Goal: Task Accomplishment & Management: Manage account settings

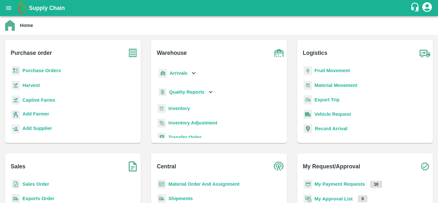
click at [32, 74] on div "Purchase Orders" at bounding box center [72, 73] width 125 height 14
click at [42, 68] on p "Purchase Orders" at bounding box center [41, 70] width 39 height 7
click at [40, 69] on b "Purchase Orders" at bounding box center [41, 70] width 39 height 5
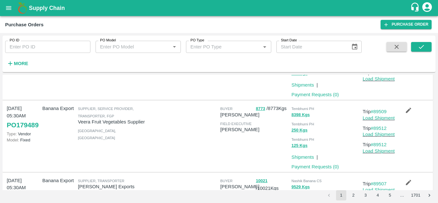
scroll to position [347, 0]
click at [376, 110] on link "#89509" at bounding box center [379, 111] width 16 height 5
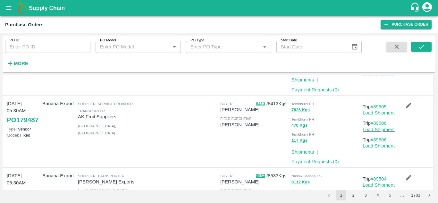
scroll to position [497, 0]
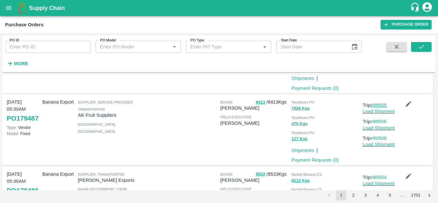
click at [384, 105] on link "#89505" at bounding box center [379, 105] width 16 height 5
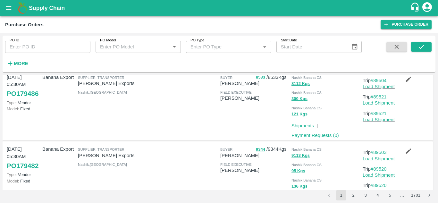
scroll to position [624, 0]
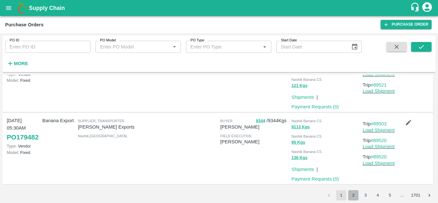
click at [354, 194] on button "2" at bounding box center [353, 195] width 10 height 10
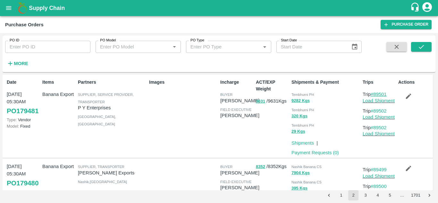
click at [385, 93] on link "#89501" at bounding box center [379, 94] width 16 height 5
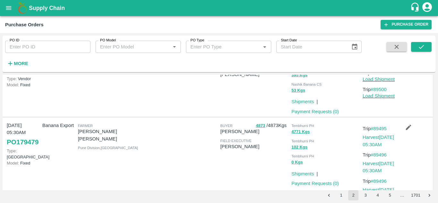
scroll to position [114, 0]
click at [381, 128] on link "#89495" at bounding box center [379, 128] width 16 height 5
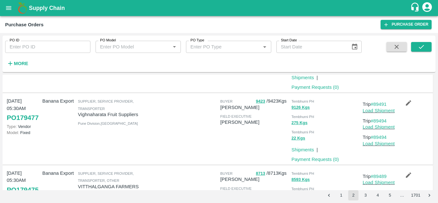
scroll to position [299, 0]
click at [379, 104] on link "#89491" at bounding box center [379, 103] width 16 height 5
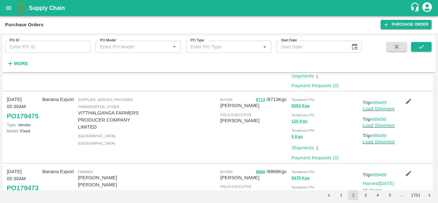
scroll to position [373, 0]
click at [383, 101] on link "#89489" at bounding box center [379, 102] width 16 height 5
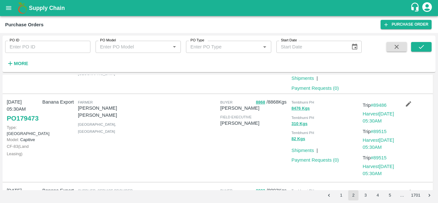
scroll to position [443, 0]
click at [383, 105] on link "#89486" at bounding box center [379, 104] width 16 height 5
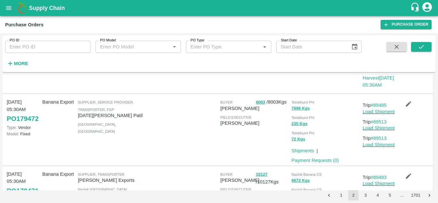
scroll to position [532, 0]
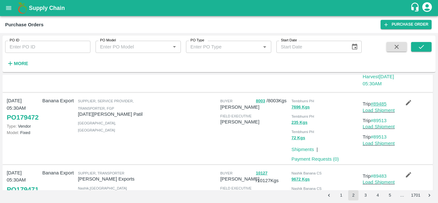
click at [384, 106] on link "#89485" at bounding box center [379, 103] width 16 height 5
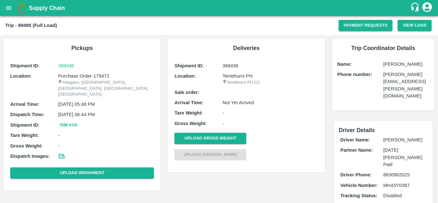
click at [18, 25] on b "Trip - 89485 (Full Load)" at bounding box center [31, 25] width 52 height 5
click at [20, 25] on b "Trip - 89485 (Full Load)" at bounding box center [31, 25] width 52 height 5
copy b "89485"
click at [8, 10] on icon "open drawer" at bounding box center [8, 7] width 7 height 7
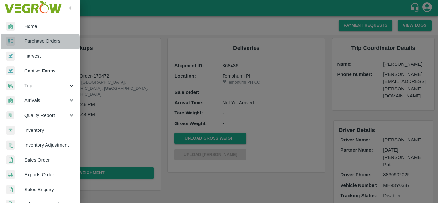
click at [35, 42] on span "Purchase Orders" at bounding box center [49, 41] width 51 height 7
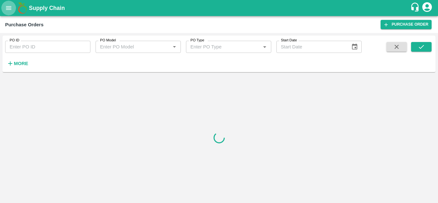
click at [7, 9] on icon "open drawer" at bounding box center [8, 7] width 7 height 7
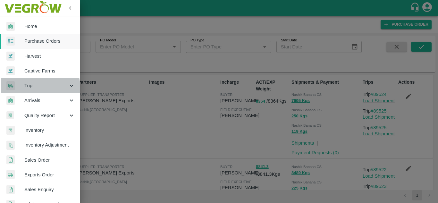
click at [32, 87] on span "Trip" at bounding box center [46, 85] width 44 height 7
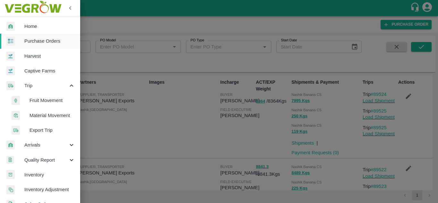
click at [39, 99] on span "Fruit Movement" at bounding box center [53, 100] width 46 height 7
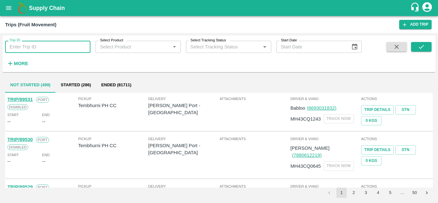
click at [28, 48] on input "Trip ID" at bounding box center [47, 47] width 85 height 12
paste input "89485"
type input "89485"
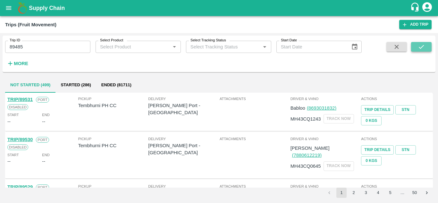
click at [420, 44] on icon "submit" at bounding box center [421, 46] width 7 height 7
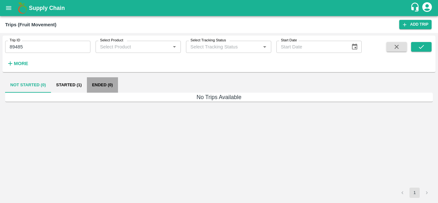
click at [103, 83] on button "Ended (0)" at bounding box center [102, 84] width 31 height 15
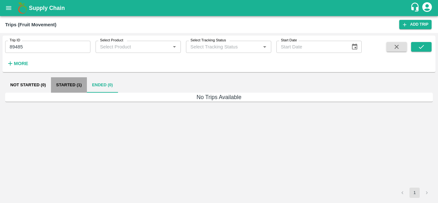
drag, startPoint x: 78, startPoint y: 78, endPoint x: 71, endPoint y: 83, distance: 8.3
click at [71, 83] on button "Started (1)" at bounding box center [69, 84] width 36 height 15
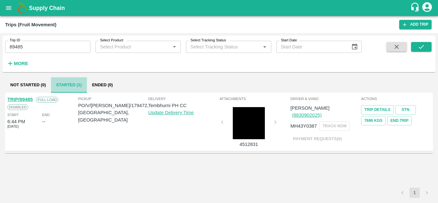
click at [71, 83] on button "Started (1)" at bounding box center [69, 84] width 36 height 15
click at [24, 99] on link "TRIP/89485" at bounding box center [19, 99] width 25 height 5
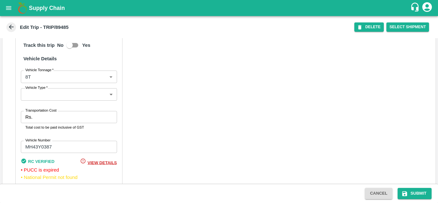
scroll to position [466, 0]
click at [66, 153] on input "MH43Y0387" at bounding box center [69, 147] width 96 height 12
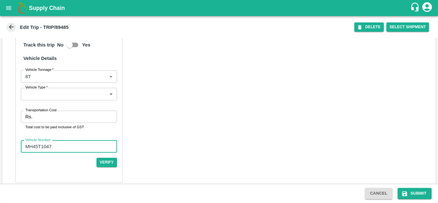
type input "MH45T1047"
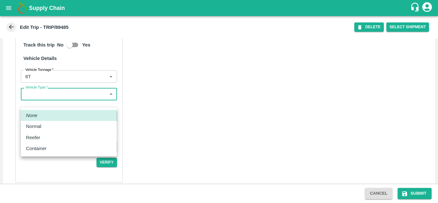
click at [55, 98] on body "Supply Chain Edit Trip - TRIP/89485 DELETE Select Shipment Trip Details Trip Ty…" at bounding box center [219, 101] width 438 height 203
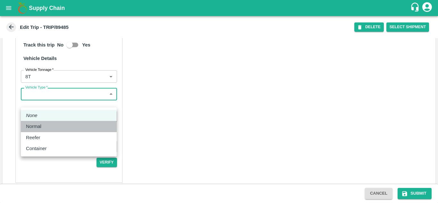
click at [40, 127] on p "Normal" at bounding box center [33, 126] width 15 height 7
type input "Normal"
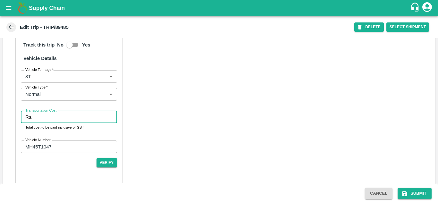
click at [40, 122] on input "Transportation Cost" at bounding box center [76, 117] width 82 height 12
type input "4500"
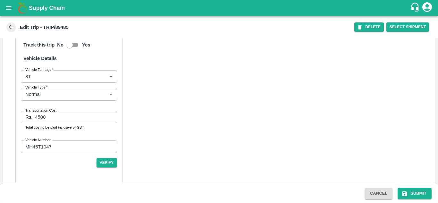
click at [151, 128] on div "Partner Details Partner   * Partner Add Transporter Driver 1 Details Driver Nam…" at bounding box center [219, 29] width 433 height 323
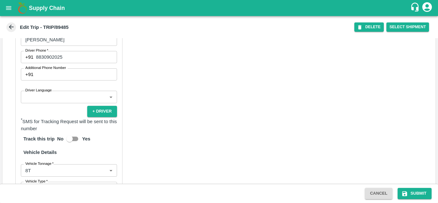
scroll to position [366, 0]
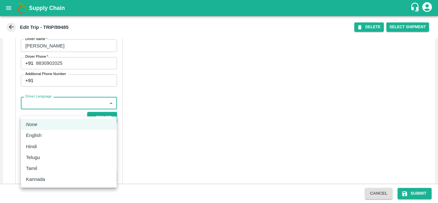
click at [75, 108] on body "Supply Chain Edit Trip - TRIP/89485 DELETE Select Shipment Trip Details Trip Ty…" at bounding box center [219, 101] width 438 height 203
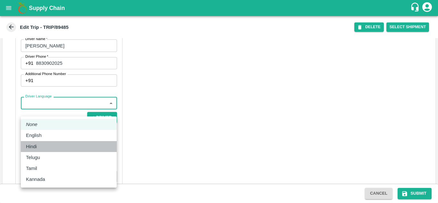
click at [36, 147] on p "Hindi" at bounding box center [31, 146] width 11 height 7
type input "hi"
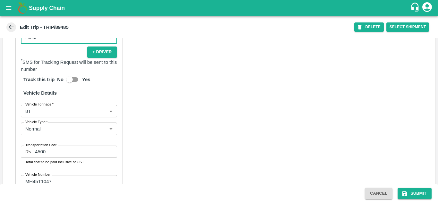
scroll to position [483, 0]
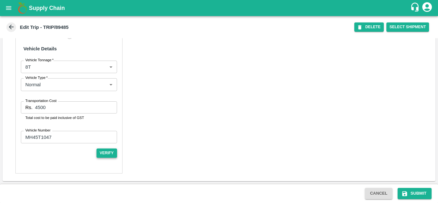
click at [111, 152] on button "Verify" at bounding box center [107, 153] width 21 height 9
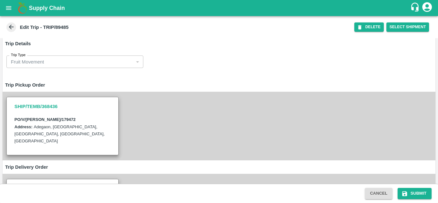
scroll to position [0, 0]
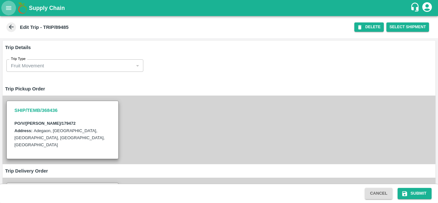
click at [7, 5] on icon "open drawer" at bounding box center [8, 7] width 7 height 7
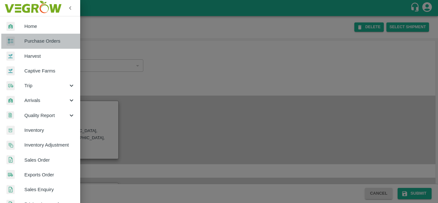
click at [45, 37] on link "Purchase Orders" at bounding box center [40, 41] width 80 height 15
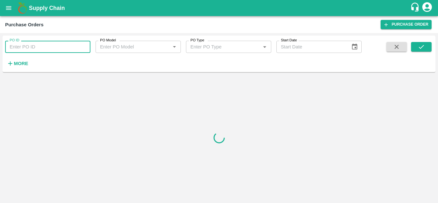
click at [16, 48] on input "PO ID" at bounding box center [47, 47] width 85 height 12
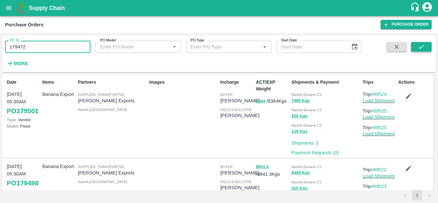
type input "179472"
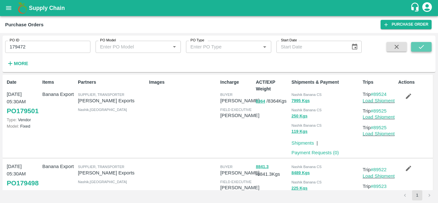
click at [425, 47] on icon "submit" at bounding box center [421, 46] width 7 height 7
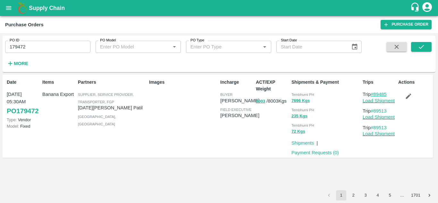
click at [383, 92] on link "#89485" at bounding box center [379, 94] width 16 height 5
click at [393, 100] on link "Load Shipment" at bounding box center [379, 100] width 32 height 5
click at [8, 9] on icon "open drawer" at bounding box center [8, 7] width 7 height 7
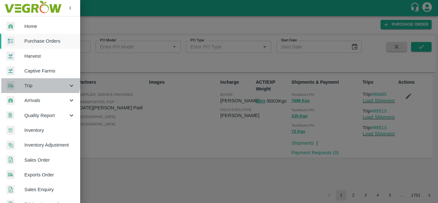
click at [34, 82] on span "Trip" at bounding box center [46, 85] width 44 height 7
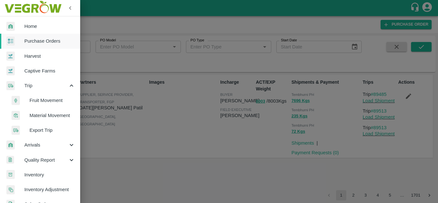
click at [46, 99] on span "Fruit Movement" at bounding box center [53, 100] width 46 height 7
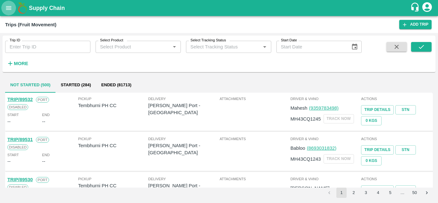
click at [7, 8] on icon "open drawer" at bounding box center [8, 7] width 7 height 7
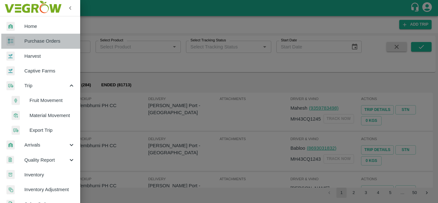
click at [47, 39] on span "Purchase Orders" at bounding box center [49, 41] width 51 height 7
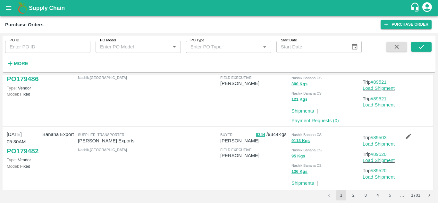
scroll to position [624, 0]
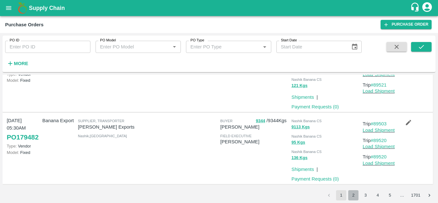
click at [353, 200] on button "2" at bounding box center [353, 195] width 10 height 10
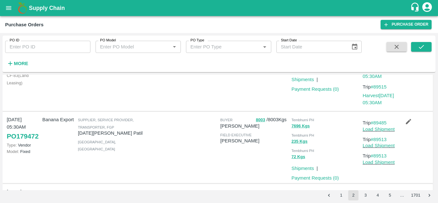
scroll to position [510, 0]
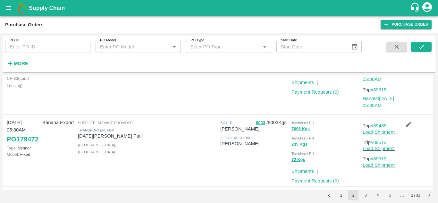
click at [378, 127] on link "#89485" at bounding box center [379, 125] width 16 height 5
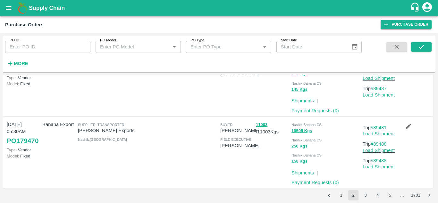
scroll to position [657, 0]
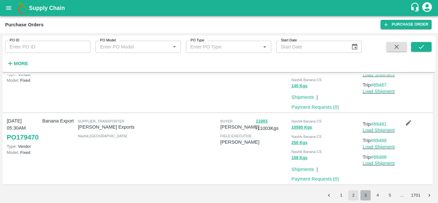
click at [364, 195] on button "3" at bounding box center [366, 195] width 10 height 10
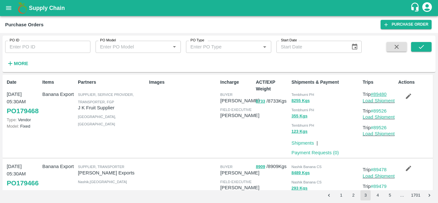
click at [383, 95] on link "#89480" at bounding box center [379, 94] width 16 height 5
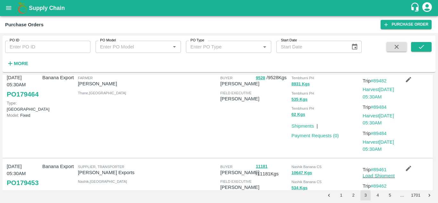
scroll to position [161, 0]
click at [377, 80] on link "#89482" at bounding box center [379, 80] width 16 height 5
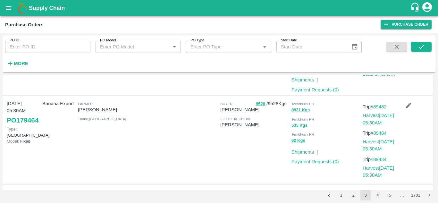
scroll to position [134, 0]
click at [382, 107] on link "#89482" at bounding box center [379, 107] width 16 height 5
click at [373, 117] on link "Harvest 05 Oct, 05:30AM" at bounding box center [378, 120] width 31 height 12
click at [378, 106] on link "#89482" at bounding box center [379, 107] width 16 height 5
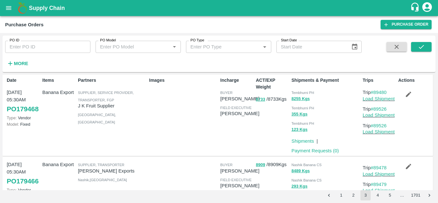
scroll to position [0, 0]
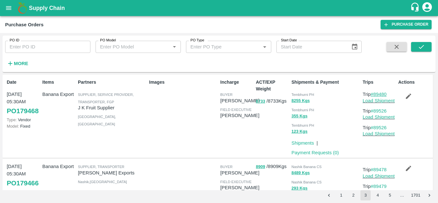
click at [384, 93] on link "#89480" at bounding box center [379, 94] width 16 height 5
click at [356, 196] on button "2" at bounding box center [353, 195] width 10 height 10
click at [343, 194] on button "1" at bounding box center [341, 195] width 10 height 10
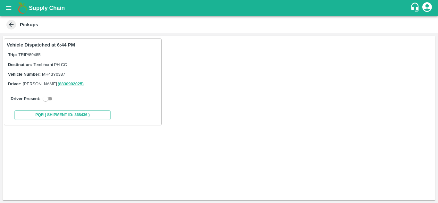
click at [48, 99] on input "checkbox" at bounding box center [45, 99] width 23 height 8
checkbox input "true"
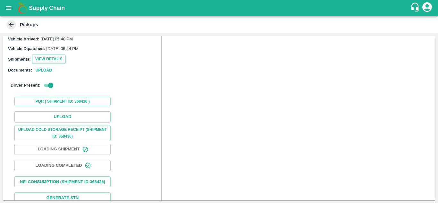
scroll to position [83, 0]
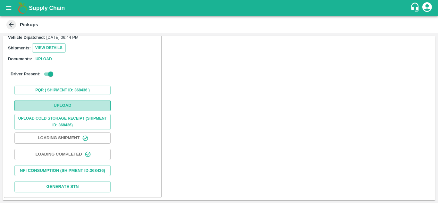
click at [66, 100] on button "Upload" at bounding box center [62, 105] width 96 height 11
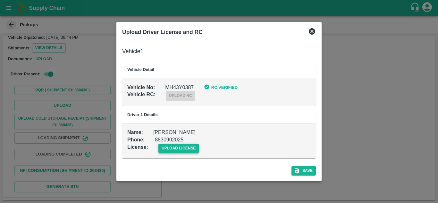
click at [172, 148] on span "upload license" at bounding box center [179, 148] width 41 height 9
click at [0, 0] on input "upload license" at bounding box center [0, 0] width 0 height 0
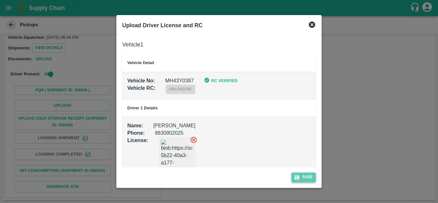
click at [313, 181] on button "Save" at bounding box center [304, 177] width 24 height 9
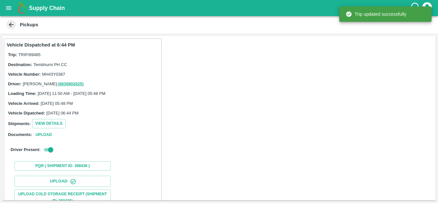
scroll to position [99, 0]
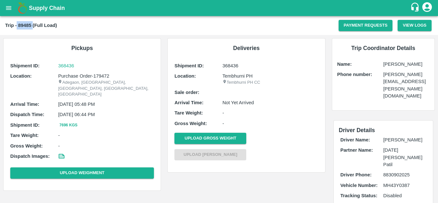
drag, startPoint x: 32, startPoint y: 24, endPoint x: 17, endPoint y: 23, distance: 15.1
click at [17, 23] on b "Trip - 89485 (Full Load)" at bounding box center [31, 25] width 52 height 5
copy b "89485"
click at [7, 8] on icon "open drawer" at bounding box center [8, 8] width 5 height 4
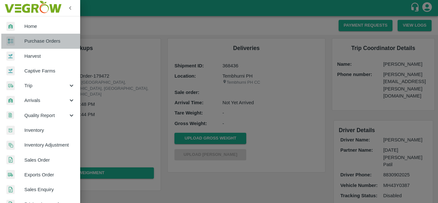
click at [43, 40] on span "Purchase Orders" at bounding box center [49, 41] width 51 height 7
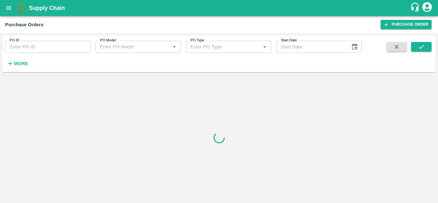
click at [13, 47] on input "PO ID" at bounding box center [47, 47] width 85 height 12
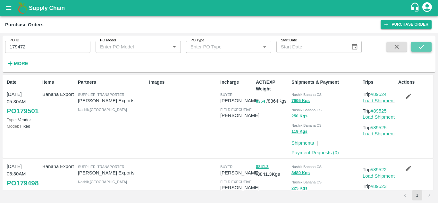
click at [420, 48] on icon "submit" at bounding box center [421, 47] width 5 height 4
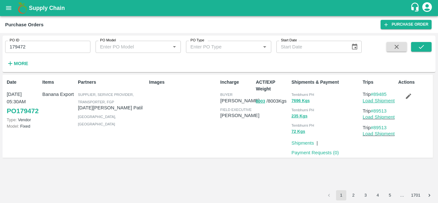
click at [385, 101] on link "Load Shipment" at bounding box center [379, 100] width 32 height 5
click at [385, 94] on link "#89485" at bounding box center [379, 94] width 16 height 5
click at [378, 99] on link "Load Shipment" at bounding box center [379, 100] width 32 height 5
click at [385, 93] on link "#89485" at bounding box center [379, 94] width 16 height 5
click at [39, 49] on input "179472" at bounding box center [47, 47] width 85 height 12
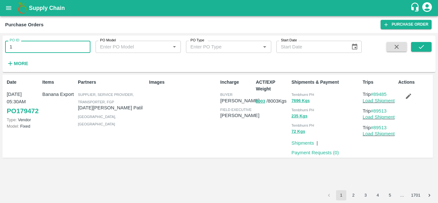
type input "1"
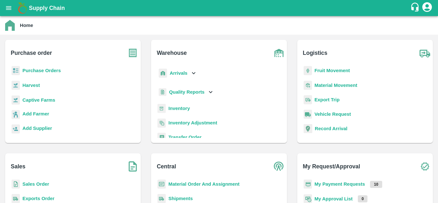
click at [329, 74] on p "Fruit Movement" at bounding box center [333, 70] width 36 height 7
click at [333, 71] on b "Fruit Movement" at bounding box center [333, 70] width 36 height 5
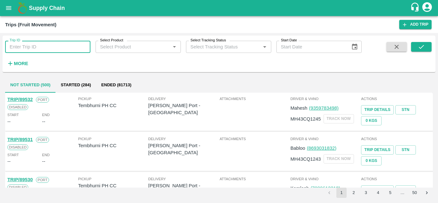
click at [23, 45] on input "Trip ID" at bounding box center [47, 47] width 85 height 12
paste input "89485"
type input "89485"
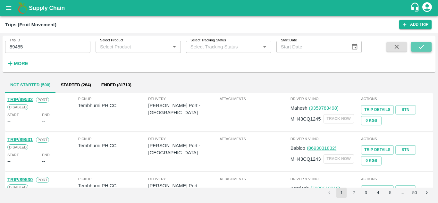
click at [424, 47] on icon "submit" at bounding box center [421, 46] width 7 height 7
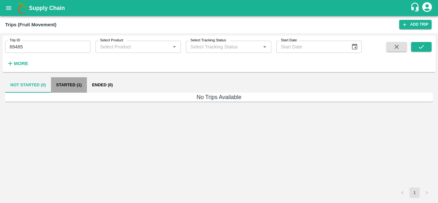
click at [71, 82] on button "Started (1)" at bounding box center [69, 84] width 36 height 15
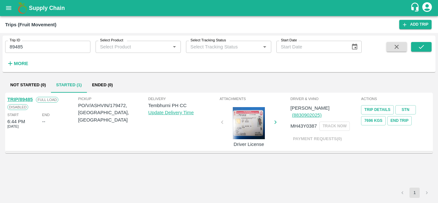
click at [26, 99] on link "TRIP/89485" at bounding box center [19, 99] width 25 height 5
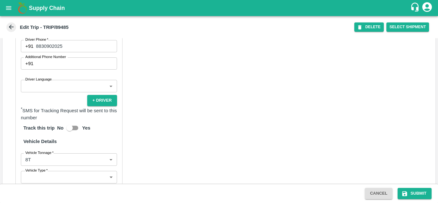
scroll to position [384, 0]
click at [58, 86] on body "Supply Chain Edit Trip - TRIP/89485 DELETE Select Shipment Trip Details Trip Ty…" at bounding box center [219, 101] width 438 height 203
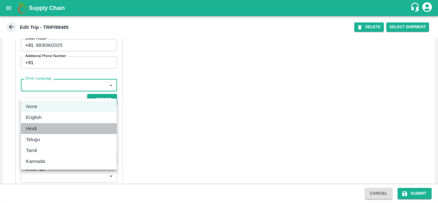
click at [41, 127] on div "Hindi" at bounding box center [69, 128] width 86 height 7
type input "hi"
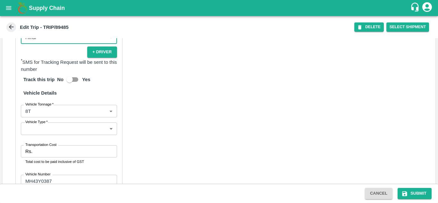
scroll to position [432, 0]
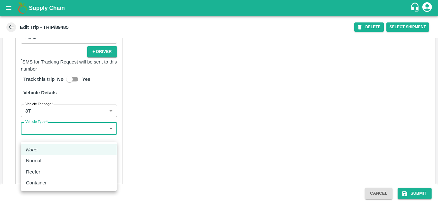
click at [76, 137] on body "Supply Chain Edit Trip - TRIP/89485 DELETE Select Shipment Trip Details Trip Ty…" at bounding box center [219, 101] width 438 height 203
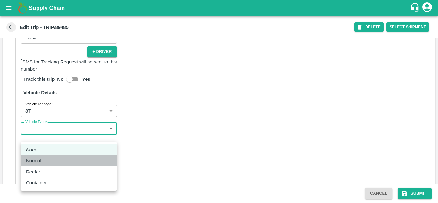
click at [52, 162] on div "Normal" at bounding box center [69, 160] width 86 height 7
type input "Normal"
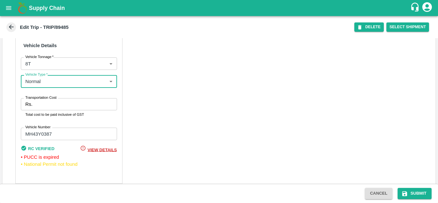
scroll to position [497, 0]
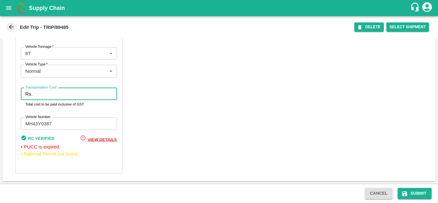
click at [40, 96] on input "Transportation Cost" at bounding box center [76, 94] width 82 height 12
type input "4500"
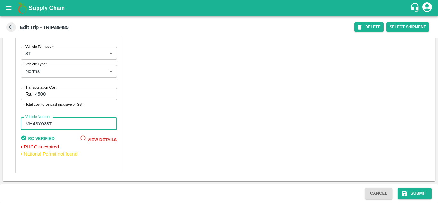
click at [66, 120] on input "MH43Y0387" at bounding box center [69, 123] width 96 height 12
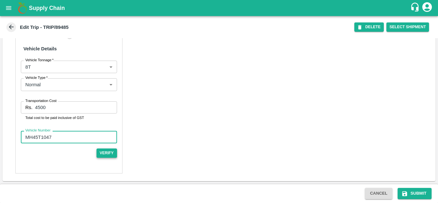
type input "MH45T1047"
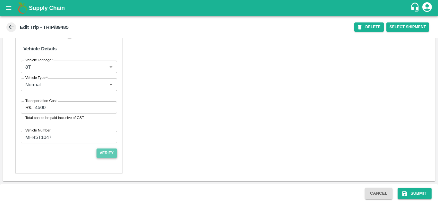
click at [102, 153] on button "Verify" at bounding box center [107, 153] width 21 height 9
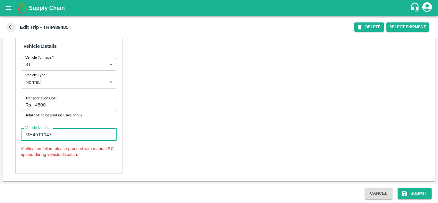
click at [69, 137] on input "MH45T1047" at bounding box center [69, 134] width 96 height 12
click at [191, 111] on div "Partner Details Partner   * Partner Add Transporter Driver 1 Details Driver Nam…" at bounding box center [219, 19] width 433 height 326
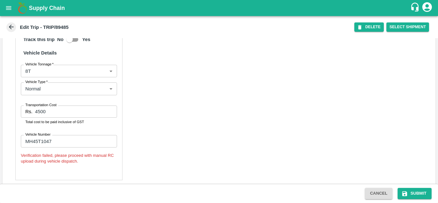
scroll to position [486, 0]
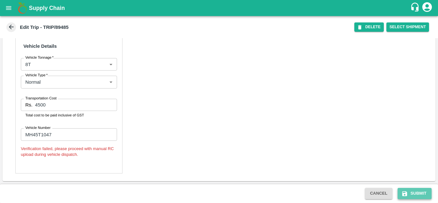
click at [421, 189] on button "Submit" at bounding box center [415, 193] width 34 height 11
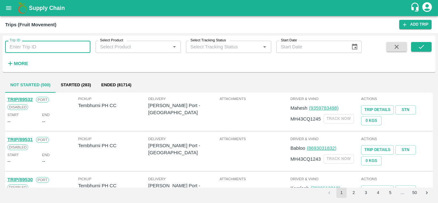
click at [19, 48] on input "Trip ID" at bounding box center [47, 47] width 85 height 12
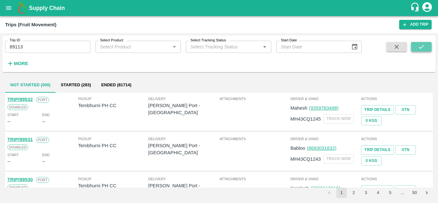
click at [419, 48] on icon "submit" at bounding box center [421, 46] width 7 height 7
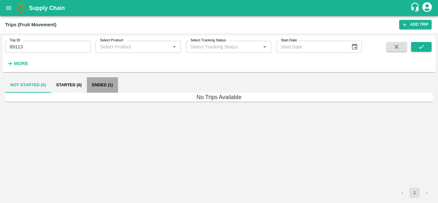
click at [109, 84] on button "Ended (1)" at bounding box center [102, 84] width 31 height 15
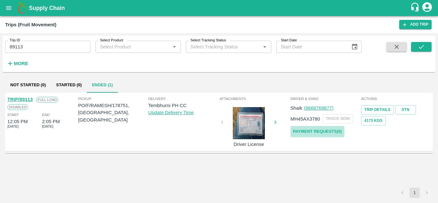
click at [317, 129] on link "Payment Requests( 0 )" at bounding box center [318, 131] width 54 height 11
click at [34, 48] on input "89113" at bounding box center [47, 47] width 85 height 12
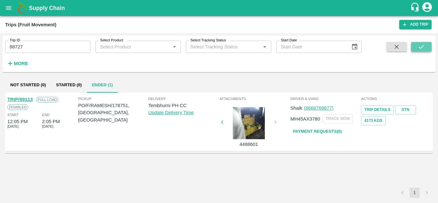
click at [420, 47] on icon "submit" at bounding box center [421, 46] width 7 height 7
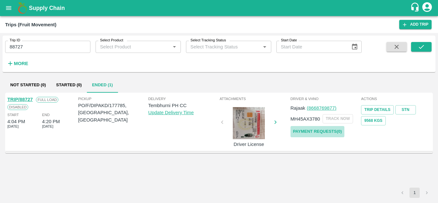
click at [313, 131] on link "Payment Requests( 0 )" at bounding box center [318, 131] width 54 height 11
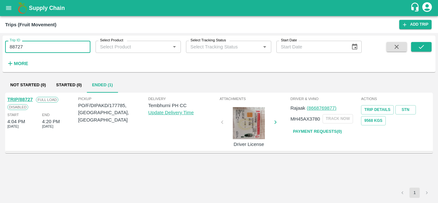
click at [32, 46] on input "88727" at bounding box center [47, 47] width 85 height 12
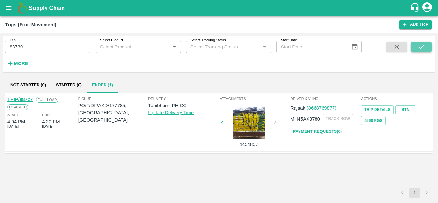
click at [422, 45] on icon "submit" at bounding box center [421, 46] width 7 height 7
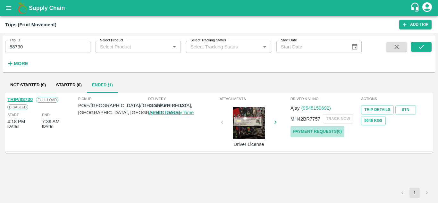
click at [309, 132] on link "Payment Requests( 0 )" at bounding box center [318, 131] width 54 height 11
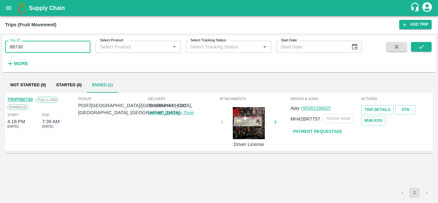
click at [32, 47] on input "88730" at bounding box center [47, 47] width 85 height 12
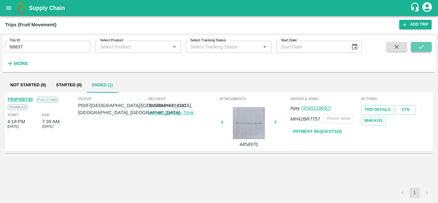
click at [421, 46] on icon "submit" at bounding box center [421, 46] width 7 height 7
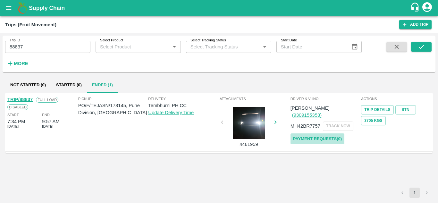
click at [328, 133] on link "Payment Requests( 0 )" at bounding box center [318, 138] width 54 height 11
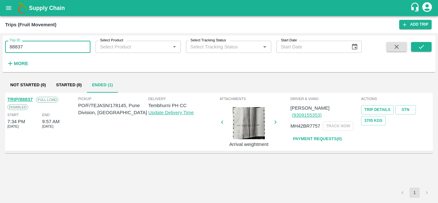
click at [33, 43] on input "88837" at bounding box center [47, 47] width 85 height 12
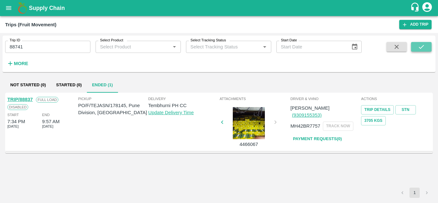
click at [420, 47] on icon "submit" at bounding box center [421, 47] width 5 height 4
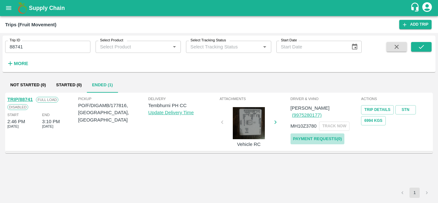
click at [312, 133] on link "Payment Requests( 0 )" at bounding box center [318, 138] width 54 height 11
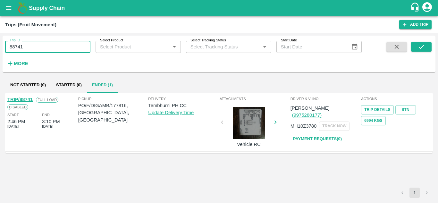
click at [33, 53] on input "88741" at bounding box center [47, 47] width 85 height 12
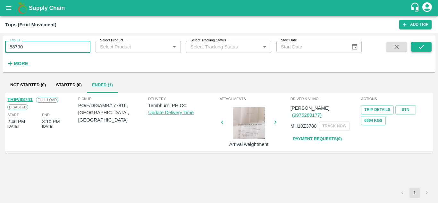
click at [422, 45] on icon "submit" at bounding box center [421, 46] width 7 height 7
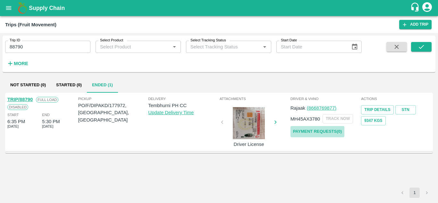
click at [331, 129] on link "Payment Requests( 0 )" at bounding box center [318, 131] width 54 height 11
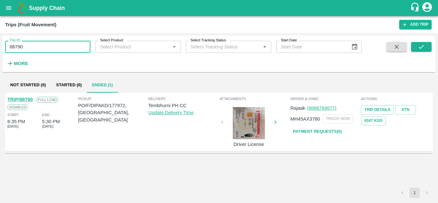
click at [29, 42] on input "88790" at bounding box center [47, 47] width 85 height 12
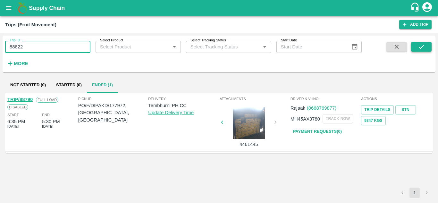
type input "88822"
click at [420, 48] on icon "submit" at bounding box center [421, 47] width 5 height 4
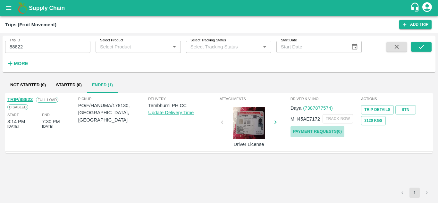
click at [314, 133] on link "Payment Requests( 0 )" at bounding box center [318, 131] width 54 height 11
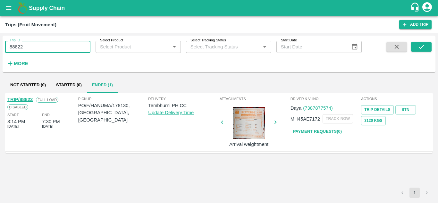
click at [31, 46] on input "88822" at bounding box center [47, 47] width 85 height 12
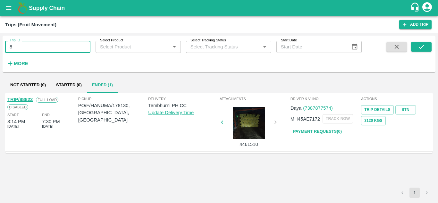
type input "8"
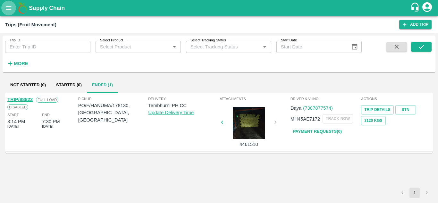
click at [7, 4] on icon "open drawer" at bounding box center [8, 7] width 7 height 7
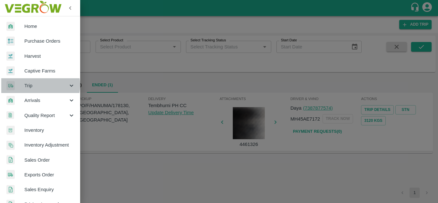
click at [37, 85] on span "Trip" at bounding box center [46, 85] width 44 height 7
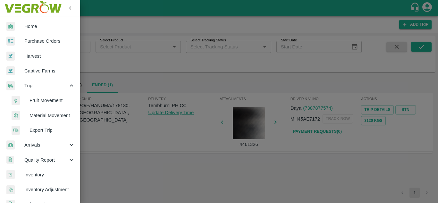
click at [44, 101] on span "Fruit Movement" at bounding box center [53, 100] width 46 height 7
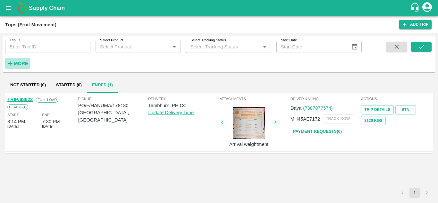
click at [17, 62] on strong "More" at bounding box center [21, 63] width 14 height 5
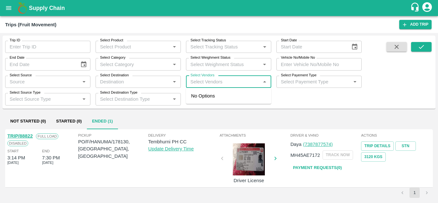
click at [201, 80] on input "Select Vendors" at bounding box center [223, 82] width 71 height 8
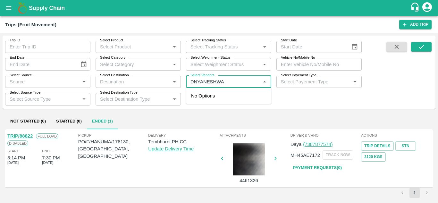
type input "DNYANESHWAR"
type input "88822"
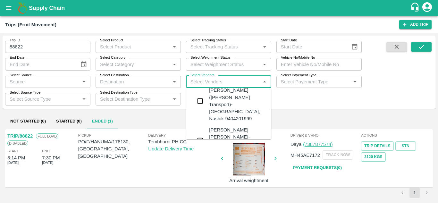
scroll to position [14, 0]
click at [221, 125] on div "Dnyaneshwar Vitthal Godse-Kandar, Solapur-9730316755" at bounding box center [248, 139] width 78 height 29
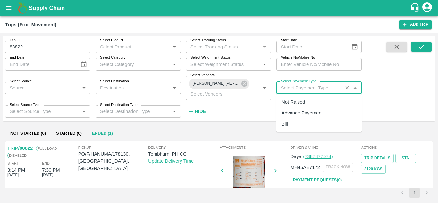
click at [294, 89] on input "Select Payement Type" at bounding box center [310, 88] width 63 height 8
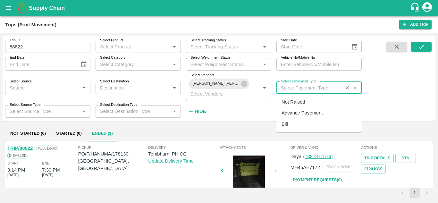
click at [287, 103] on div "Not Raised" at bounding box center [293, 102] width 23 height 7
type input "Not Raised"
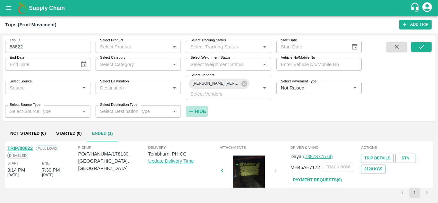
click at [198, 108] on h6 "Hide" at bounding box center [200, 111] width 11 height 8
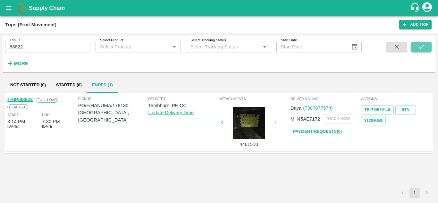
click at [425, 45] on icon "submit" at bounding box center [421, 46] width 7 height 7
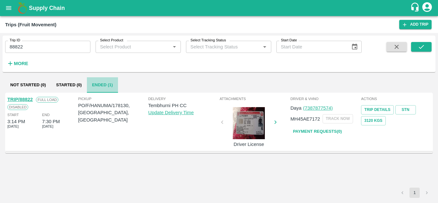
click at [95, 81] on button "Ended (1)" at bounding box center [102, 84] width 31 height 15
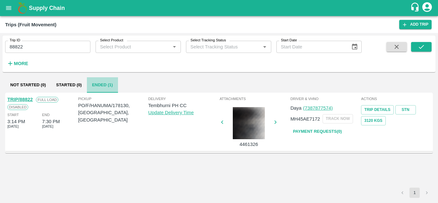
click at [101, 84] on button "Ended (1)" at bounding box center [102, 84] width 31 height 15
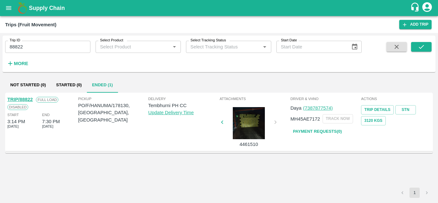
click at [32, 48] on input "88822" at bounding box center [47, 47] width 85 height 12
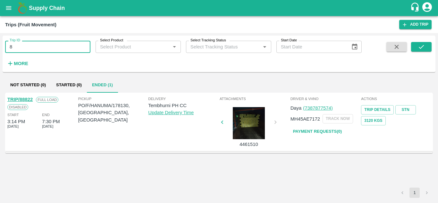
type input "8"
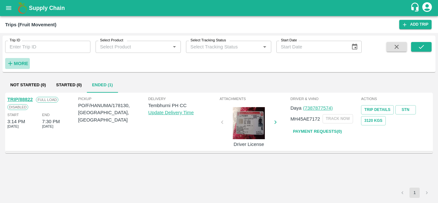
click at [20, 64] on strong "More" at bounding box center [21, 63] width 14 height 5
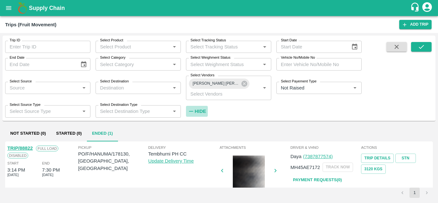
click at [203, 111] on strong "Hide" at bounding box center [200, 111] width 11 height 5
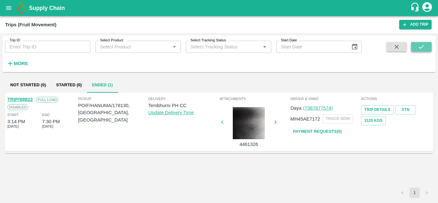
click at [421, 49] on icon "submit" at bounding box center [421, 46] width 7 height 7
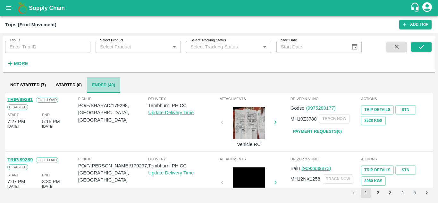
click at [96, 85] on button "Ended (49)" at bounding box center [103, 84] width 33 height 15
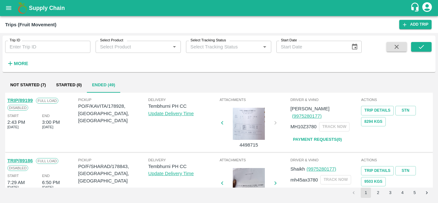
scroll to position [507, 0]
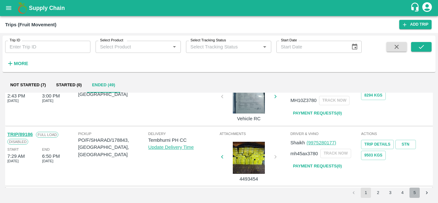
click at [415, 193] on button "5" at bounding box center [415, 193] width 10 height 10
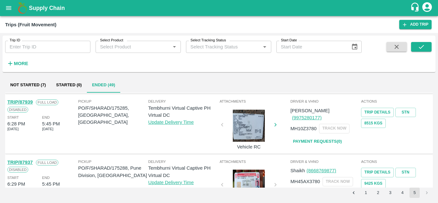
scroll to position [447, 0]
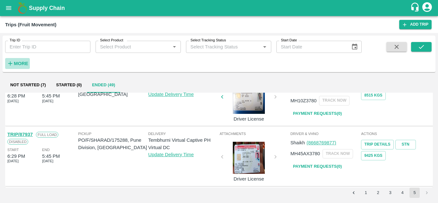
click at [17, 61] on strong "More" at bounding box center [21, 63] width 14 height 5
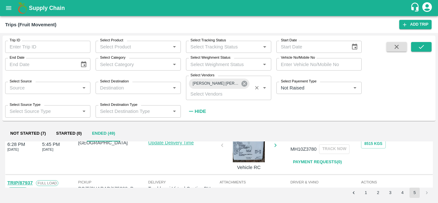
click at [243, 87] on icon at bounding box center [244, 83] width 7 height 7
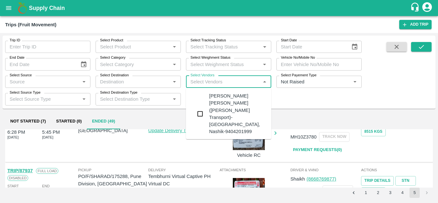
click at [200, 80] on input "Select Vendors" at bounding box center [223, 82] width 71 height 8
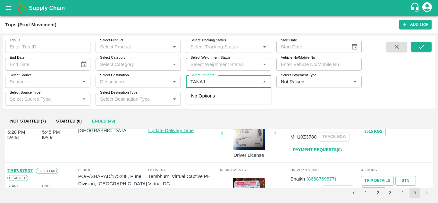
type input "TANAJI"
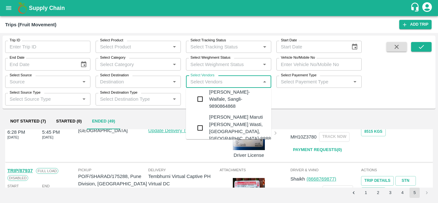
scroll to position [80, 0]
click at [222, 117] on div "Tanaji Maruti Lokare -Lokare Wasti, Kandar, Solapur-8888656588" at bounding box center [248, 127] width 78 height 29
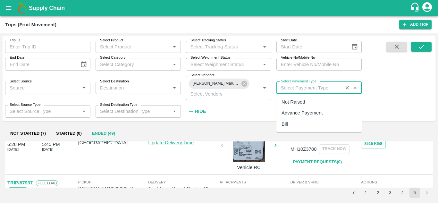
click at [291, 86] on input "Select Payement Type" at bounding box center [310, 88] width 63 height 8
click at [297, 99] on div "Not Raised" at bounding box center [293, 102] width 23 height 7
type input "Not Raised"
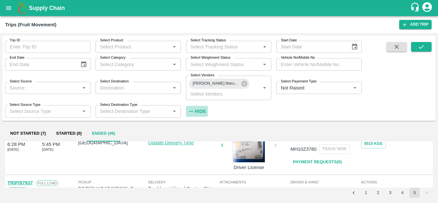
click at [202, 109] on strong "Hide" at bounding box center [200, 111] width 11 height 5
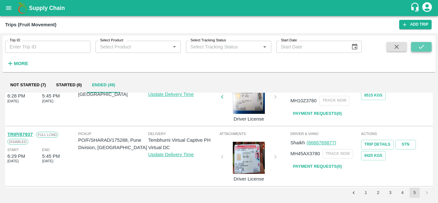
click at [422, 49] on icon "submit" at bounding box center [421, 46] width 7 height 7
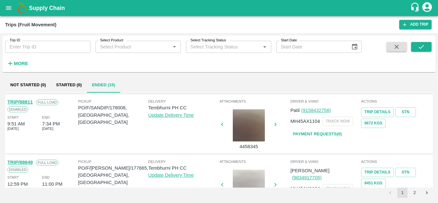
scroll to position [507, 0]
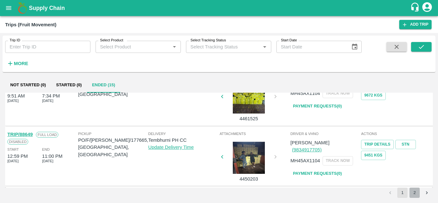
click at [412, 190] on button "2" at bounding box center [415, 193] width 10 height 10
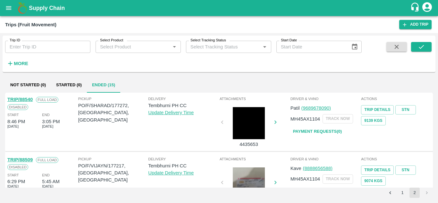
scroll to position [206, 0]
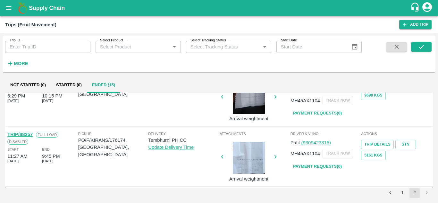
click at [322, 164] on link "Payment Requests( 0 )" at bounding box center [318, 166] width 54 height 11
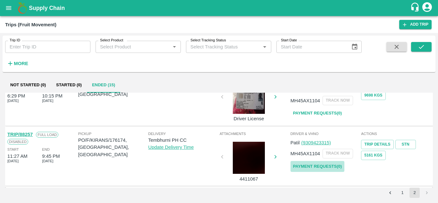
click at [325, 163] on link "Payment Requests( 0 )" at bounding box center [318, 166] width 54 height 11
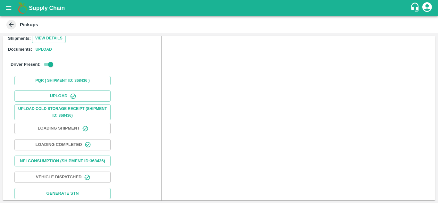
scroll to position [99, 0]
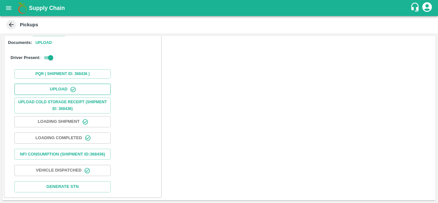
click at [63, 84] on button "Upload" at bounding box center [62, 89] width 96 height 11
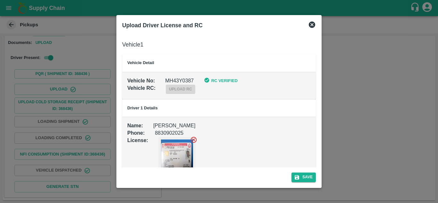
scroll to position [14, 0]
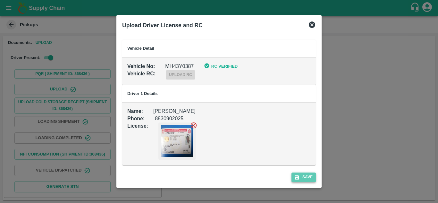
click at [311, 176] on button "Save" at bounding box center [304, 177] width 24 height 9
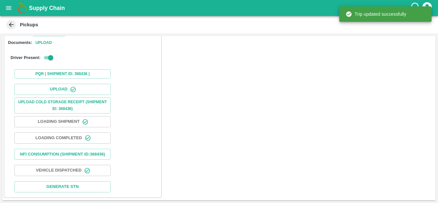
scroll to position [0, 0]
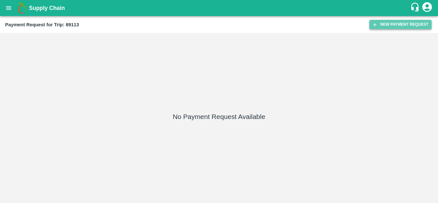
click at [404, 26] on button "New Payment Request" at bounding box center [401, 24] width 62 height 9
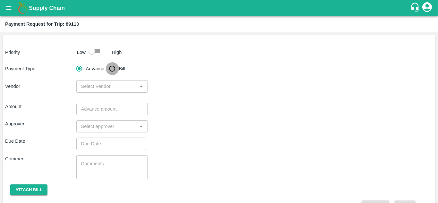
click at [112, 70] on input "Bill" at bounding box center [112, 68] width 13 height 13
radio input "true"
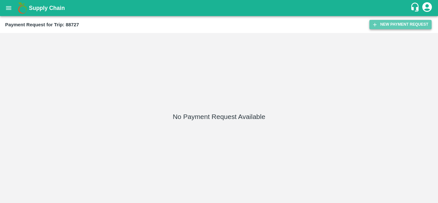
click at [401, 27] on button "New Payment Request" at bounding box center [401, 24] width 62 height 9
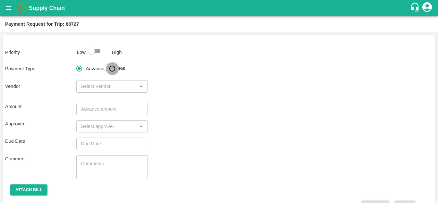
click at [108, 69] on input "Bill" at bounding box center [112, 68] width 13 height 13
radio input "true"
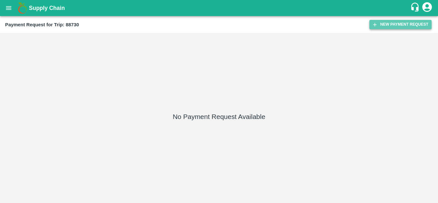
click at [396, 22] on button "New Payment Request" at bounding box center [401, 24] width 62 height 9
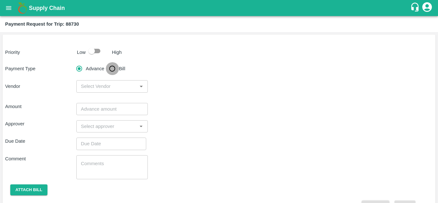
click at [113, 67] on input "Bill" at bounding box center [112, 68] width 13 height 13
radio input "true"
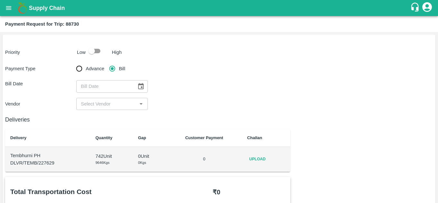
click at [264, 153] on td "Upload" at bounding box center [266, 159] width 48 height 25
click at [258, 160] on span "Upload" at bounding box center [257, 159] width 21 height 9
click at [0, 0] on input "Upload" at bounding box center [0, 0] width 0 height 0
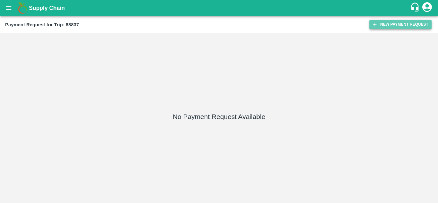
click at [396, 26] on button "New Payment Request" at bounding box center [401, 24] width 62 height 9
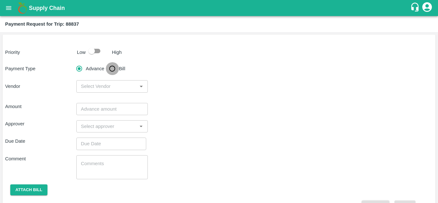
click at [113, 71] on input "Bill" at bounding box center [112, 68] width 13 height 13
radio input "true"
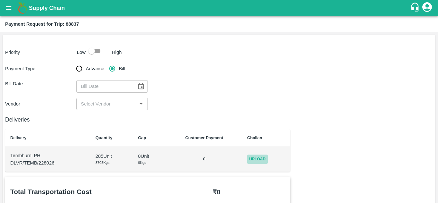
click at [266, 160] on span "Upload" at bounding box center [257, 159] width 21 height 9
click at [0, 0] on input "Upload" at bounding box center [0, 0] width 0 height 0
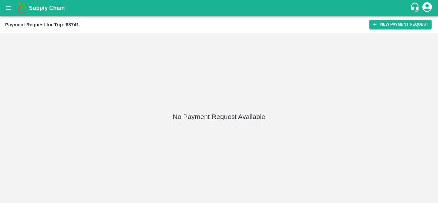
click at [398, 20] on div "Payment Request for Trip: 88741 New Payment Request" at bounding box center [219, 24] width 438 height 17
click at [396, 21] on button "New Payment Request" at bounding box center [401, 24] width 62 height 9
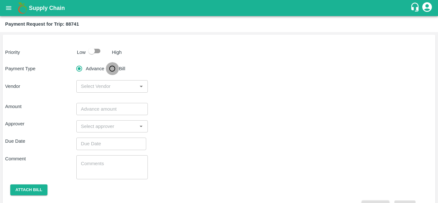
click at [112, 64] on input "Bill" at bounding box center [112, 68] width 13 height 13
radio input "true"
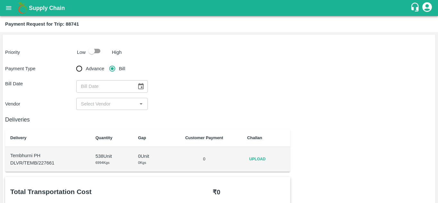
click at [258, 155] on span "Upload" at bounding box center [257, 159] width 21 height 9
click at [0, 0] on input "Upload" at bounding box center [0, 0] width 0 height 0
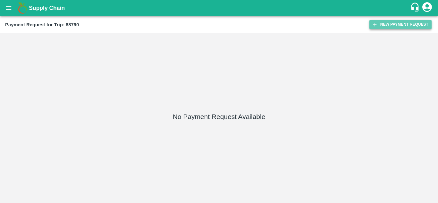
click at [394, 23] on button "New Payment Request" at bounding box center [401, 24] width 62 height 9
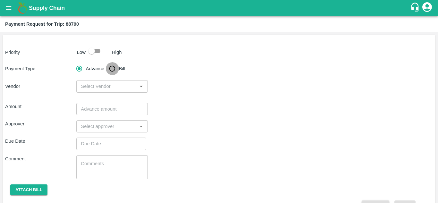
click at [113, 70] on input "Bill" at bounding box center [112, 68] width 13 height 13
radio input "true"
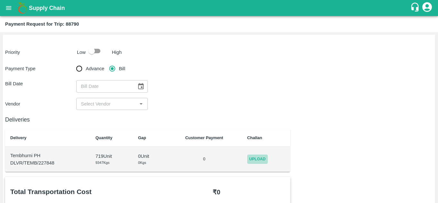
click at [254, 159] on span "Upload" at bounding box center [257, 159] width 21 height 9
click at [0, 0] on input "Upload" at bounding box center [0, 0] width 0 height 0
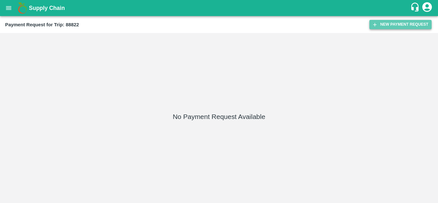
click at [393, 24] on button "New Payment Request" at bounding box center [401, 24] width 62 height 9
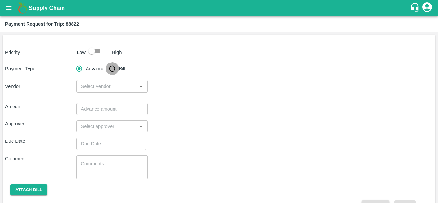
click at [118, 67] on input "Bill" at bounding box center [112, 68] width 13 height 13
radio input "true"
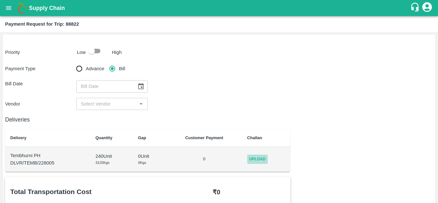
click at [255, 157] on span "Upload" at bounding box center [257, 159] width 21 height 9
click at [0, 0] on input "Upload" at bounding box center [0, 0] width 0 height 0
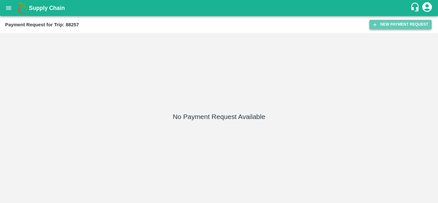
click at [406, 25] on button "New Payment Request" at bounding box center [401, 24] width 62 height 9
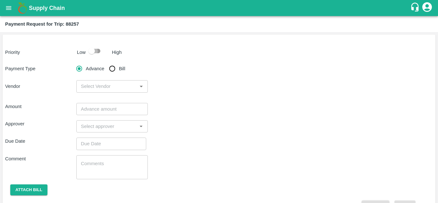
click at [97, 50] on input "checkbox" at bounding box center [91, 51] width 37 height 12
checkbox input "true"
click at [114, 68] on input "Bill" at bounding box center [112, 68] width 13 height 13
radio input "true"
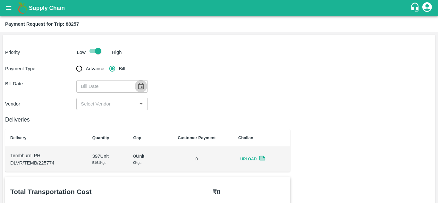
click at [140, 85] on icon "Choose date" at bounding box center [140, 86] width 7 height 7
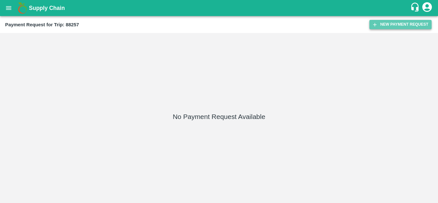
click at [411, 21] on button "New Payment Request" at bounding box center [401, 24] width 62 height 9
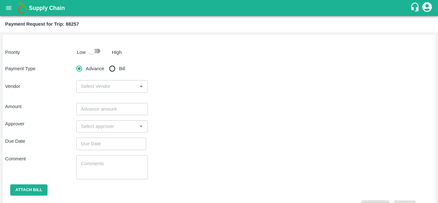
click at [98, 53] on input "checkbox" at bounding box center [91, 51] width 37 height 12
checkbox input "true"
click at [111, 70] on input "Bill" at bounding box center [112, 68] width 13 height 13
radio input "true"
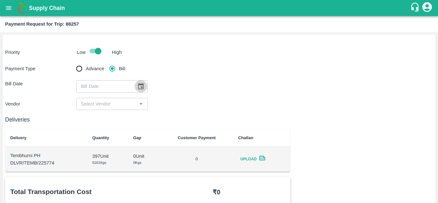
click at [141, 88] on icon "Choose date" at bounding box center [140, 86] width 5 height 6
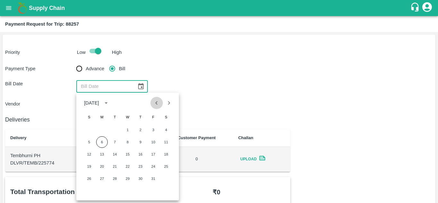
click at [156, 107] on button "Previous month" at bounding box center [157, 103] width 12 height 12
click at [102, 157] on button "15" at bounding box center [102, 155] width 12 height 12
type input "15/09/2025"
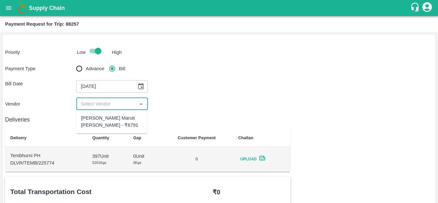
click at [115, 102] on input "input" at bounding box center [106, 104] width 57 height 8
click at [109, 117] on div "Tanaji Maruti Lokare - ₹6791" at bounding box center [111, 122] width 61 height 14
type input "Tanaji Maruti Lokare - ₹6791"
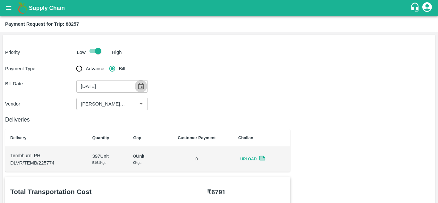
click at [140, 87] on icon "Choose date, selected date is Sep 15, 2025" at bounding box center [140, 86] width 7 height 7
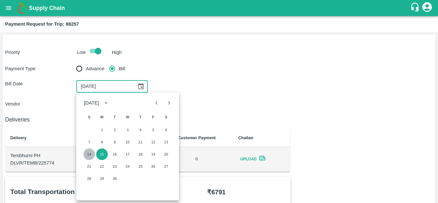
click at [86, 156] on button "14" at bounding box center [89, 155] width 12 height 12
type input "14/09/2025"
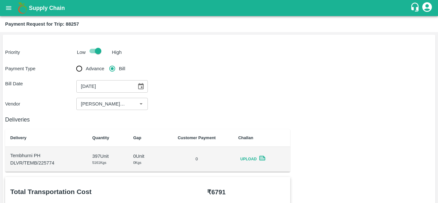
click at [174, 98] on div "Vendor ​" at bounding box center [219, 104] width 428 height 12
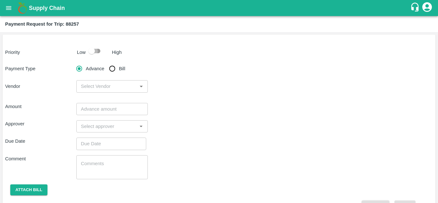
click at [97, 50] on input "checkbox" at bounding box center [91, 51] width 37 height 12
checkbox input "true"
click at [112, 66] on input "Bill" at bounding box center [112, 68] width 13 height 13
radio input "true"
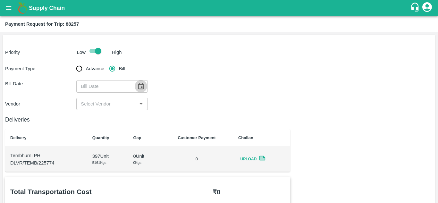
click at [138, 84] on icon "Choose date" at bounding box center [140, 86] width 5 height 6
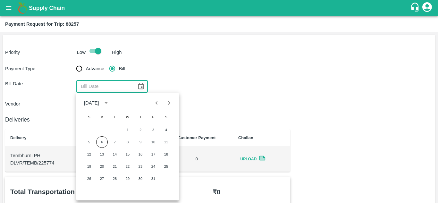
click at [158, 100] on icon "Previous month" at bounding box center [156, 102] width 7 height 7
click at [90, 155] on button "14" at bounding box center [89, 155] width 12 height 12
type input "[DATE]"
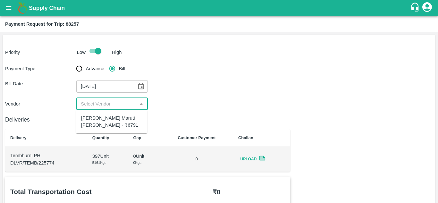
click at [111, 105] on input "input" at bounding box center [106, 104] width 57 height 8
click at [104, 120] on div "[PERSON_NAME] Maruti [PERSON_NAME] - ₹6791" at bounding box center [111, 122] width 61 height 14
type input "[PERSON_NAME] Maruti [PERSON_NAME] - ₹6791"
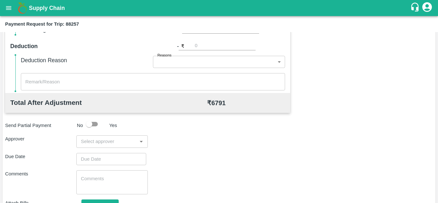
scroll to position [292, 0]
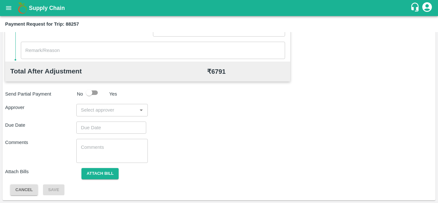
click at [85, 109] on input "input" at bounding box center [106, 110] width 57 height 8
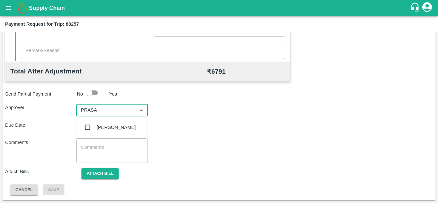
type input "PRASAD"
click at [105, 128] on div "[PERSON_NAME]" at bounding box center [116, 127] width 39 height 7
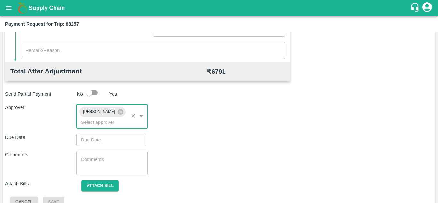
type input "DD/MM/YYYY hh:mm aa"
click at [89, 139] on input "DD/MM/YYYY hh:mm aa" at bounding box center [108, 140] width 65 height 12
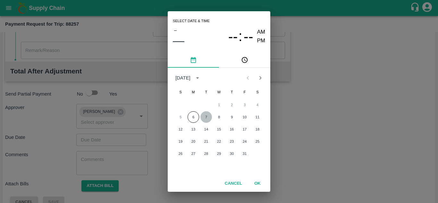
click at [207, 118] on button "7" at bounding box center [207, 117] width 12 height 12
type input "[DATE] 12:00 AM"
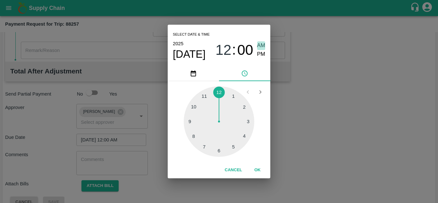
click at [258, 44] on span "AM" at bounding box center [261, 45] width 8 height 9
click at [258, 167] on button "OK" at bounding box center [257, 170] width 21 height 11
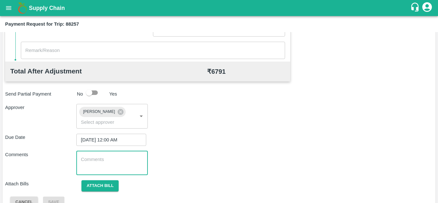
click at [92, 158] on textarea at bounding box center [112, 162] width 62 height 13
type textarea "t"
type textarea "Transport Bill"
click at [266, 161] on div "Comments Transport Bill x ​" at bounding box center [219, 163] width 428 height 24
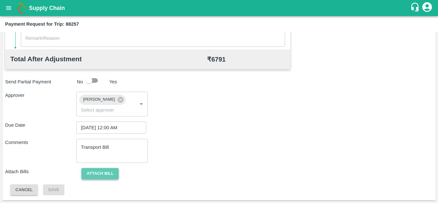
click at [102, 170] on button "Attach bill" at bounding box center [100, 173] width 37 height 11
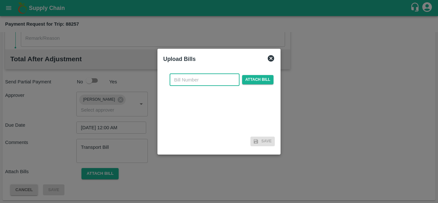
click at [180, 76] on input "text" at bounding box center [205, 80] width 70 height 12
type input "109"
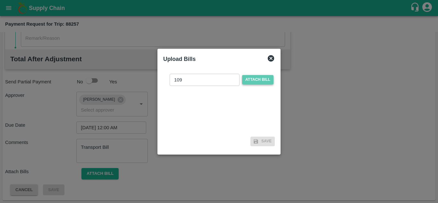
click at [266, 79] on span "Attach bill" at bounding box center [257, 79] width 31 height 9
click at [0, 0] on input "Attach bill" at bounding box center [0, 0] width 0 height 0
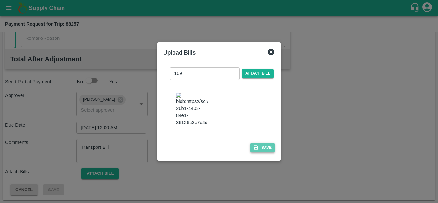
click at [265, 152] on button "Save" at bounding box center [263, 147] width 24 height 9
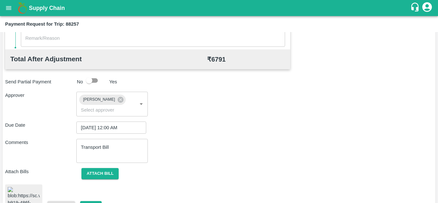
scroll to position [361, 0]
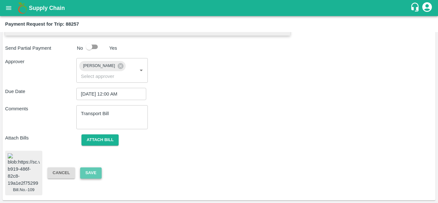
click at [90, 168] on button "Save" at bounding box center [90, 173] width 21 height 11
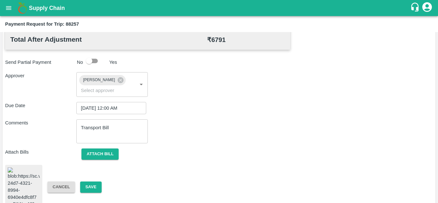
scroll to position [341, 0]
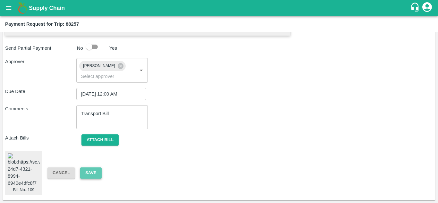
click at [88, 179] on button "Save" at bounding box center [90, 173] width 21 height 11
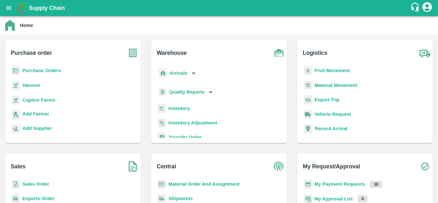
click at [324, 69] on b "Fruit Movement" at bounding box center [333, 70] width 36 height 5
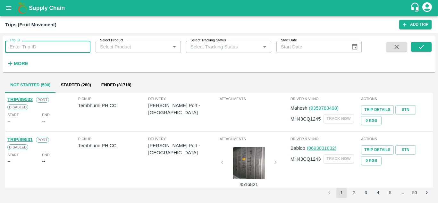
click at [23, 49] on input "Trip ID" at bounding box center [47, 47] width 85 height 12
type input "88257"
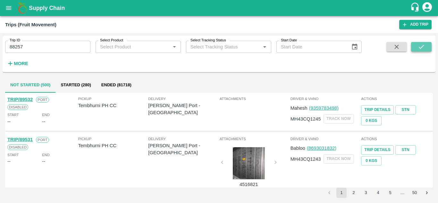
click at [418, 47] on icon "submit" at bounding box center [421, 46] width 7 height 7
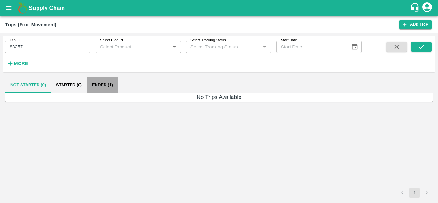
click at [107, 86] on button "Ended (1)" at bounding box center [102, 84] width 31 height 15
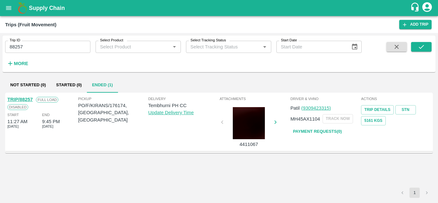
click at [25, 97] on link "TRIP/88257" at bounding box center [19, 99] width 25 height 5
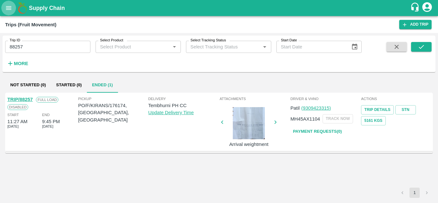
click at [9, 8] on icon "open drawer" at bounding box center [8, 7] width 7 height 7
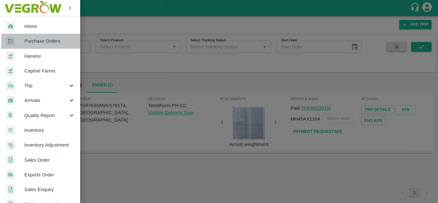
click at [43, 45] on link "Purchase Orders" at bounding box center [40, 41] width 80 height 15
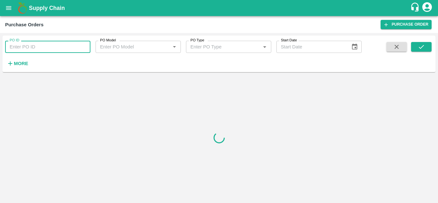
click at [19, 48] on input "PO ID" at bounding box center [47, 47] width 85 height 12
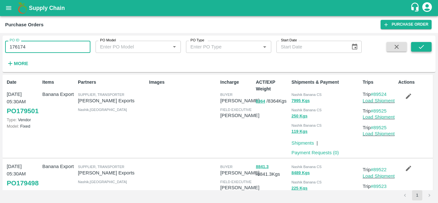
type input "176174"
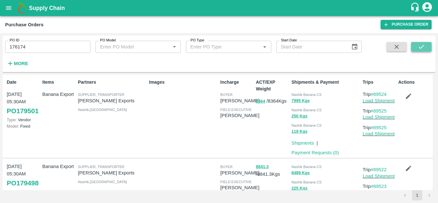
click at [422, 46] on icon "submit" at bounding box center [421, 46] width 7 height 7
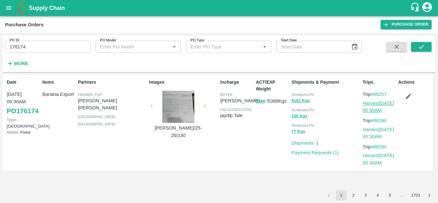
click at [375, 103] on link "Harvest 14 Sep, 05:30AM" at bounding box center [378, 107] width 31 height 12
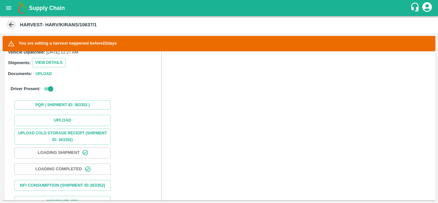
scroll to position [183, 0]
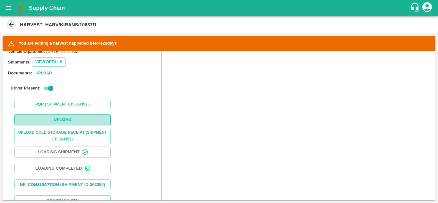
click at [67, 118] on button "Upload" at bounding box center [62, 119] width 96 height 11
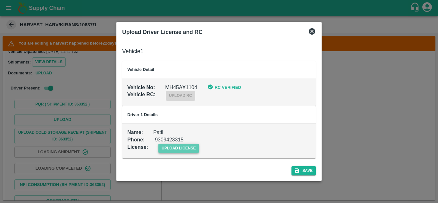
click at [176, 146] on span "upload license" at bounding box center [179, 148] width 41 height 9
click at [0, 0] on input "upload license" at bounding box center [0, 0] width 0 height 0
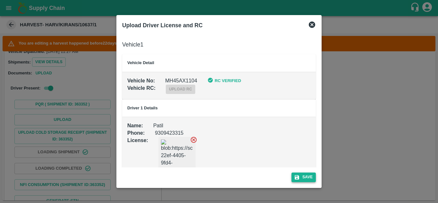
click at [311, 177] on button "Save" at bounding box center [304, 177] width 24 height 9
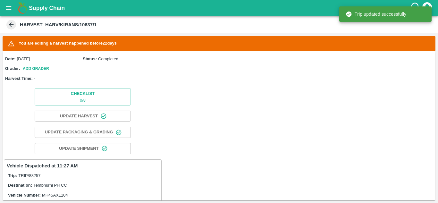
scroll to position [326, 0]
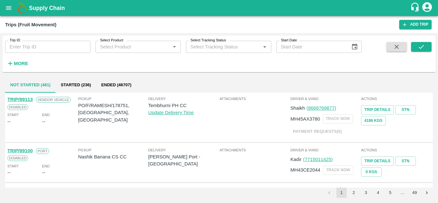
click at [21, 62] on strong "More" at bounding box center [21, 63] width 14 height 5
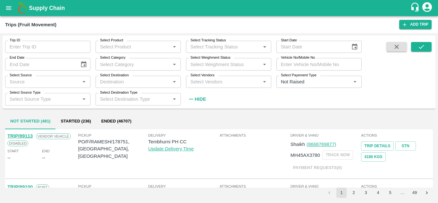
click at [211, 78] on label "Select Vendors" at bounding box center [203, 75] width 24 height 5
click at [211, 78] on input "Select Vendors" at bounding box center [223, 82] width 71 height 8
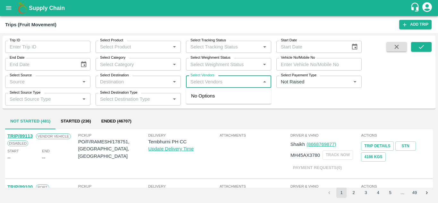
click at [199, 81] on input "Select Vendors" at bounding box center [223, 82] width 71 height 8
type input "[PERSON_NAME]"
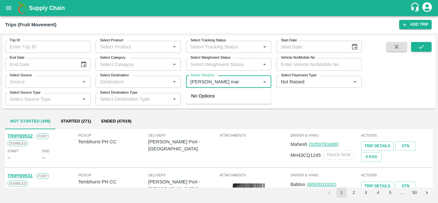
type input "[PERSON_NAME]"
click at [203, 85] on input "Select Vendors" at bounding box center [223, 82] width 71 height 8
type input "[PERSON_NAME]"
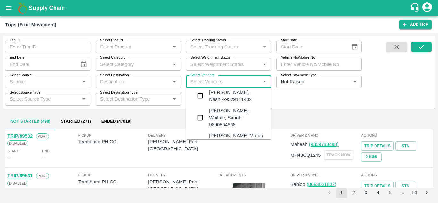
scroll to position [80, 0]
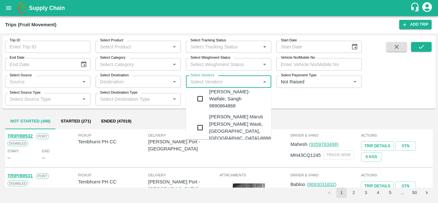
click at [228, 126] on div "[PERSON_NAME] Maruti [PERSON_NAME] Wasti, [GEOGRAPHIC_DATA], [GEOGRAPHIC_DATA]-…" at bounding box center [248, 127] width 78 height 29
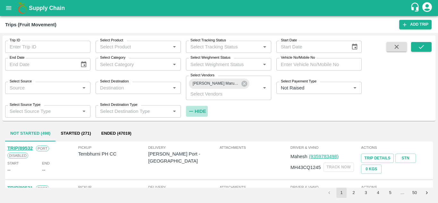
click at [199, 110] on strong "Hide" at bounding box center [200, 111] width 11 height 5
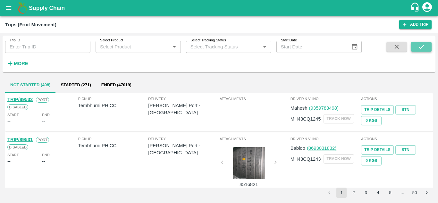
click at [422, 46] on icon "submit" at bounding box center [421, 46] width 7 height 7
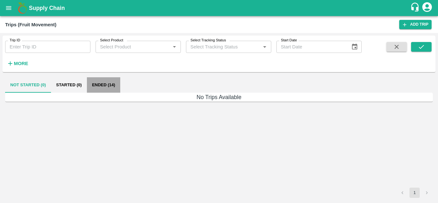
click at [100, 87] on button "Ended (14)" at bounding box center [103, 84] width 33 height 15
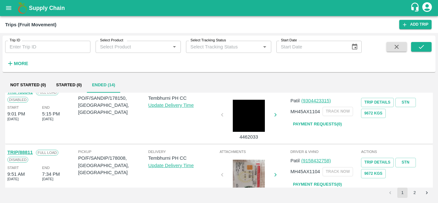
scroll to position [507, 0]
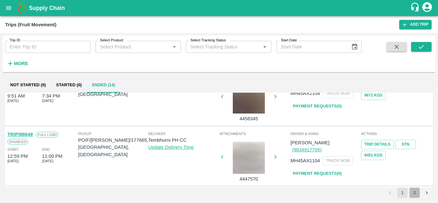
click at [414, 194] on button "2" at bounding box center [415, 193] width 10 height 10
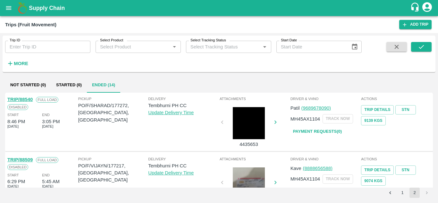
scroll to position [146, 0]
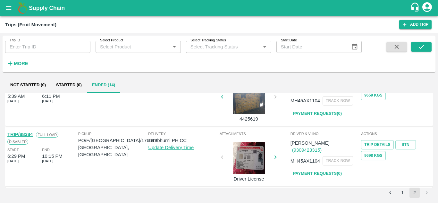
click at [106, 194] on div "1 2" at bounding box center [219, 193] width 428 height 10
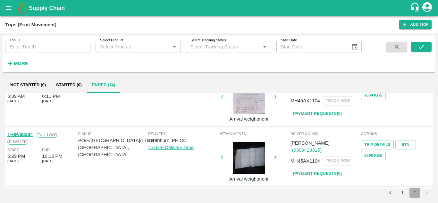
click at [415, 192] on button "2" at bounding box center [415, 193] width 10 height 10
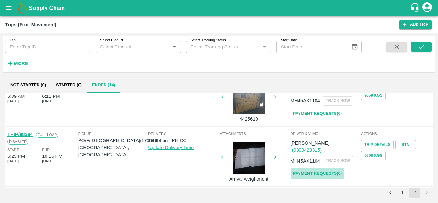
click at [315, 168] on link "Payment Requests( 0 )" at bounding box center [318, 173] width 54 height 11
click at [425, 45] on icon "submit" at bounding box center [421, 46] width 7 height 7
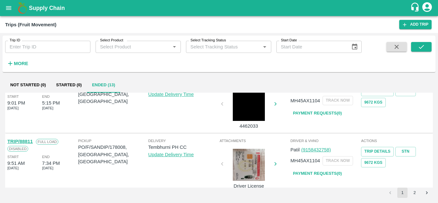
scroll to position [507, 0]
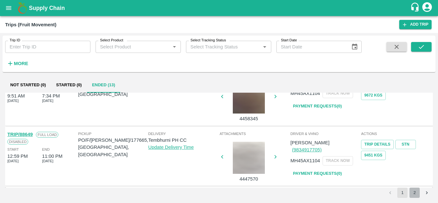
click at [416, 192] on button "2" at bounding box center [415, 193] width 10 height 10
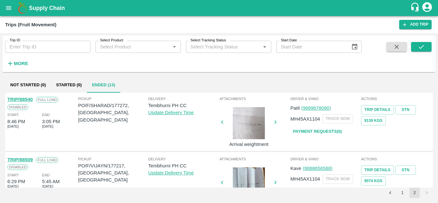
scroll to position [86, 0]
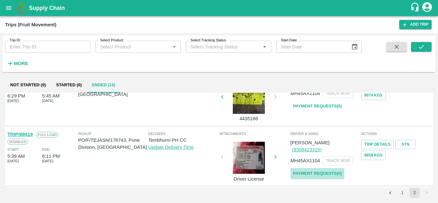
click at [320, 168] on link "Payment Requests( 0 )" at bounding box center [318, 173] width 54 height 11
click at [418, 46] on icon "submit" at bounding box center [421, 46] width 7 height 7
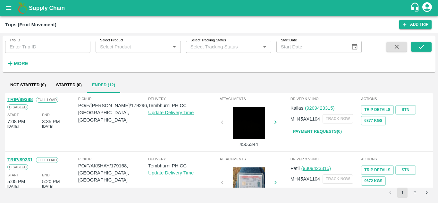
scroll to position [507, 0]
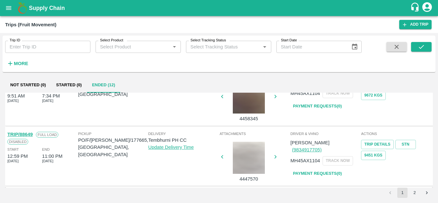
click at [415, 194] on button "2" at bounding box center [415, 193] width 10 height 10
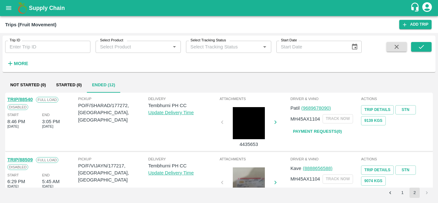
scroll to position [25, 0]
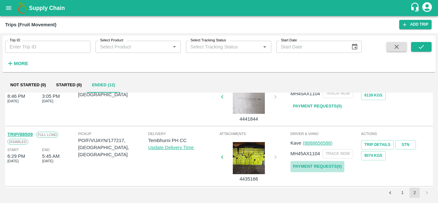
click at [334, 166] on link "Payment Requests( 0 )" at bounding box center [318, 166] width 54 height 11
click at [423, 45] on icon "submit" at bounding box center [421, 46] width 7 height 7
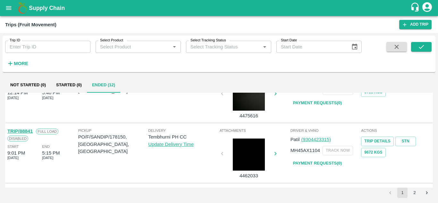
scroll to position [507, 0]
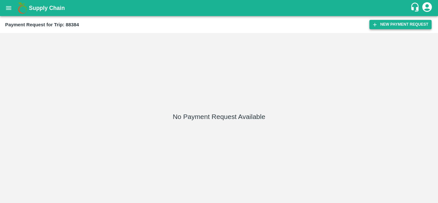
click at [400, 20] on button "New Payment Request" at bounding box center [401, 24] width 62 height 9
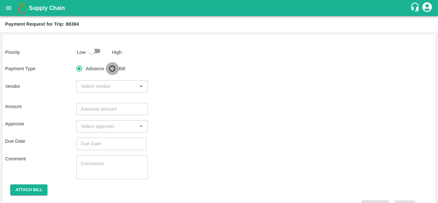
click at [111, 66] on input "Bill" at bounding box center [112, 68] width 13 height 13
radio input "true"
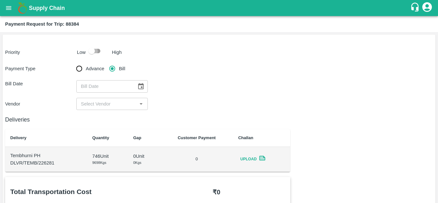
click at [99, 54] on input "checkbox" at bounding box center [91, 51] width 37 height 12
checkbox input "true"
click at [270, 157] on div "Upload" at bounding box center [261, 159] width 47 height 9
click at [139, 86] on icon "Choose date" at bounding box center [140, 86] width 7 height 7
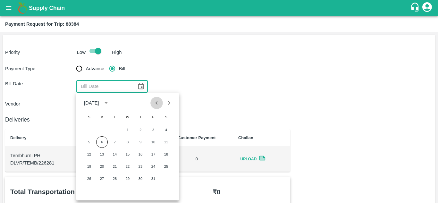
click at [157, 102] on icon "Previous month" at bounding box center [156, 102] width 7 height 7
click at [102, 153] on button "15" at bounding box center [102, 155] width 12 height 12
type input "[DATE]"
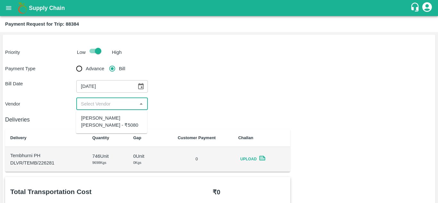
click at [117, 104] on input "input" at bounding box center [106, 104] width 57 height 8
click at [116, 119] on div "[PERSON_NAME] [PERSON_NAME] - ₹5080" at bounding box center [111, 122] width 61 height 14
type input "[PERSON_NAME] [PERSON_NAME] - ₹5080"
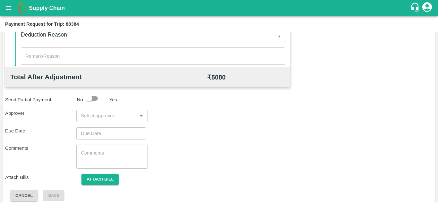
scroll to position [289, 0]
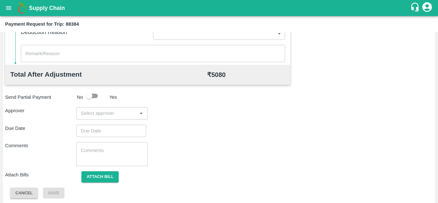
click at [81, 119] on div "​" at bounding box center [111, 113] width 71 height 12
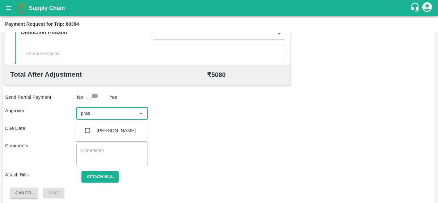
type input "prasa"
click at [110, 125] on div "[PERSON_NAME]" at bounding box center [111, 130] width 71 height 17
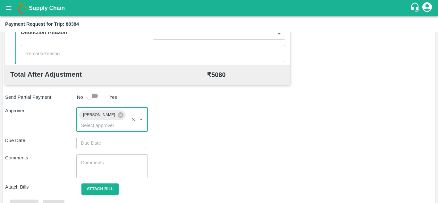
type input "DD/MM/YYYY hh:mm aa"
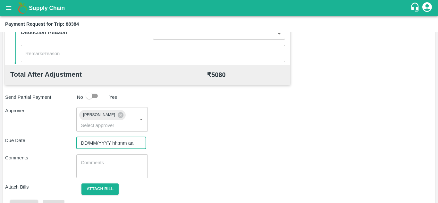
click at [91, 140] on input "DD/MM/YYYY hh:mm aa" at bounding box center [108, 143] width 65 height 12
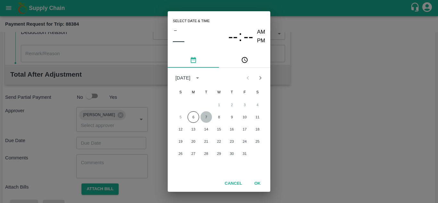
click at [209, 117] on button "7" at bounding box center [207, 117] width 12 height 12
type input "[DATE] 12:00 AM"
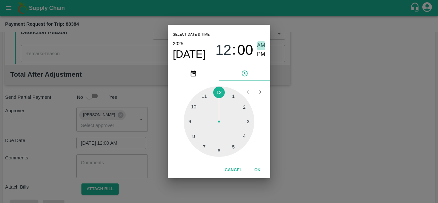
click at [259, 45] on span "AM" at bounding box center [261, 45] width 8 height 9
click at [258, 169] on button "OK" at bounding box center [257, 170] width 21 height 11
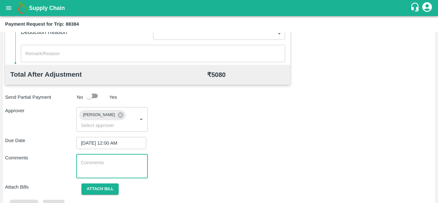
click at [99, 164] on textarea at bounding box center [112, 165] width 62 height 13
paste textarea "Transport Bill"
type textarea "Transport Bill"
click at [244, 155] on div "Comments Transport Bill x ​" at bounding box center [219, 166] width 428 height 24
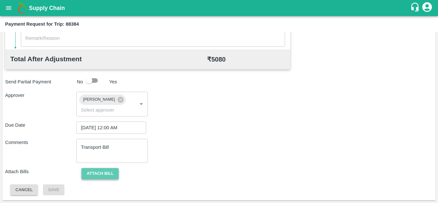
click at [103, 171] on button "Attach bill" at bounding box center [100, 173] width 37 height 11
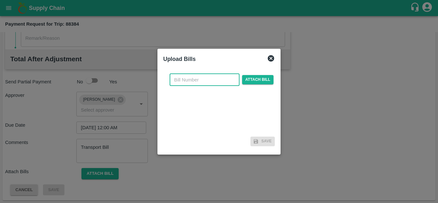
click at [177, 77] on input "text" at bounding box center [205, 80] width 70 height 12
type input "110"
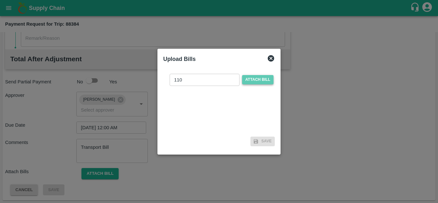
click at [255, 76] on span "Attach bill" at bounding box center [257, 79] width 31 height 9
click at [0, 0] on input "Attach bill" at bounding box center [0, 0] width 0 height 0
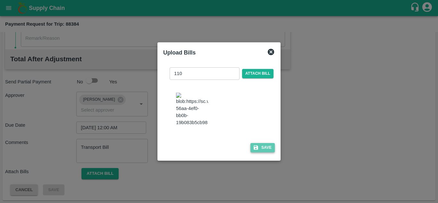
click at [268, 152] on button "Save" at bounding box center [263, 147] width 24 height 9
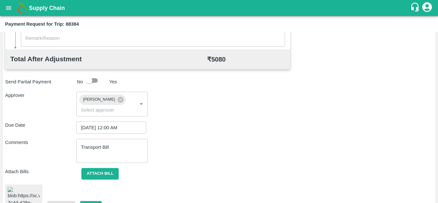
scroll to position [353, 0]
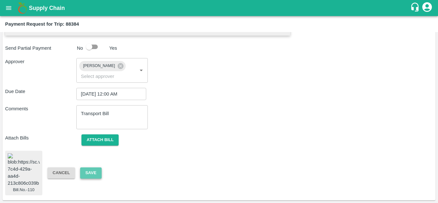
click at [94, 168] on button "Save" at bounding box center [90, 173] width 21 height 11
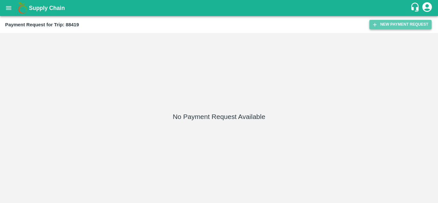
click at [393, 22] on button "New Payment Request" at bounding box center [401, 24] width 62 height 9
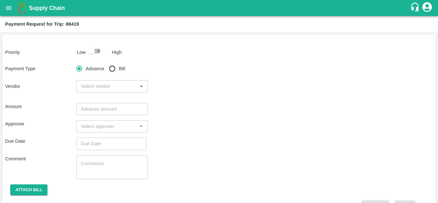
click at [98, 50] on input "checkbox" at bounding box center [91, 51] width 37 height 12
checkbox input "true"
click at [112, 71] on input "Bill" at bounding box center [112, 68] width 13 height 13
radio input "true"
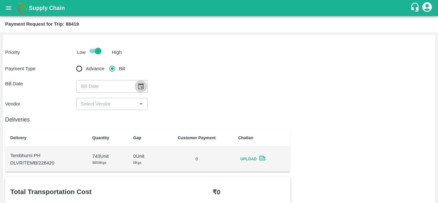
click at [140, 90] on icon "Choose date" at bounding box center [140, 86] width 7 height 7
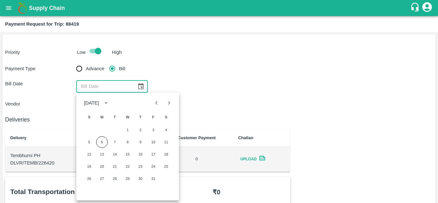
click at [156, 101] on icon "Previous month" at bounding box center [156, 102] width 7 height 7
click at [130, 154] on button "17" at bounding box center [128, 155] width 12 height 12
type input "[DATE]"
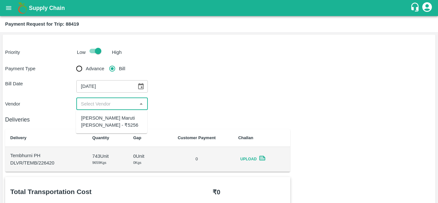
click at [107, 103] on input "input" at bounding box center [106, 104] width 57 height 8
click at [106, 122] on div "[PERSON_NAME] Maruti [PERSON_NAME] - ₹5256" at bounding box center [111, 122] width 71 height 18
type input "[PERSON_NAME] Maruti [PERSON_NAME] - ₹5256"
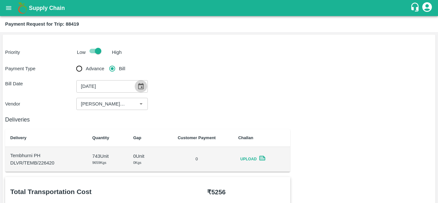
click at [142, 86] on icon "Choose date, selected date is Sep 17, 2025" at bounding box center [140, 86] width 7 height 7
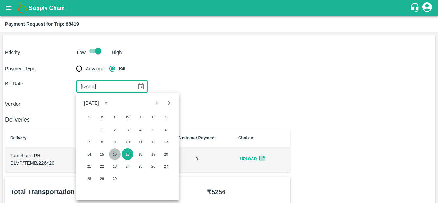
click at [115, 153] on button "16" at bounding box center [115, 155] width 12 height 12
type input "[DATE]"
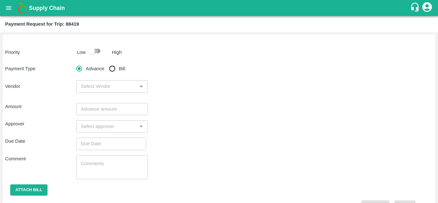
click at [98, 54] on input "checkbox" at bounding box center [91, 51] width 37 height 12
checkbox input "true"
click at [115, 68] on input "Bill" at bounding box center [112, 68] width 13 height 13
radio input "true"
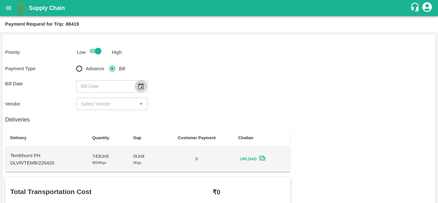
click at [141, 87] on icon "Choose date" at bounding box center [140, 86] width 5 height 6
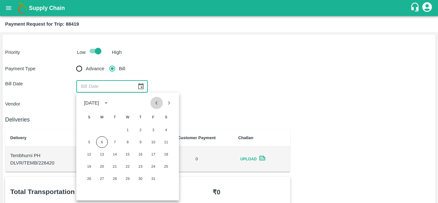
click at [156, 105] on icon "Previous month" at bounding box center [156, 102] width 7 height 7
click at [116, 155] on button "16" at bounding box center [115, 155] width 12 height 12
type input "16/09/2025"
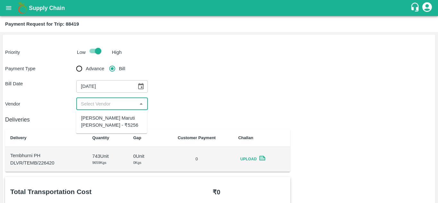
click at [120, 100] on input "input" at bounding box center [106, 104] width 57 height 8
click at [106, 119] on div "Tanaji Maruti Lokare - ₹5256" at bounding box center [111, 122] width 61 height 14
type input "Tanaji Maruti Lokare - ₹5256"
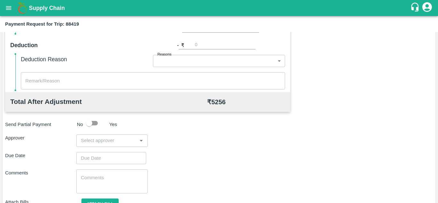
scroll to position [273, 0]
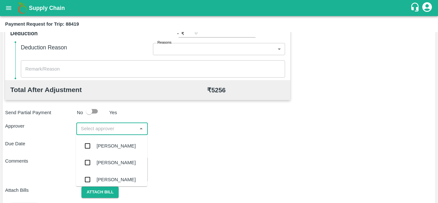
click at [91, 129] on input "input" at bounding box center [106, 129] width 57 height 8
type input "PRASAD"
click at [112, 142] on div "[PERSON_NAME]" at bounding box center [111, 146] width 71 height 17
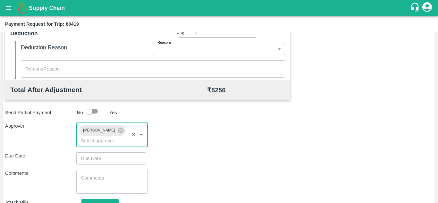
type input "DD/MM/YYYY hh:mm aa"
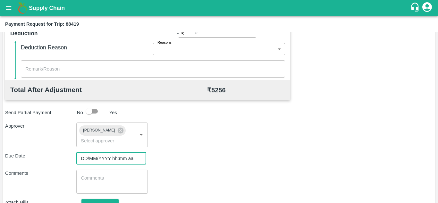
click at [102, 163] on input "DD/MM/YYYY hh:mm aa" at bounding box center [108, 158] width 65 height 12
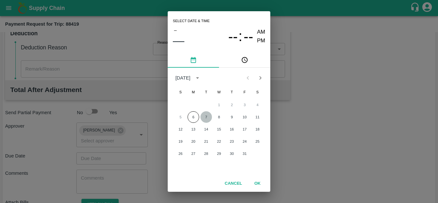
click at [206, 118] on button "7" at bounding box center [207, 117] width 12 height 12
type input "[DATE] 12:00 AM"
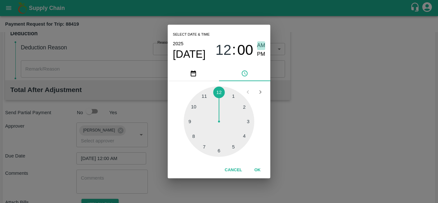
click at [260, 42] on span "AM" at bounding box center [261, 45] width 8 height 9
click at [258, 169] on button "OK" at bounding box center [257, 170] width 21 height 11
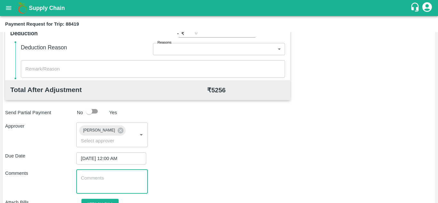
click at [99, 183] on textarea at bounding box center [112, 181] width 62 height 13
paste textarea "Transport Bill"
type textarea "Transport Bill"
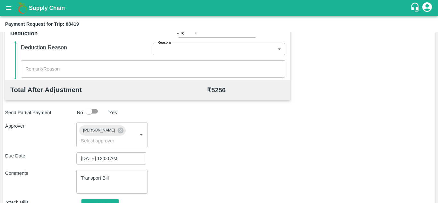
click at [242, 156] on div "Due Date 07/10/2025 12:00 AM ​" at bounding box center [219, 158] width 428 height 12
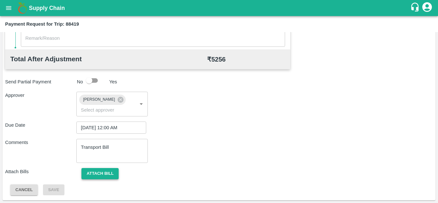
click at [103, 172] on button "Attach bill" at bounding box center [100, 173] width 37 height 11
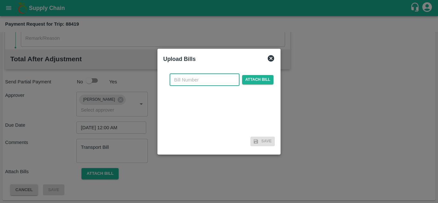
click at [183, 78] on input "text" at bounding box center [205, 80] width 70 height 12
type input "111"
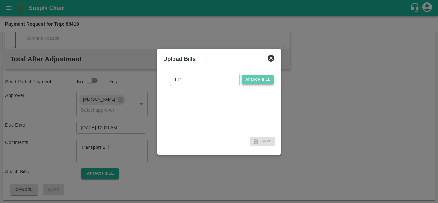
click at [251, 79] on span "Attach bill" at bounding box center [257, 79] width 31 height 9
click at [0, 0] on input "Attach bill" at bounding box center [0, 0] width 0 height 0
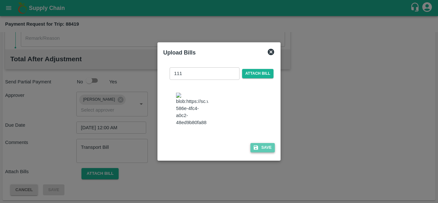
click at [264, 150] on button "Save" at bounding box center [263, 147] width 24 height 9
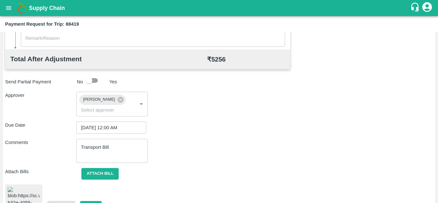
scroll to position [349, 0]
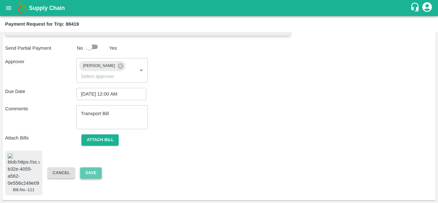
click at [92, 170] on button "Save" at bounding box center [90, 173] width 21 height 11
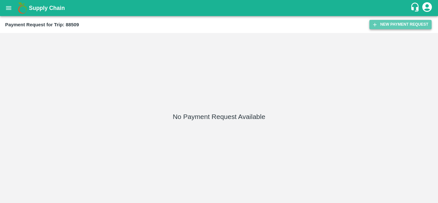
click at [389, 24] on button "New Payment Request" at bounding box center [401, 24] width 62 height 9
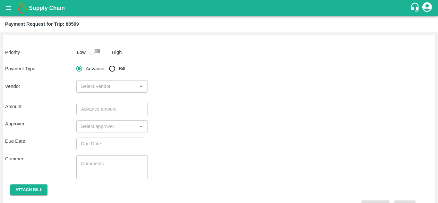
click at [101, 49] on input "checkbox" at bounding box center [91, 51] width 37 height 12
checkbox input "true"
click at [112, 70] on input "Bill" at bounding box center [112, 68] width 13 height 13
radio input "true"
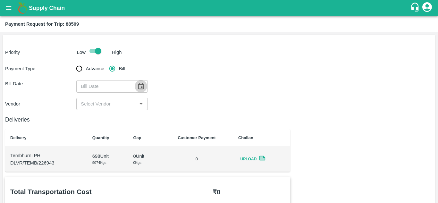
click at [140, 82] on button "Choose date" at bounding box center [141, 86] width 12 height 12
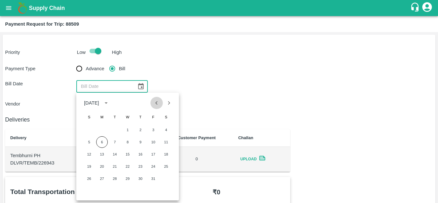
click at [153, 106] on icon "Previous month" at bounding box center [156, 102] width 7 height 7
click at [128, 153] on button "17" at bounding box center [128, 155] width 12 height 12
type input "[DATE]"
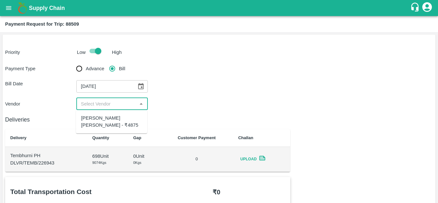
click at [121, 108] on input "input" at bounding box center [106, 104] width 57 height 8
click at [119, 117] on div "[PERSON_NAME] [PERSON_NAME] - ₹4875" at bounding box center [111, 122] width 61 height 14
type input "[PERSON_NAME] [PERSON_NAME] - ₹4875"
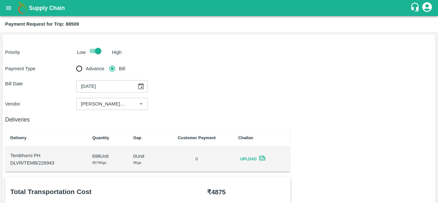
click at [210, 99] on div "Vendor ​" at bounding box center [219, 104] width 428 height 12
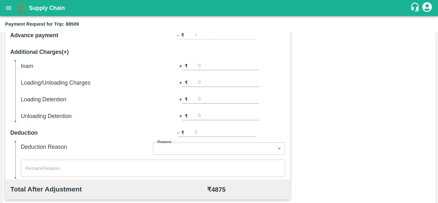
scroll to position [292, 0]
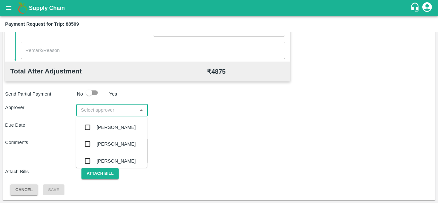
click at [92, 109] on input "input" at bounding box center [106, 110] width 57 height 8
type input "PRASAD"
click at [115, 122] on div "[PERSON_NAME]" at bounding box center [111, 127] width 71 height 17
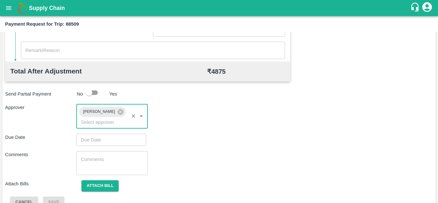
type input "DD/MM/YYYY hh:mm aa"
click at [95, 139] on input "DD/MM/YYYY hh:mm aa" at bounding box center [108, 140] width 65 height 12
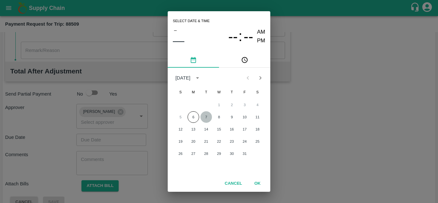
click at [206, 119] on button "7" at bounding box center [207, 117] width 12 height 12
type input "[DATE] 12:00 AM"
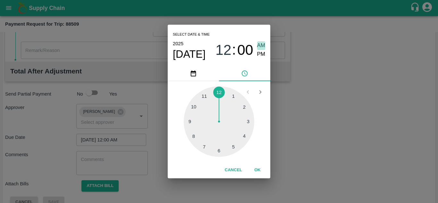
click at [260, 45] on span "AM" at bounding box center [261, 45] width 8 height 9
click at [260, 169] on button "OK" at bounding box center [257, 170] width 21 height 11
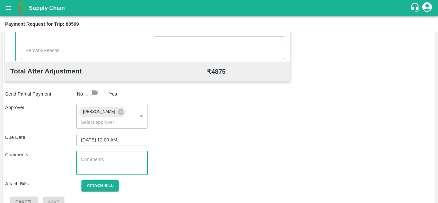
click at [105, 163] on textarea at bounding box center [112, 162] width 62 height 13
paste textarea "Transport Bill"
type textarea "Transport Bill"
click at [228, 153] on div "Comments Transport Bill x ​" at bounding box center [219, 163] width 428 height 24
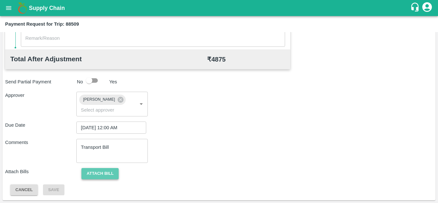
click at [107, 175] on button "Attach bill" at bounding box center [100, 173] width 37 height 11
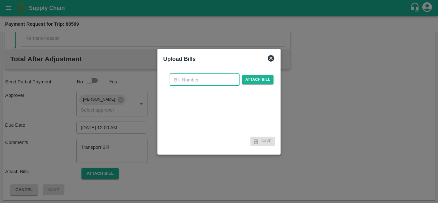
click at [185, 81] on input "text" at bounding box center [205, 80] width 70 height 12
type input "112"
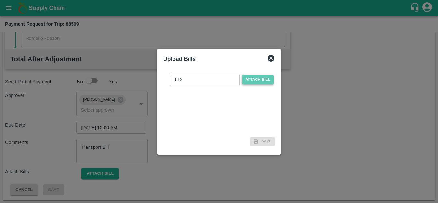
click at [264, 82] on span "Attach bill" at bounding box center [257, 79] width 31 height 9
click at [0, 0] on input "Attach bill" at bounding box center [0, 0] width 0 height 0
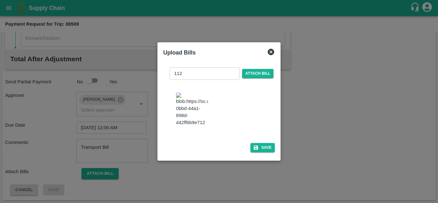
click at [205, 111] on img at bounding box center [192, 110] width 32 height 34
click at [268, 152] on button "Save" at bounding box center [263, 147] width 24 height 9
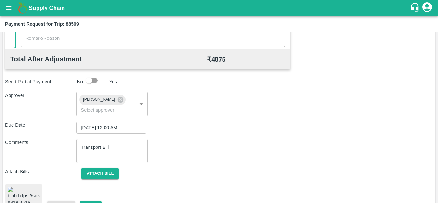
scroll to position [352, 0]
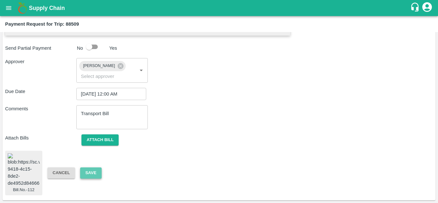
click at [93, 168] on button "Save" at bounding box center [90, 173] width 21 height 11
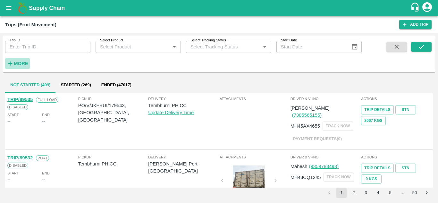
click at [16, 64] on strong "More" at bounding box center [21, 63] width 14 height 5
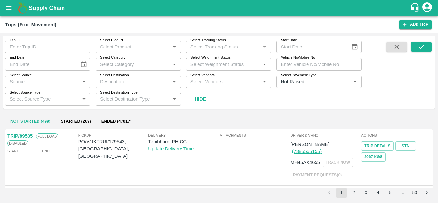
click at [199, 80] on input "Select Vendors" at bounding box center [223, 82] width 71 height 8
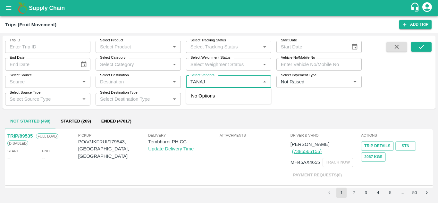
type input "TANAJI"
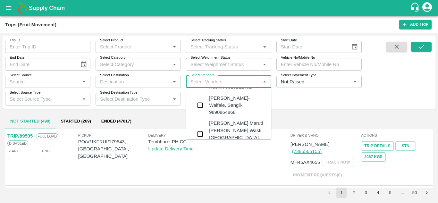
scroll to position [80, 0]
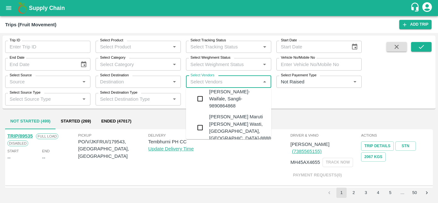
click at [234, 119] on div "Tanaji Maruti Lokare -Lokare Wasti, Kandar, Solapur-8888656588" at bounding box center [248, 127] width 78 height 29
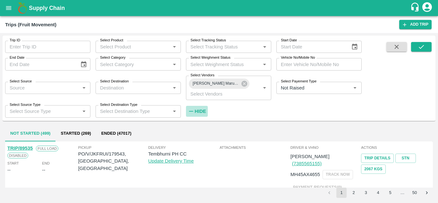
click at [202, 108] on h6 "Hide" at bounding box center [200, 111] width 11 height 8
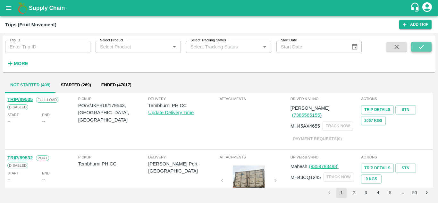
click at [421, 47] on icon "submit" at bounding box center [421, 46] width 7 height 7
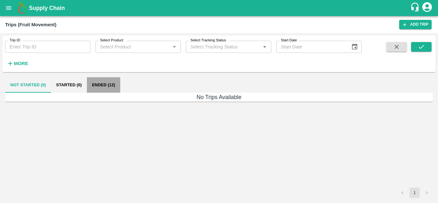
click at [106, 84] on button "Ended (12)" at bounding box center [103, 84] width 33 height 15
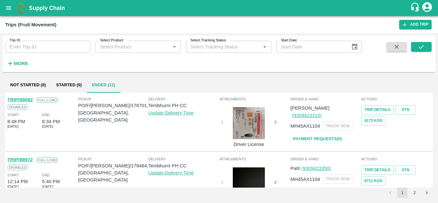
scroll to position [507, 0]
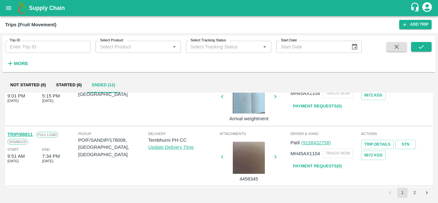
click at [415, 191] on button "2" at bounding box center [415, 193] width 10 height 10
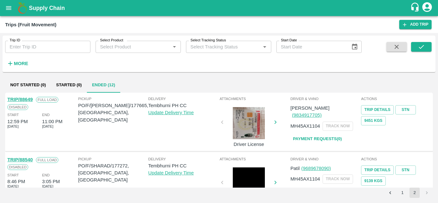
scroll to position [25, 0]
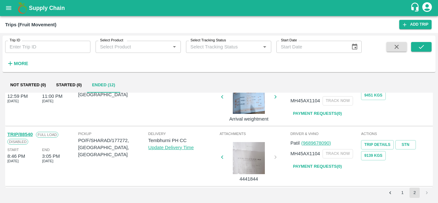
click at [414, 200] on div "Not Started (0) Started (0) Ended (12) TRIP/88649 Full Load Disabled Start 12:5…" at bounding box center [219, 138] width 433 height 126
click at [414, 196] on button "2" at bounding box center [415, 193] width 10 height 10
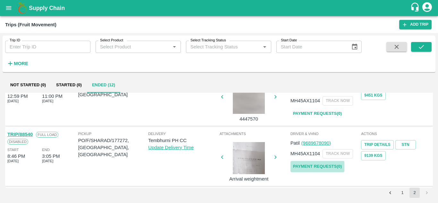
click at [326, 169] on link "Payment Requests( 0 )" at bounding box center [318, 166] width 54 height 11
click at [425, 48] on icon "submit" at bounding box center [421, 46] width 7 height 7
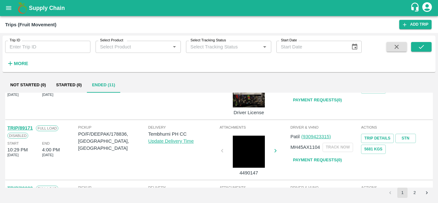
scroll to position [507, 0]
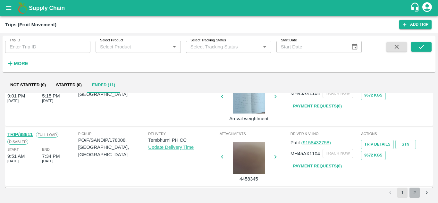
click at [417, 192] on button "2" at bounding box center [415, 193] width 10 height 10
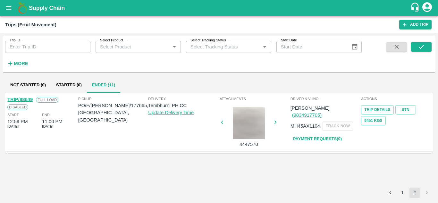
click at [253, 180] on div "TRIP/88649 Full Load Disabled Start 12:59 PM 20 Sep 2025 End 11:00 PM 19 Sep 20…" at bounding box center [219, 140] width 428 height 95
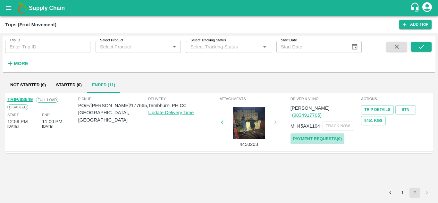
click at [327, 133] on link "Payment Requests( 0 )" at bounding box center [318, 138] width 54 height 11
click at [424, 50] on icon "submit" at bounding box center [421, 46] width 7 height 7
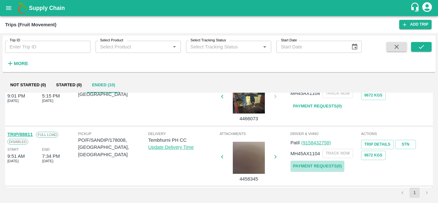
click at [321, 169] on link "Payment Requests( 0 )" at bounding box center [318, 166] width 54 height 11
click at [425, 48] on icon "submit" at bounding box center [421, 46] width 7 height 7
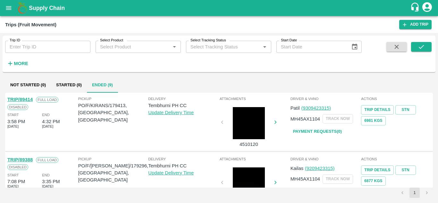
scroll to position [447, 0]
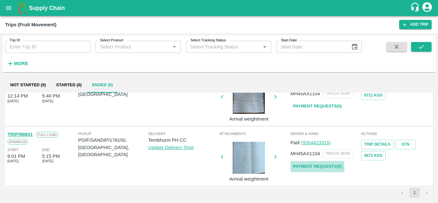
click at [321, 164] on link "Payment Requests( 0 )" at bounding box center [318, 166] width 54 height 11
click at [426, 45] on button "submit" at bounding box center [421, 47] width 21 height 10
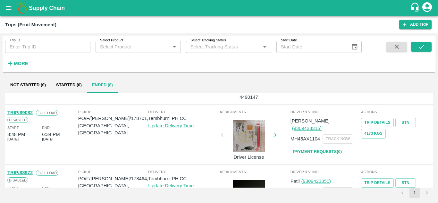
scroll to position [387, 0]
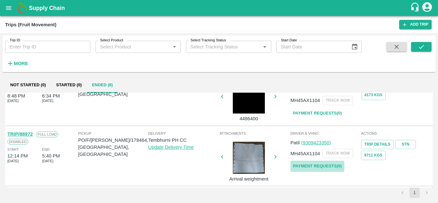
click at [313, 164] on link "Payment Requests( 0 )" at bounding box center [318, 166] width 54 height 11
click at [423, 46] on icon "submit" at bounding box center [421, 47] width 5 height 4
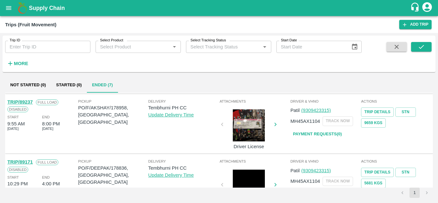
scroll to position [326, 0]
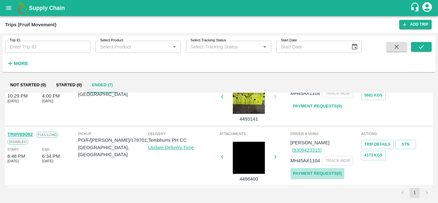
click at [324, 168] on link "Payment Requests( 0 )" at bounding box center [318, 173] width 54 height 11
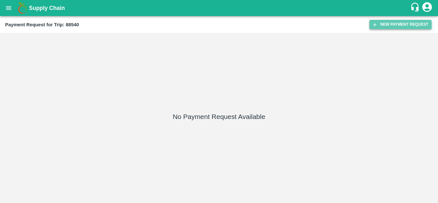
click at [398, 24] on button "New Payment Request" at bounding box center [401, 24] width 62 height 9
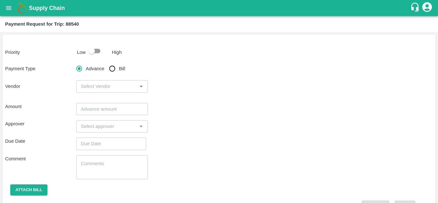
click at [97, 52] on input "checkbox" at bounding box center [91, 51] width 37 height 12
checkbox input "true"
click at [113, 68] on input "Bill" at bounding box center [112, 68] width 13 height 13
radio input "true"
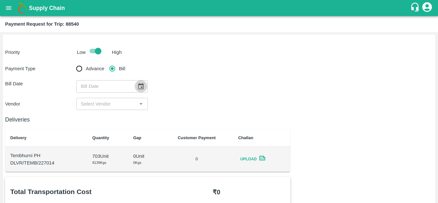
click at [141, 88] on icon "Choose date" at bounding box center [140, 86] width 5 height 6
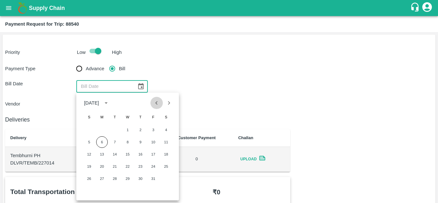
click at [157, 106] on icon "Previous month" at bounding box center [156, 102] width 7 height 7
click at [142, 153] on button "18" at bounding box center [141, 155] width 12 height 12
type input "[DATE]"
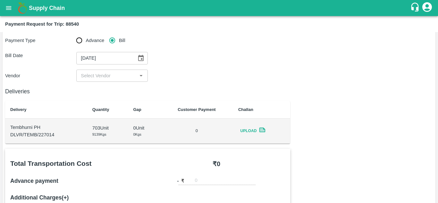
scroll to position [28, 0]
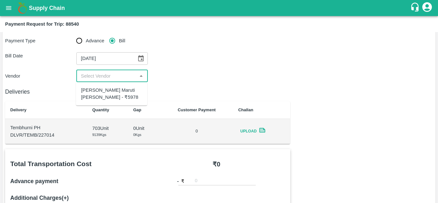
click at [122, 72] on input "input" at bounding box center [106, 76] width 57 height 8
click at [108, 85] on div "[PERSON_NAME] Maruti [PERSON_NAME] - ₹5978" at bounding box center [111, 94] width 71 height 18
type input "[PERSON_NAME] Maruti [PERSON_NAME] - ₹5978"
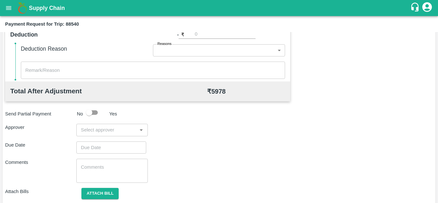
scroll to position [292, 0]
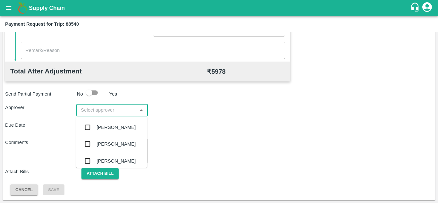
click at [99, 113] on input "input" at bounding box center [106, 110] width 57 height 8
type input "P"
type input "PRASAD"
click at [117, 126] on div "[PERSON_NAME]" at bounding box center [116, 127] width 39 height 7
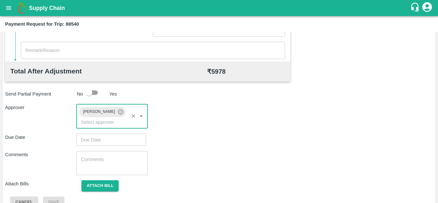
type input "DD/MM/YYYY hh:mm aa"
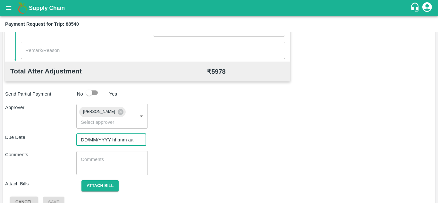
click at [93, 141] on input "DD/MM/YYYY hh:mm aa" at bounding box center [108, 140] width 65 height 12
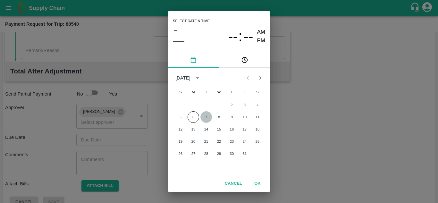
click at [208, 120] on button "7" at bounding box center [207, 117] width 12 height 12
type input "[DATE] 12:00 AM"
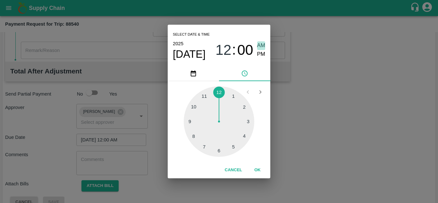
click at [260, 44] on span "AM" at bounding box center [261, 45] width 8 height 9
click at [257, 168] on button "OK" at bounding box center [257, 170] width 21 height 11
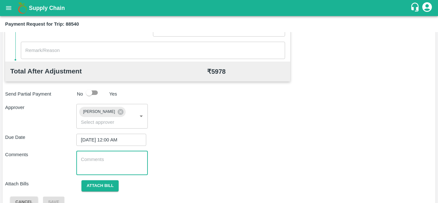
click at [122, 160] on textarea at bounding box center [112, 162] width 62 height 13
paste textarea "Transport Bill"
type textarea "Transport Bill"
click at [237, 147] on div "Total Transportation Cost ₹ 5978 Advance payment - ₹ Additional Charges(+) Inam…" at bounding box center [219, 46] width 428 height 323
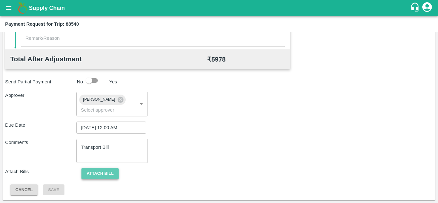
click at [113, 172] on button "Attach bill" at bounding box center [100, 173] width 37 height 11
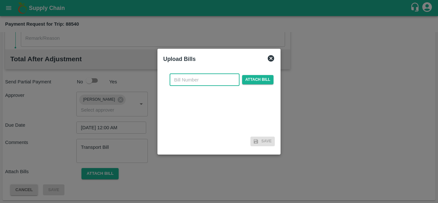
click at [193, 80] on input "text" at bounding box center [205, 80] width 70 height 12
type input "113"
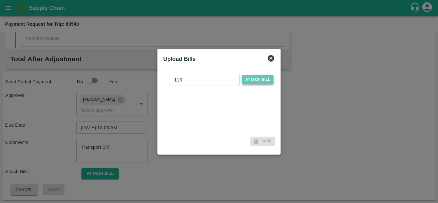
click at [264, 80] on span "Attach bill" at bounding box center [257, 79] width 31 height 9
click at [0, 0] on input "Attach bill" at bounding box center [0, 0] width 0 height 0
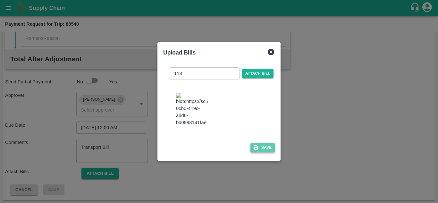
click at [268, 152] on button "Save" at bounding box center [263, 147] width 24 height 9
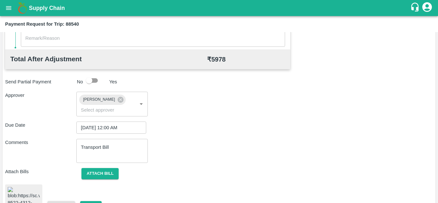
scroll to position [349, 0]
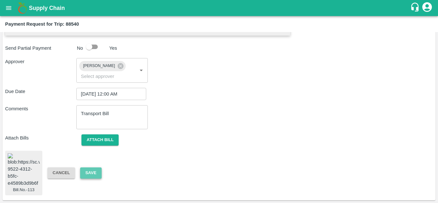
click at [95, 169] on button "Save" at bounding box center [90, 173] width 21 height 11
click at [91, 168] on button "Save" at bounding box center [90, 173] width 21 height 11
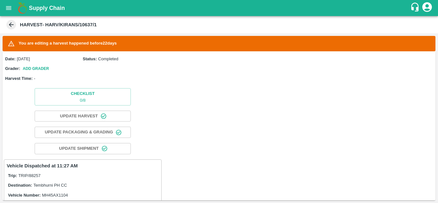
scroll to position [326, 0]
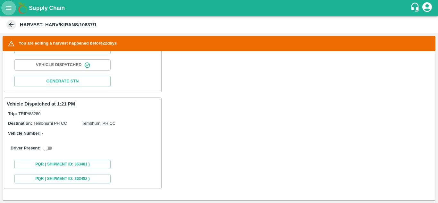
click at [9, 8] on icon "open drawer" at bounding box center [8, 8] width 5 height 4
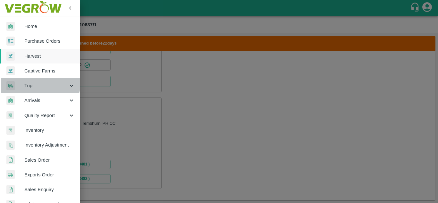
click at [36, 81] on div "Trip" at bounding box center [40, 85] width 80 height 15
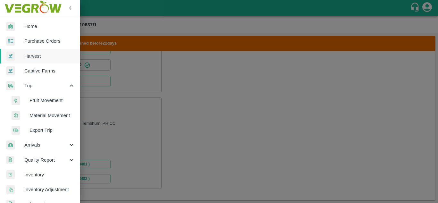
click at [48, 101] on span "Fruit Movement" at bounding box center [53, 100] width 46 height 7
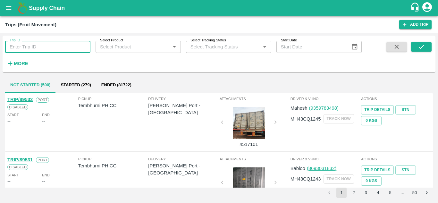
click at [21, 45] on input "Trip ID" at bounding box center [47, 47] width 85 height 12
type input "88540"
click at [424, 45] on icon "submit" at bounding box center [421, 46] width 7 height 7
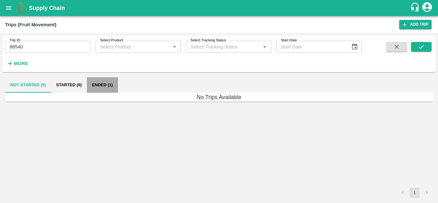
click at [100, 81] on button "Ended (1)" at bounding box center [102, 84] width 31 height 15
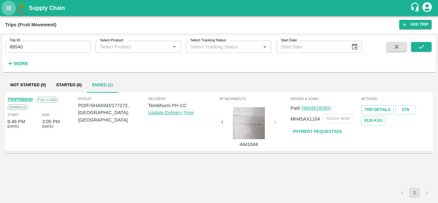
click at [9, 10] on icon "open drawer" at bounding box center [8, 8] width 5 height 4
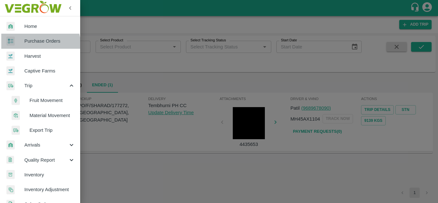
click at [38, 45] on link "Purchase Orders" at bounding box center [40, 41] width 80 height 15
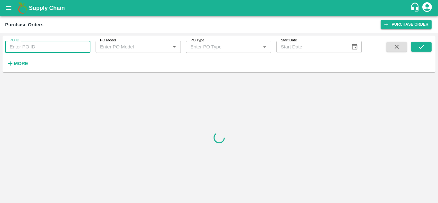
click at [23, 46] on input "PO ID" at bounding box center [47, 47] width 85 height 12
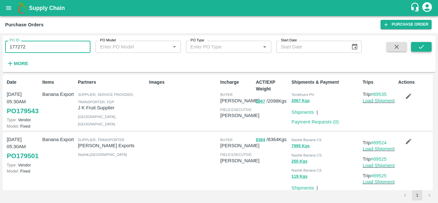
type input "177272"
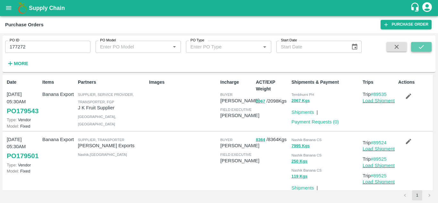
click at [425, 47] on icon "submit" at bounding box center [421, 46] width 7 height 7
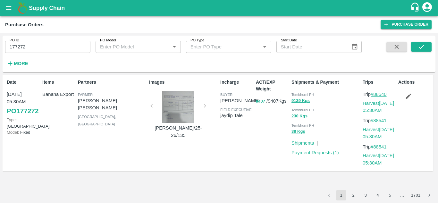
click at [382, 94] on link "#88540" at bounding box center [379, 94] width 16 height 5
click at [375, 103] on link "Harvest [DATE] 05:30AM" at bounding box center [378, 107] width 31 height 12
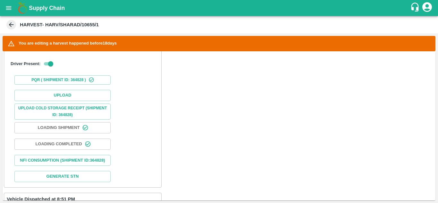
scroll to position [207, 0]
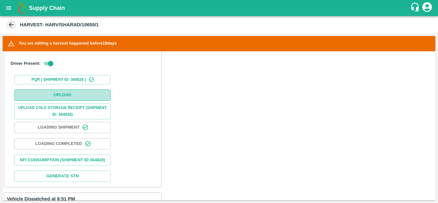
click at [75, 94] on button "Upload" at bounding box center [62, 95] width 96 height 11
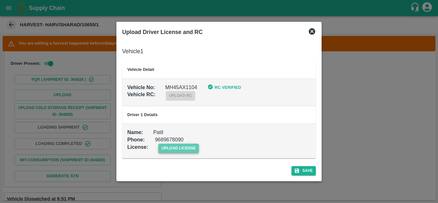
click at [188, 149] on span "upload license" at bounding box center [179, 148] width 41 height 9
click at [0, 0] on input "upload license" at bounding box center [0, 0] width 0 height 0
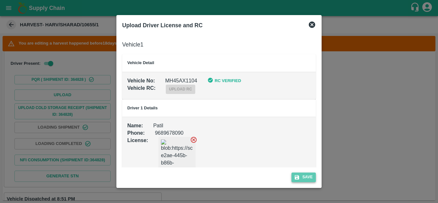
click at [309, 177] on button "Save" at bounding box center [304, 177] width 24 height 9
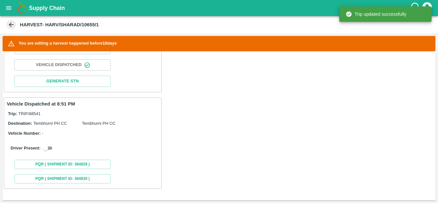
scroll to position [0, 0]
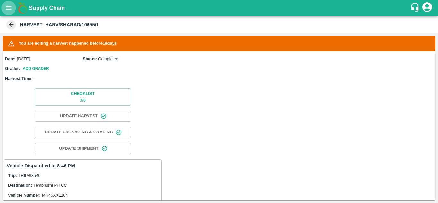
click at [7, 6] on icon "open drawer" at bounding box center [8, 8] width 5 height 4
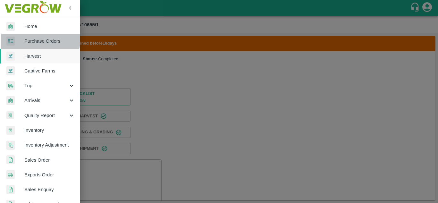
click at [40, 39] on span "Purchase Orders" at bounding box center [49, 41] width 51 height 7
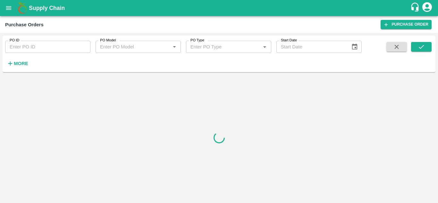
click at [7, 10] on icon "open drawer" at bounding box center [8, 8] width 5 height 4
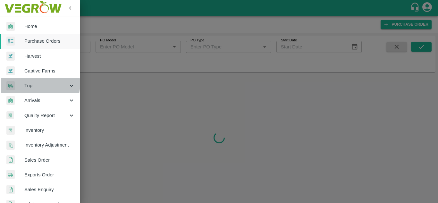
click at [38, 84] on span "Trip" at bounding box center [46, 85] width 44 height 7
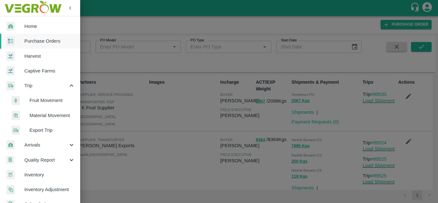
click at [42, 100] on span "Fruit Movement" at bounding box center [53, 100] width 46 height 7
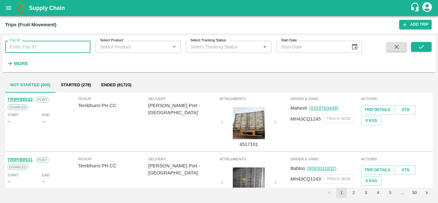
click at [21, 47] on input "Trip ID" at bounding box center [47, 47] width 85 height 12
type input "88811"
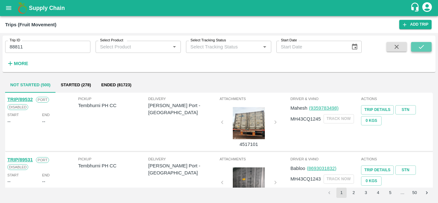
click at [420, 45] on icon "submit" at bounding box center [421, 46] width 7 height 7
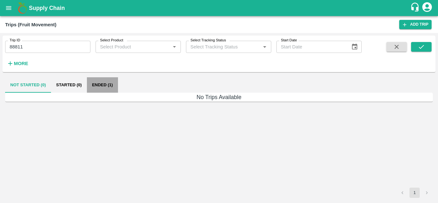
click at [109, 86] on button "Ended (1)" at bounding box center [102, 84] width 31 height 15
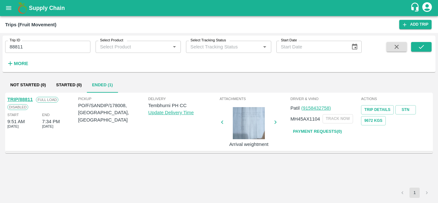
click at [25, 99] on link "TRIP/88811" at bounding box center [19, 99] width 25 height 5
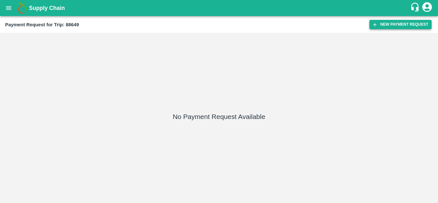
click at [406, 24] on button "New Payment Request" at bounding box center [401, 24] width 62 height 9
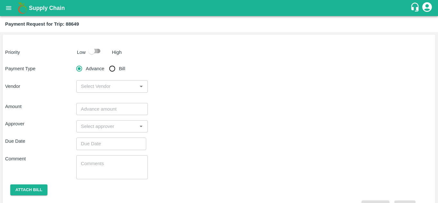
click at [96, 49] on input "checkbox" at bounding box center [91, 51] width 37 height 12
checkbox input "true"
click at [110, 69] on input "Bill" at bounding box center [112, 68] width 13 height 13
radio input "true"
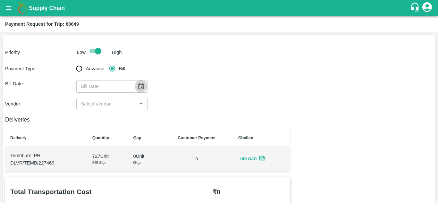
click at [141, 86] on icon "Choose date" at bounding box center [140, 86] width 7 height 7
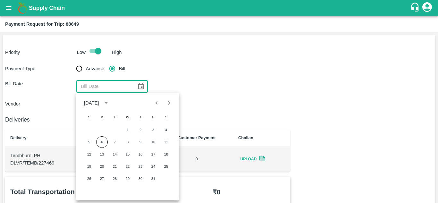
click at [157, 104] on icon "Previous month" at bounding box center [157, 103] width 2 height 4
click at [166, 152] on button "20" at bounding box center [166, 155] width 12 height 12
type input "20/09/2025"
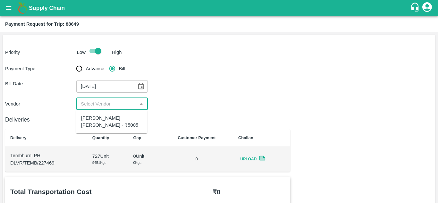
click at [116, 106] on input "input" at bounding box center [106, 104] width 57 height 8
click at [108, 118] on div "[PERSON_NAME] [PERSON_NAME] - ₹5005" at bounding box center [111, 122] width 61 height 14
type input "[PERSON_NAME] [PERSON_NAME] - ₹5005"
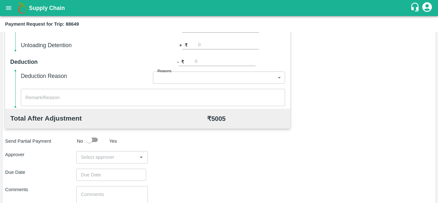
scroll to position [292, 0]
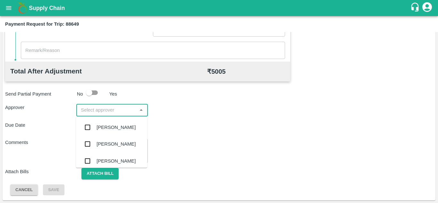
click at [98, 113] on input "input" at bounding box center [106, 110] width 57 height 8
type input "P"
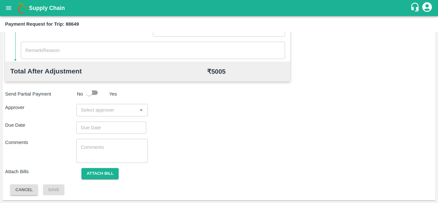
click at [210, 106] on div "Approver ​" at bounding box center [219, 110] width 428 height 12
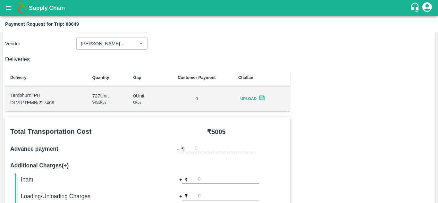
scroll to position [0, 0]
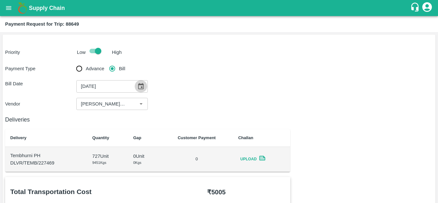
click at [140, 86] on icon "Choose date, selected date is Sep 20, 2025" at bounding box center [140, 86] width 7 height 7
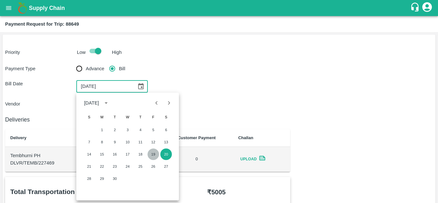
click at [153, 156] on button "19" at bounding box center [154, 155] width 12 height 12
type input "19/09/2025"
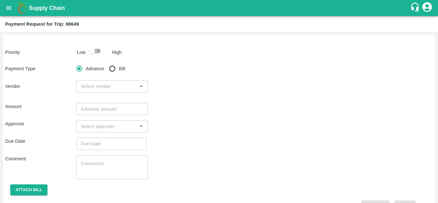
click at [99, 50] on input "checkbox" at bounding box center [91, 51] width 37 height 12
checkbox input "true"
click at [113, 67] on input "Bill" at bounding box center [112, 68] width 13 height 13
radio input "true"
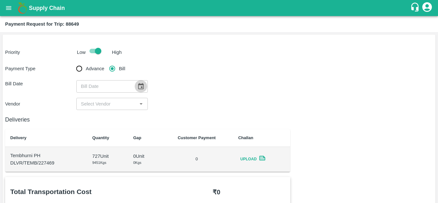
click at [139, 88] on icon "Choose date" at bounding box center [140, 86] width 7 height 7
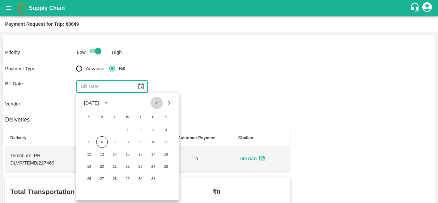
click at [157, 102] on icon "Previous month" at bounding box center [157, 103] width 2 height 4
click at [155, 157] on button "19" at bounding box center [154, 155] width 12 height 12
type input "19/09/2025"
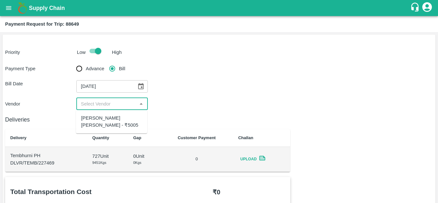
click at [119, 108] on input "input" at bounding box center [106, 104] width 57 height 8
click at [112, 114] on div "Tanaji Maruti Lokare - ₹5005" at bounding box center [111, 122] width 71 height 18
type input "Tanaji Maruti Lokare - ₹5005"
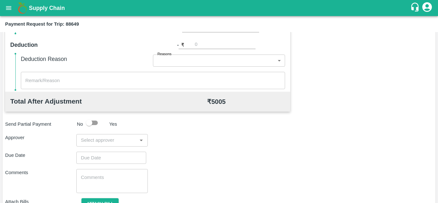
scroll to position [292, 0]
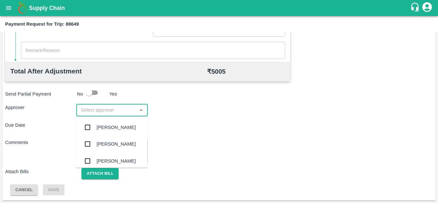
click at [90, 111] on input "input" at bounding box center [106, 110] width 57 height 8
type input "PRASA"
click at [113, 130] on div "Prasad Waghade" at bounding box center [116, 127] width 39 height 7
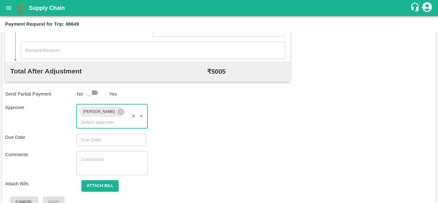
type input "DD/MM/YYYY hh:mm aa"
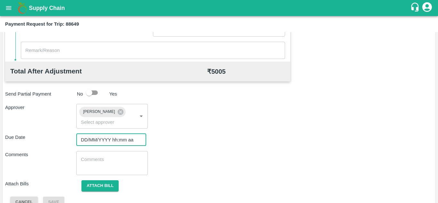
click at [90, 139] on input "DD/MM/YYYY hh:mm aa" at bounding box center [108, 140] width 65 height 12
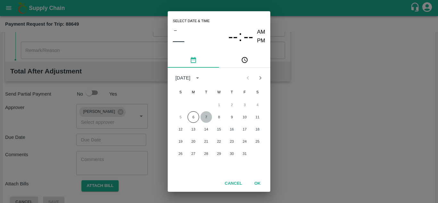
click at [203, 119] on button "7" at bounding box center [207, 117] width 12 height 12
type input "07/10/2025 12:00 AM"
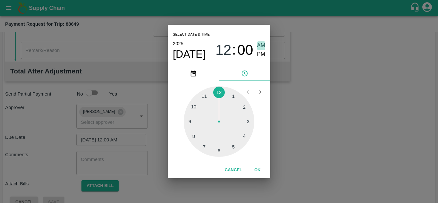
click at [260, 44] on span "AM" at bounding box center [261, 45] width 8 height 9
click at [255, 168] on button "OK" at bounding box center [257, 170] width 21 height 11
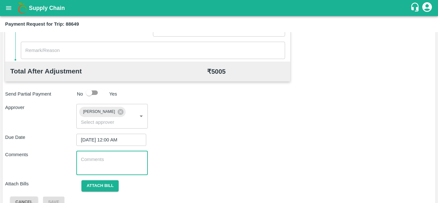
click at [109, 159] on textarea at bounding box center [112, 162] width 62 height 13
paste textarea "Transport Bill"
type textarea "Transport Bill"
click at [203, 160] on div "Comments Transport Bill x ​" at bounding box center [219, 163] width 428 height 24
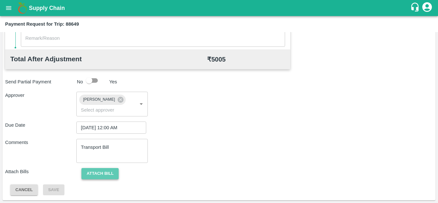
click at [103, 174] on button "Attach bill" at bounding box center [100, 173] width 37 height 11
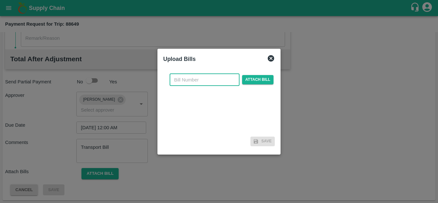
click at [180, 80] on input "text" at bounding box center [205, 80] width 70 height 12
type input "114"
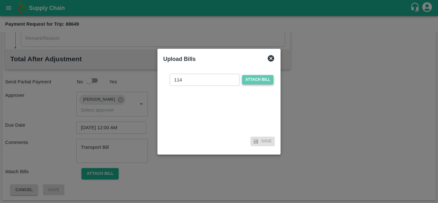
click at [258, 77] on span "Attach bill" at bounding box center [257, 79] width 31 height 9
click at [0, 0] on input "Attach bill" at bounding box center [0, 0] width 0 height 0
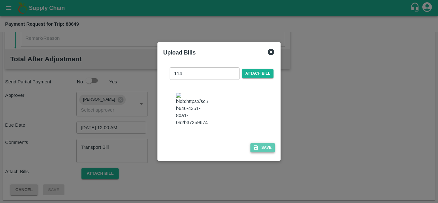
click at [269, 150] on button "Save" at bounding box center [263, 147] width 24 height 9
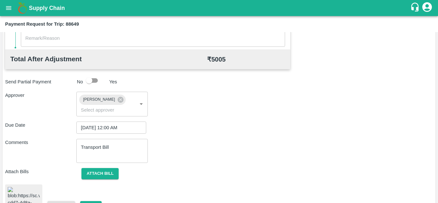
scroll to position [351, 0]
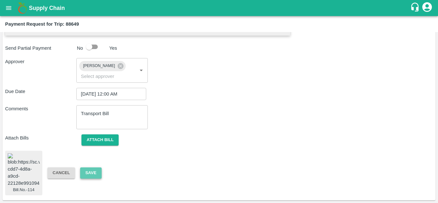
click at [90, 168] on button "Save" at bounding box center [90, 173] width 21 height 11
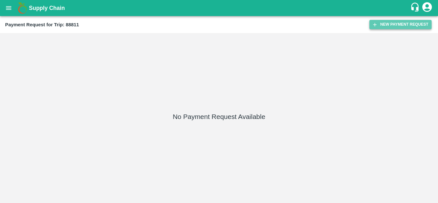
click at [395, 28] on button "New Payment Request" at bounding box center [401, 24] width 62 height 9
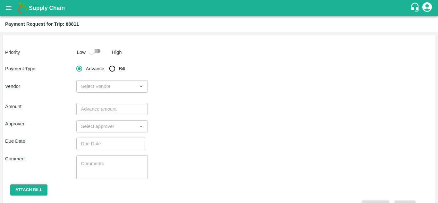
click at [94, 53] on input "checkbox" at bounding box center [91, 51] width 37 height 12
checkbox input "true"
click at [109, 68] on input "Bill" at bounding box center [112, 68] width 13 height 13
radio input "true"
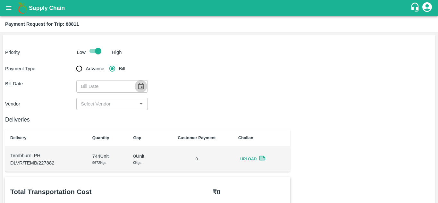
click at [138, 86] on icon "Choose date" at bounding box center [140, 86] width 5 height 6
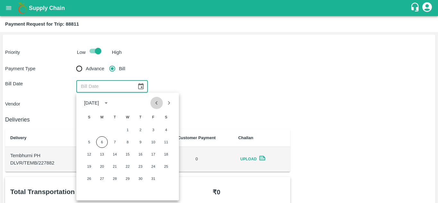
click at [158, 104] on icon "Previous month" at bounding box center [157, 103] width 2 height 4
click at [111, 168] on button "23" at bounding box center [115, 167] width 12 height 12
type input "[DATE]"
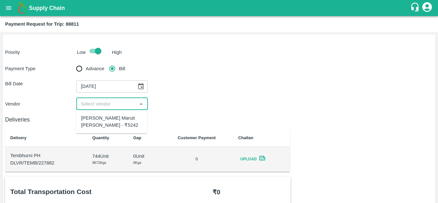
click at [116, 104] on input "input" at bounding box center [106, 104] width 57 height 8
click at [113, 120] on div "Tanaji Maruti Lokare - ₹5242" at bounding box center [111, 122] width 61 height 14
type input "Tanaji Maruti Lokare - ₹5242"
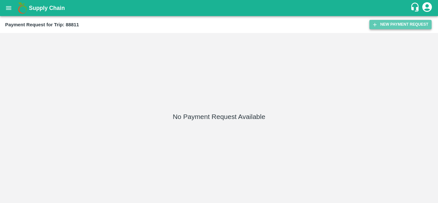
click at [394, 23] on button "New Payment Request" at bounding box center [401, 24] width 62 height 9
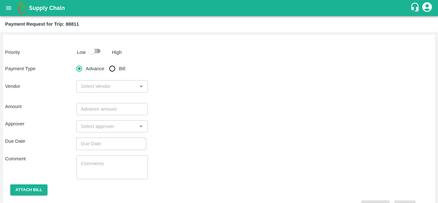
click at [97, 51] on input "checkbox" at bounding box center [91, 51] width 37 height 12
checkbox input "true"
click at [114, 69] on input "Bill" at bounding box center [112, 68] width 13 height 13
radio input "true"
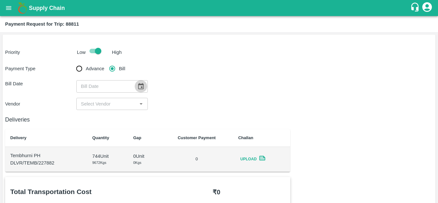
click at [143, 86] on icon "Choose date" at bounding box center [140, 86] width 5 height 6
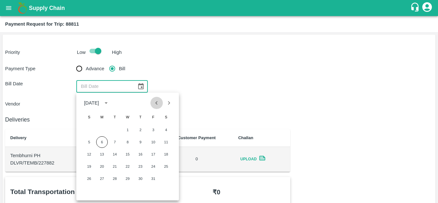
click at [159, 103] on icon "Previous month" at bounding box center [156, 102] width 7 height 7
click at [113, 167] on button "23" at bounding box center [115, 167] width 12 height 12
type input "23/09/2025"
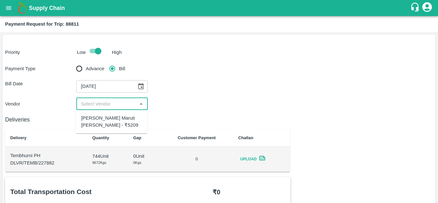
click at [108, 105] on input "input" at bounding box center [106, 104] width 57 height 8
click at [106, 122] on div "Tanaji Maruti Lokare - ₹5209" at bounding box center [111, 122] width 71 height 18
type input "Tanaji Maruti Lokare - ₹5209"
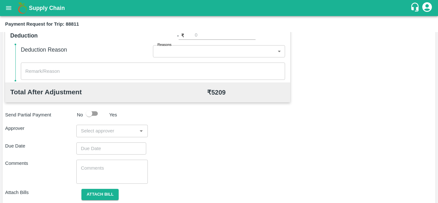
scroll to position [292, 0]
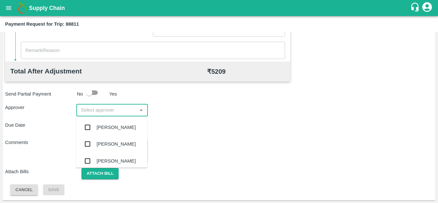
click at [86, 111] on input "input" at bounding box center [106, 110] width 57 height 8
click at [92, 113] on input "input" at bounding box center [106, 110] width 57 height 8
type input "PRASA"
click at [107, 131] on div "[PERSON_NAME]" at bounding box center [116, 127] width 39 height 7
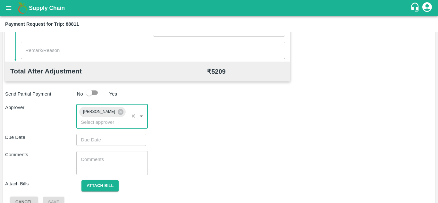
type input "DD/MM/YYYY hh:mm aa"
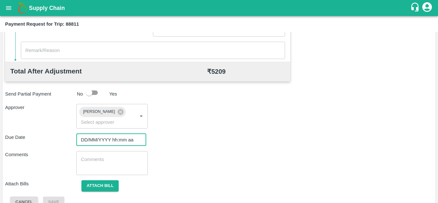
click at [86, 140] on input "DD/MM/YYYY hh:mm aa" at bounding box center [108, 140] width 65 height 12
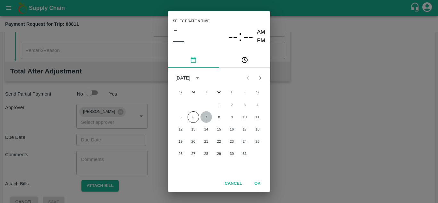
click at [206, 116] on button "7" at bounding box center [207, 117] width 12 height 12
type input "[DATE] 12:00 AM"
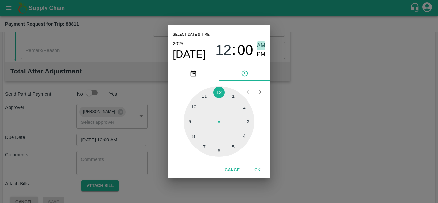
click at [263, 45] on span "AM" at bounding box center [261, 45] width 8 height 9
click at [257, 171] on button "OK" at bounding box center [257, 170] width 21 height 11
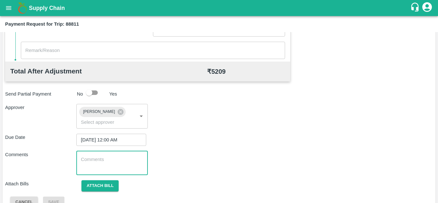
click at [96, 166] on textarea at bounding box center [112, 162] width 62 height 13
paste textarea "Transport Bill"
type textarea "Transport Bill"
click at [212, 142] on div "Due Date 07/10/2025 12:00 AM ​" at bounding box center [219, 140] width 428 height 12
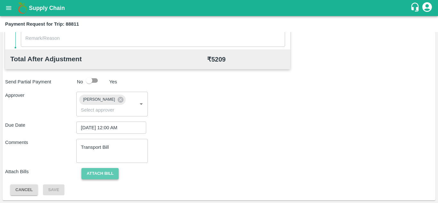
click at [97, 170] on button "Attach bill" at bounding box center [100, 173] width 37 height 11
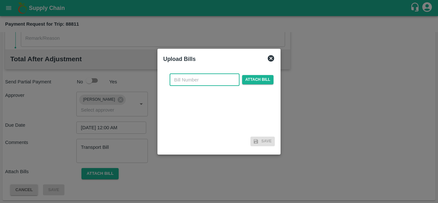
click at [187, 79] on input "text" at bounding box center [205, 80] width 70 height 12
type input "115"
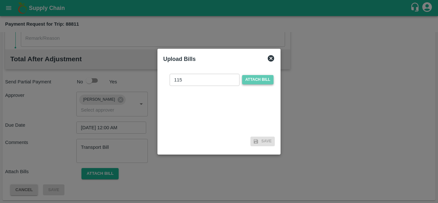
click at [266, 80] on span "Attach bill" at bounding box center [257, 79] width 31 height 9
click at [0, 0] on input "Attach bill" at bounding box center [0, 0] width 0 height 0
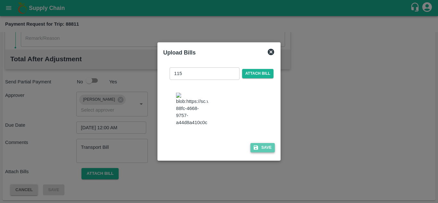
click at [264, 152] on button "Save" at bounding box center [263, 147] width 24 height 9
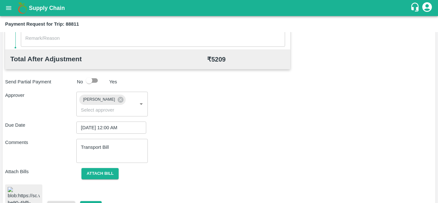
scroll to position [349, 0]
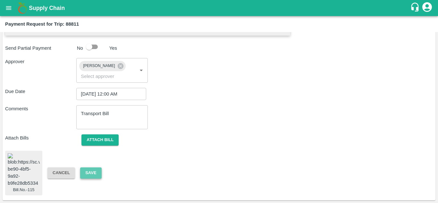
click at [90, 168] on button "Save" at bounding box center [90, 173] width 21 height 11
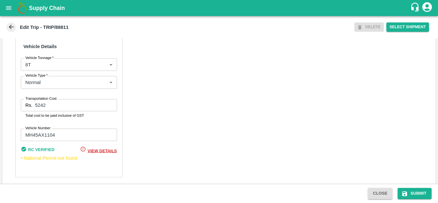
scroll to position [480, 0]
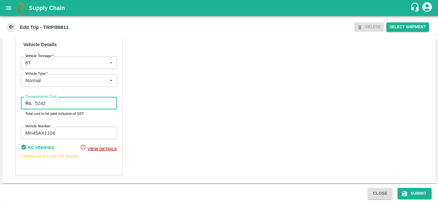
click at [53, 101] on input "5242" at bounding box center [76, 103] width 82 height 12
type input "5209"
click at [182, 123] on div "Partner Details Partner   * Partner Add Transporter Driver 1 Details Driver Nam…" at bounding box center [219, 18] width 433 height 329
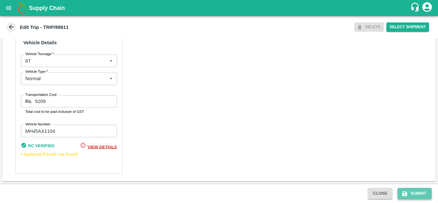
click at [424, 189] on button "Submit" at bounding box center [415, 193] width 34 height 11
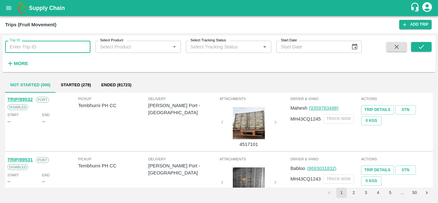
click at [11, 45] on input "Trip ID" at bounding box center [47, 47] width 85 height 12
type input "88841"
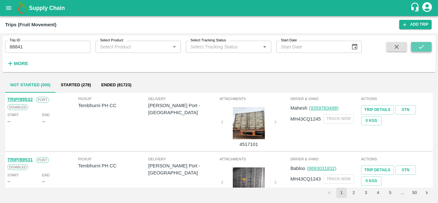
click at [422, 47] on icon "submit" at bounding box center [421, 47] width 5 height 4
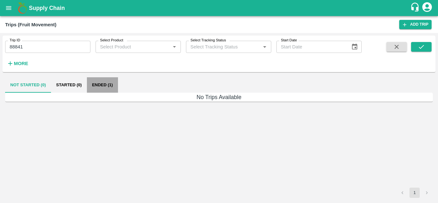
click at [108, 85] on button "Ended (1)" at bounding box center [102, 84] width 31 height 15
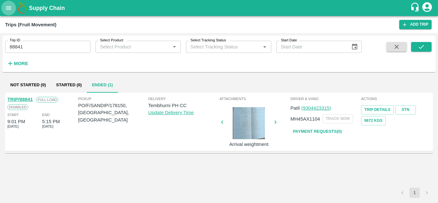
click at [8, 10] on icon "open drawer" at bounding box center [8, 7] width 7 height 7
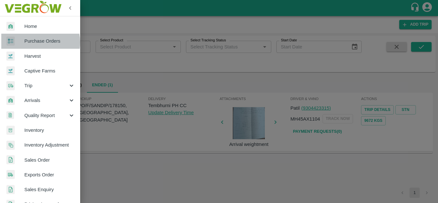
click at [35, 42] on span "Purchase Orders" at bounding box center [49, 41] width 51 height 7
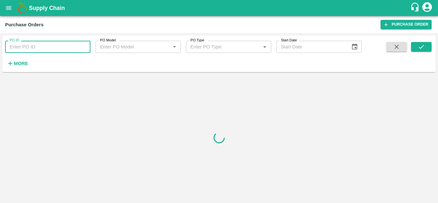
click at [25, 49] on input "PO ID" at bounding box center [47, 47] width 85 height 12
type input "178150"
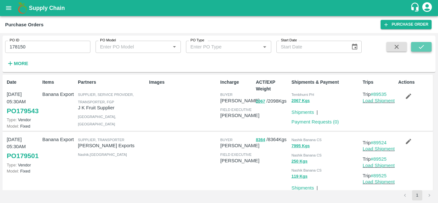
click at [423, 46] on icon "submit" at bounding box center [421, 46] width 7 height 7
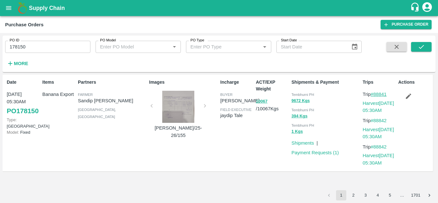
click at [383, 94] on link "#88841" at bounding box center [379, 94] width 16 height 5
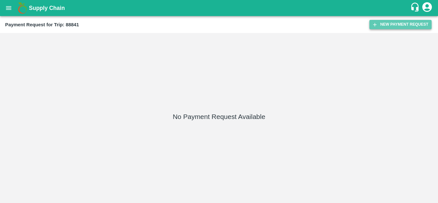
click at [402, 24] on button "New Payment Request" at bounding box center [401, 24] width 62 height 9
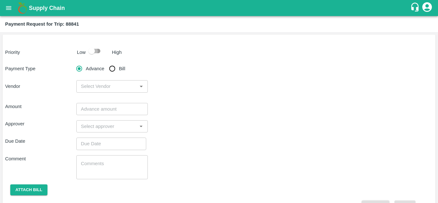
click at [96, 51] on input "checkbox" at bounding box center [91, 51] width 37 height 12
checkbox input "true"
click at [113, 71] on input "Bill" at bounding box center [112, 68] width 13 height 13
radio input "true"
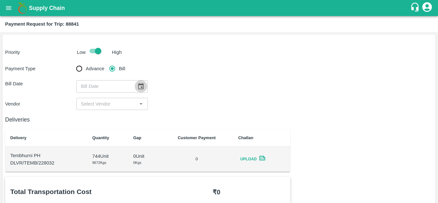
click at [142, 83] on icon "Choose date" at bounding box center [140, 86] width 7 height 7
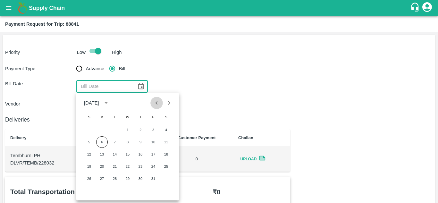
click at [156, 104] on icon "Previous month" at bounding box center [156, 102] width 7 height 7
click at [116, 166] on button "23" at bounding box center [115, 167] width 12 height 12
type input "[DATE]"
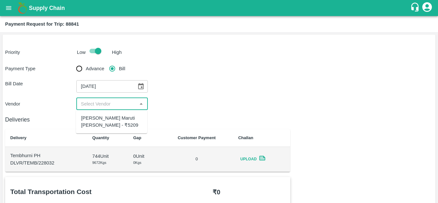
click at [123, 106] on input "input" at bounding box center [106, 104] width 57 height 8
click at [110, 117] on div "[PERSON_NAME] Maruti [PERSON_NAME] - ₹5209" at bounding box center [111, 122] width 61 height 14
type input "[PERSON_NAME] Maruti [PERSON_NAME] - ₹5209"
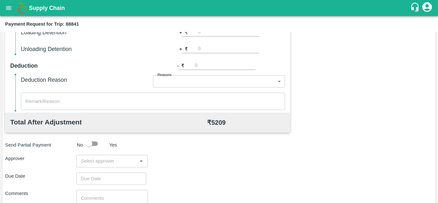
scroll to position [249, 0]
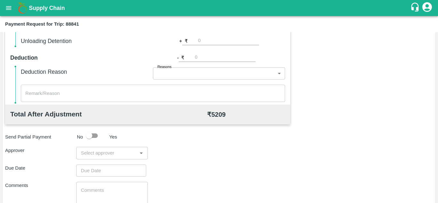
click at [83, 147] on div "​" at bounding box center [111, 153] width 71 height 12
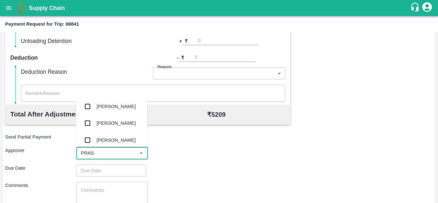
type input "PRASA"
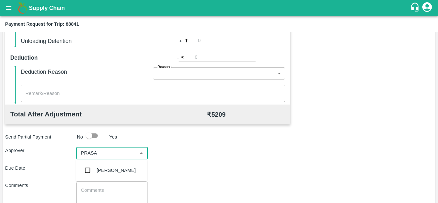
click at [105, 166] on div "Prasad Waghade" at bounding box center [111, 170] width 71 height 17
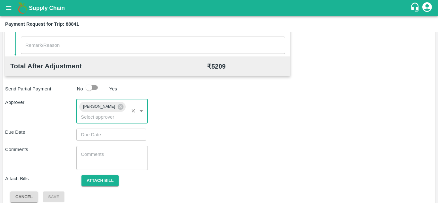
scroll to position [297, 0]
type input "DD/MM/YYYY hh:mm aa"
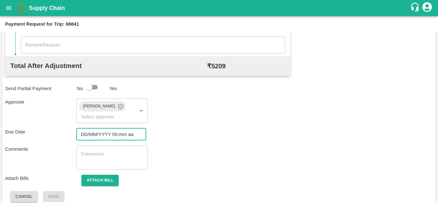
click at [95, 136] on input "DD/MM/YYYY hh:mm aa" at bounding box center [108, 134] width 65 height 12
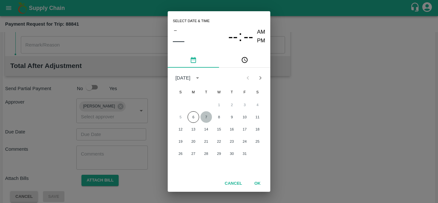
click at [205, 116] on button "7" at bounding box center [207, 117] width 12 height 12
type input "07/10/2025 12:00 AM"
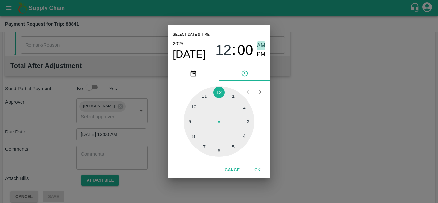
click at [260, 43] on span "AM" at bounding box center [261, 45] width 8 height 9
click at [253, 169] on button "OK" at bounding box center [257, 170] width 21 height 11
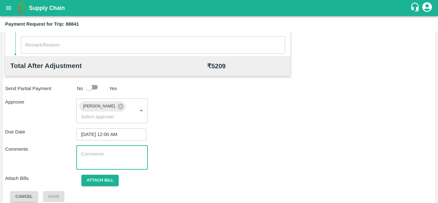
click at [113, 156] on textarea at bounding box center [112, 157] width 62 height 13
paste textarea "Transport Bill"
type textarea "Transport Bill"
click at [216, 158] on div "Comments Transport Bill x ​" at bounding box center [219, 158] width 428 height 24
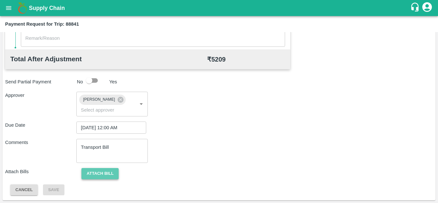
click at [99, 170] on button "Attach bill" at bounding box center [100, 173] width 37 height 11
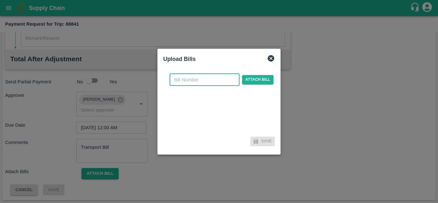
click at [183, 82] on input "text" at bounding box center [205, 80] width 70 height 12
type input "115"
click at [254, 79] on span "Attach bill" at bounding box center [257, 79] width 31 height 9
click at [0, 0] on input "Attach bill" at bounding box center [0, 0] width 0 height 0
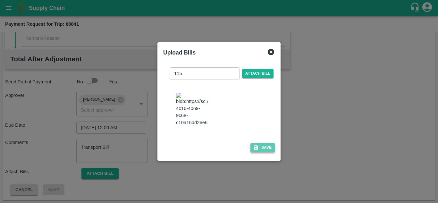
click at [268, 150] on button "Save" at bounding box center [263, 147] width 24 height 9
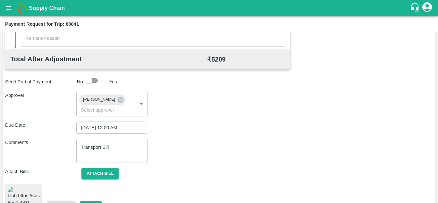
scroll to position [349, 0]
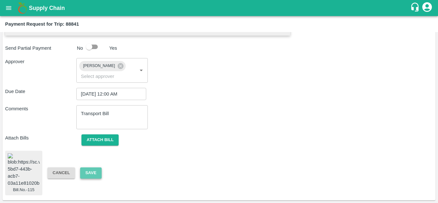
click at [98, 170] on button "Save" at bounding box center [90, 173] width 21 height 11
click at [92, 169] on button "Save" at bounding box center [90, 173] width 21 height 11
click at [89, 134] on button "Attach bill" at bounding box center [100, 139] width 37 height 11
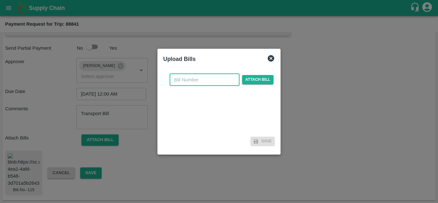
click at [186, 83] on input "text" at bounding box center [205, 80] width 70 height 12
type input "116"
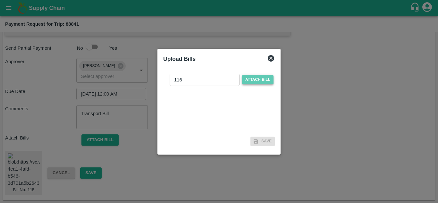
click at [265, 80] on span "Attach bill" at bounding box center [257, 79] width 31 height 9
click at [0, 0] on input "Attach bill" at bounding box center [0, 0] width 0 height 0
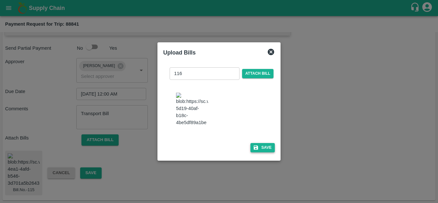
click at [266, 151] on button "Save" at bounding box center [263, 147] width 24 height 9
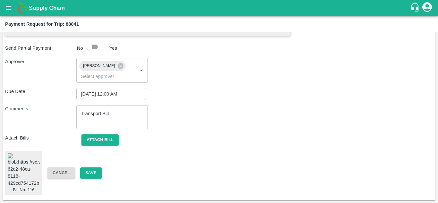
scroll to position [347, 0]
click at [97, 169] on button "Save" at bounding box center [90, 173] width 21 height 11
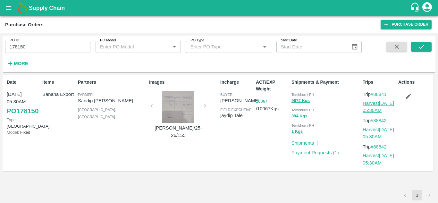
click at [372, 102] on link "Harvest [DATE] 05:30AM" at bounding box center [378, 107] width 31 height 12
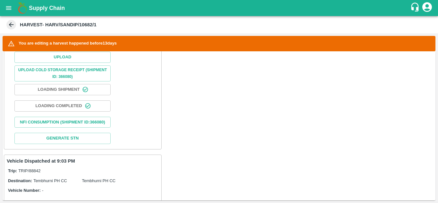
scroll to position [206, 0]
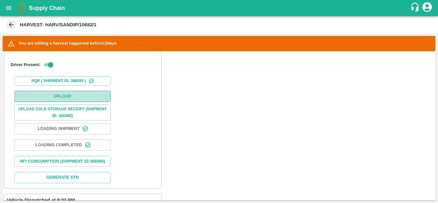
click at [65, 95] on button "Upload" at bounding box center [62, 96] width 96 height 11
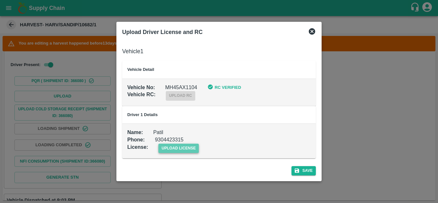
click at [179, 150] on span "upload license" at bounding box center [179, 148] width 41 height 9
click at [0, 0] on input "upload license" at bounding box center [0, 0] width 0 height 0
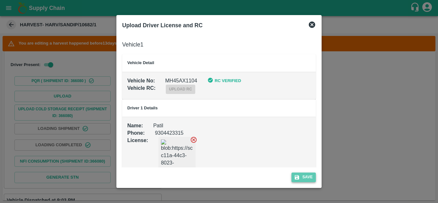
click at [307, 177] on button "Save" at bounding box center [304, 177] width 24 height 9
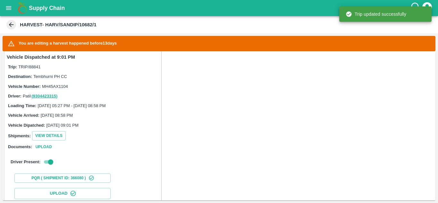
scroll to position [77, 0]
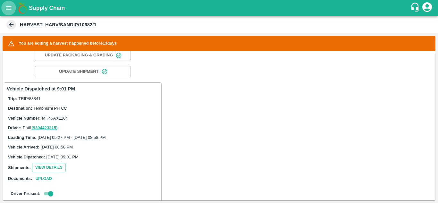
click at [8, 9] on icon "open drawer" at bounding box center [8, 7] width 7 height 7
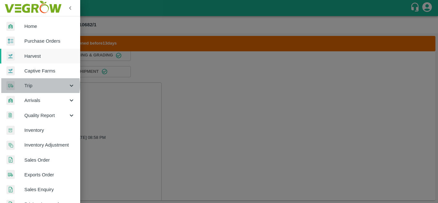
click at [39, 85] on span "Trip" at bounding box center [46, 85] width 44 height 7
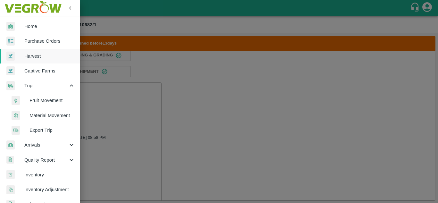
click at [45, 99] on span "Fruit Movement" at bounding box center [53, 100] width 46 height 7
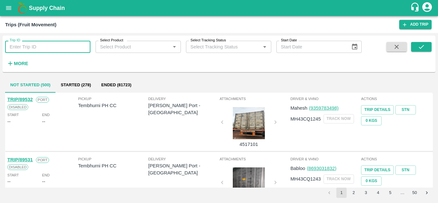
click at [22, 44] on input "Trip ID" at bounding box center [47, 47] width 85 height 12
type input "88972"
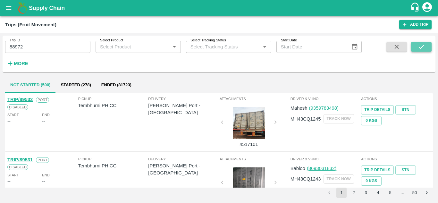
click at [427, 47] on button "submit" at bounding box center [421, 47] width 21 height 10
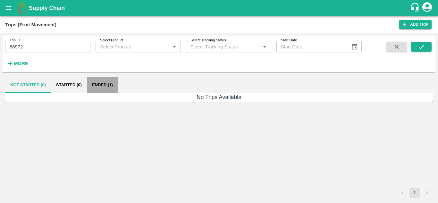
click at [107, 85] on button "Ended (1)" at bounding box center [102, 84] width 31 height 15
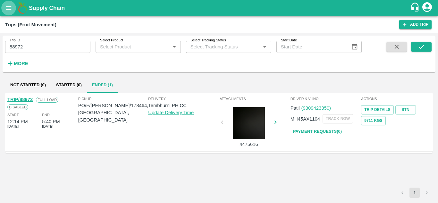
click at [9, 8] on icon "open drawer" at bounding box center [8, 8] width 5 height 4
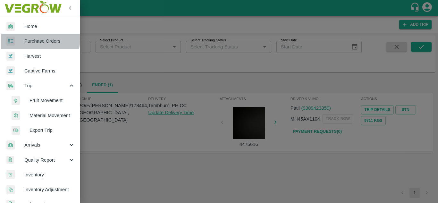
click at [34, 39] on span "Purchase Orders" at bounding box center [49, 41] width 51 height 7
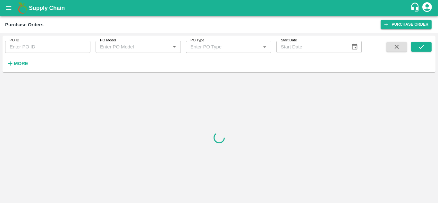
click at [32, 49] on input "PO ID" at bounding box center [47, 47] width 85 height 12
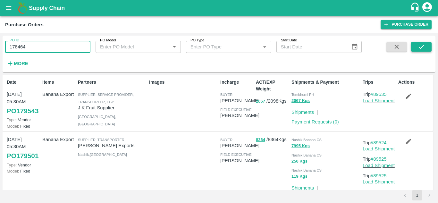
type input "178464"
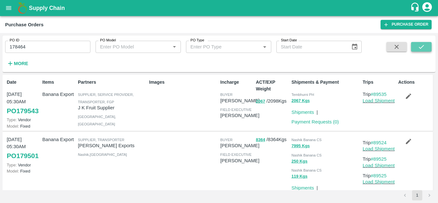
click at [429, 46] on button "submit" at bounding box center [421, 47] width 21 height 10
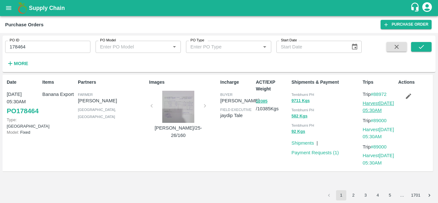
click at [376, 102] on link "Harvest 26 Sep, 05:30AM" at bounding box center [378, 107] width 31 height 12
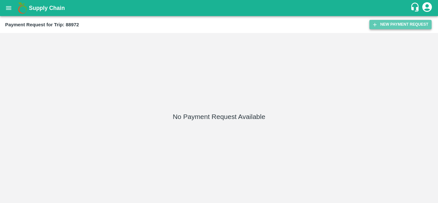
click at [389, 24] on button "New Payment Request" at bounding box center [401, 24] width 62 height 9
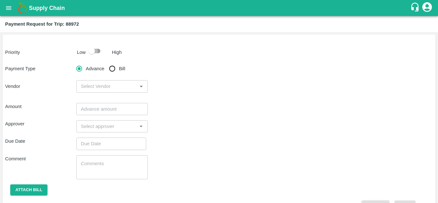
click at [97, 49] on input "checkbox" at bounding box center [91, 51] width 37 height 12
checkbox input "true"
click at [114, 69] on input "Bill" at bounding box center [112, 68] width 13 height 13
radio input "true"
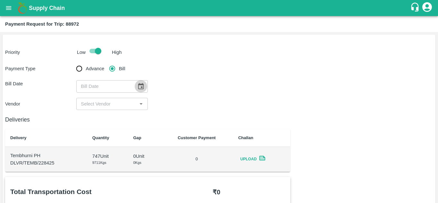
click at [139, 85] on icon "Choose date" at bounding box center [140, 86] width 7 height 7
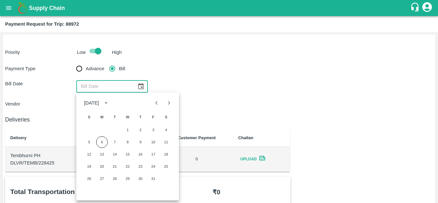
click at [154, 101] on icon "Previous month" at bounding box center [156, 102] width 7 height 7
click at [156, 165] on button "26" at bounding box center [154, 167] width 12 height 12
type input "[DATE]"
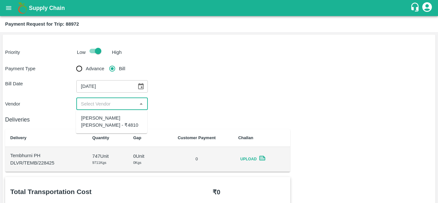
click at [118, 104] on input "input" at bounding box center [106, 104] width 57 height 8
click at [107, 118] on div "Tanaji Maruti Lokare - ₹4810" at bounding box center [111, 122] width 61 height 14
type input "Tanaji Maruti Lokare - ₹4810"
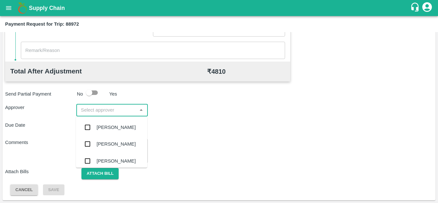
click at [91, 106] on input "input" at bounding box center [106, 110] width 57 height 8
type input "PRASA"
click at [109, 129] on div "Prasad Waghade" at bounding box center [116, 127] width 39 height 7
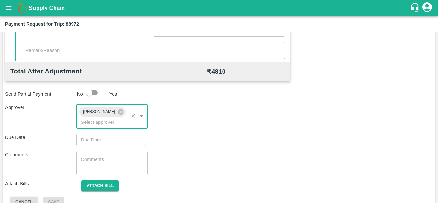
type input "DD/MM/YYYY hh:mm aa"
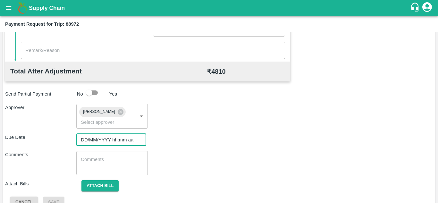
click at [98, 136] on input "DD/MM/YYYY hh:mm aa" at bounding box center [108, 140] width 65 height 12
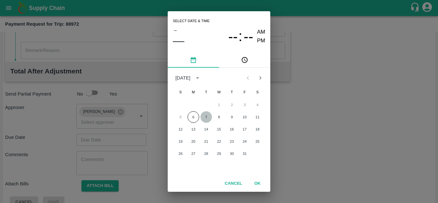
click at [208, 116] on button "7" at bounding box center [207, 117] width 12 height 12
type input "[DATE] 12:00 AM"
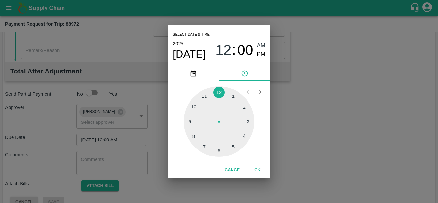
click at [263, 45] on span "AM" at bounding box center [261, 45] width 8 height 9
click at [255, 168] on button "OK" at bounding box center [257, 170] width 21 height 11
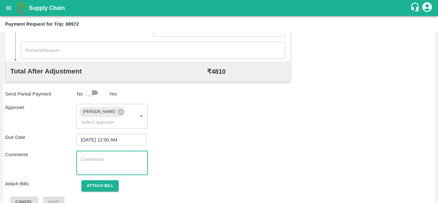
click at [99, 163] on textarea at bounding box center [112, 162] width 62 height 13
paste textarea "Transport Bill"
type textarea "Transport Bill"
click at [214, 143] on div "Due Date 07/10/2025 12:00 AM ​" at bounding box center [219, 140] width 428 height 12
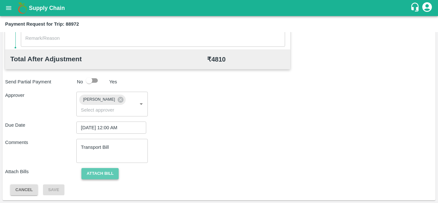
click at [101, 176] on button "Attach bill" at bounding box center [100, 173] width 37 height 11
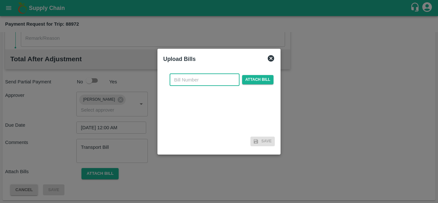
click at [188, 81] on input "text" at bounding box center [205, 80] width 70 height 12
type input "117"
click at [258, 78] on span "Attach bill" at bounding box center [257, 79] width 31 height 9
click at [0, 0] on input "Attach bill" at bounding box center [0, 0] width 0 height 0
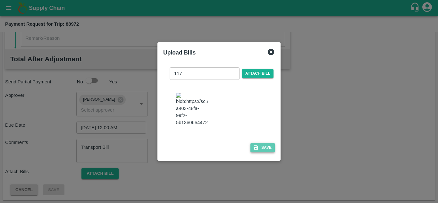
click at [264, 152] on button "Save" at bounding box center [263, 147] width 24 height 9
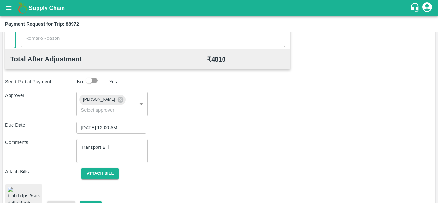
scroll to position [350, 0]
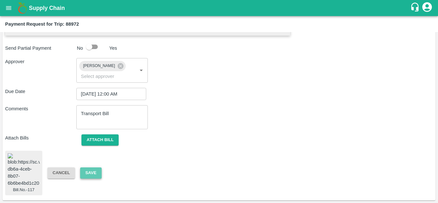
click at [91, 168] on button "Save" at bounding box center [90, 173] width 21 height 11
click at [93, 168] on button "Save" at bounding box center [90, 173] width 21 height 11
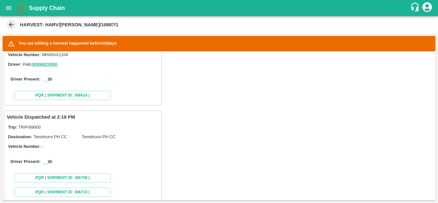
scroll to position [154, 0]
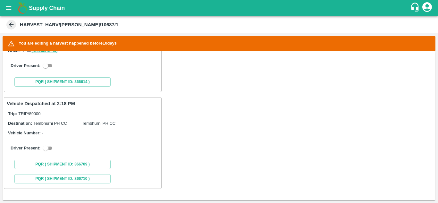
click at [49, 146] on input "checkbox" at bounding box center [45, 148] width 23 height 8
checkbox input "true"
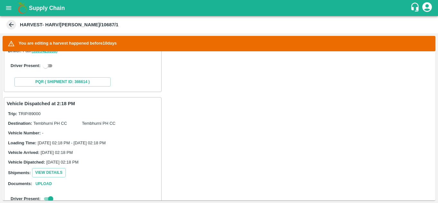
click at [49, 68] on input "checkbox" at bounding box center [45, 66] width 23 height 8
checkbox input "true"
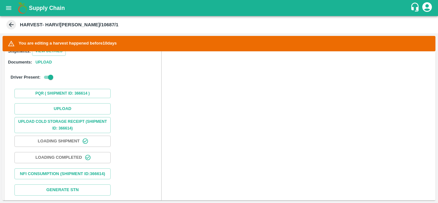
scroll to position [197, 0]
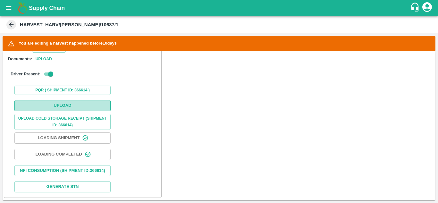
click at [65, 105] on button "Upload" at bounding box center [62, 105] width 96 height 11
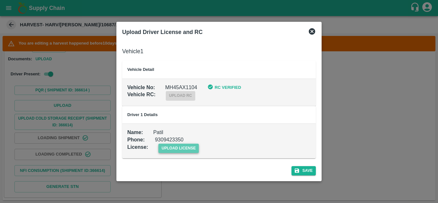
click at [179, 145] on span "upload license" at bounding box center [179, 148] width 41 height 9
click at [0, 0] on input "upload license" at bounding box center [0, 0] width 0 height 0
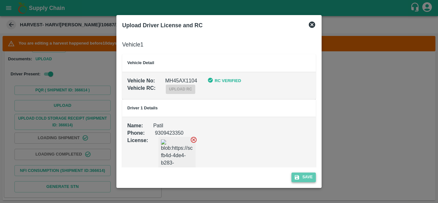
click at [309, 176] on button "Save" at bounding box center [304, 177] width 24 height 9
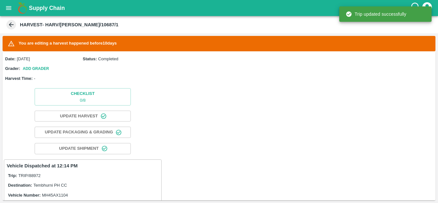
scroll to position [154, 0]
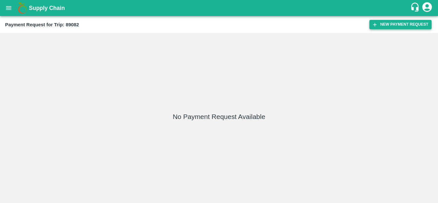
click at [400, 26] on button "New Payment Request" at bounding box center [401, 24] width 62 height 9
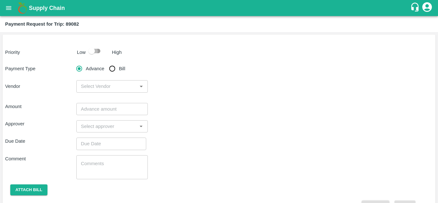
click at [96, 49] on input "checkbox" at bounding box center [91, 51] width 37 height 12
checkbox input "true"
click at [113, 68] on input "Bill" at bounding box center [112, 68] width 13 height 13
radio input "true"
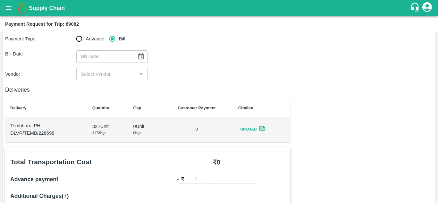
scroll to position [31, 0]
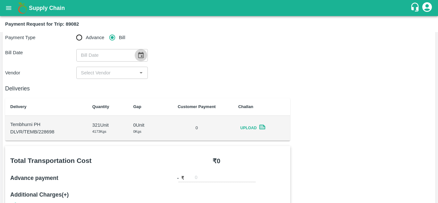
click at [139, 52] on icon "Choose date" at bounding box center [140, 55] width 7 height 7
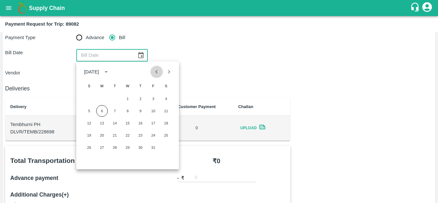
click at [155, 72] on icon "Previous month" at bounding box center [156, 71] width 7 height 7
click at [87, 147] on button "28" at bounding box center [89, 148] width 12 height 12
type input "[DATE]"
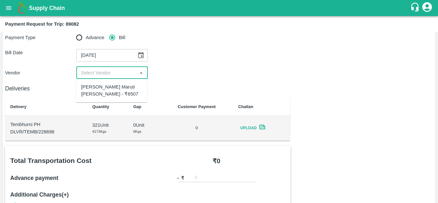
click at [95, 70] on input "input" at bounding box center [106, 73] width 57 height 8
click at [103, 85] on div "[PERSON_NAME] Maruti [PERSON_NAME] - ₹6507" at bounding box center [111, 90] width 61 height 14
type input "[PERSON_NAME] Maruti [PERSON_NAME] - ₹6507"
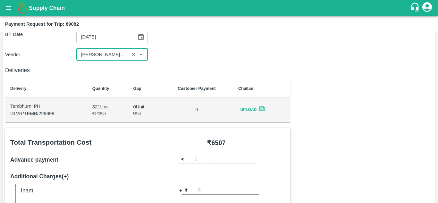
scroll to position [0, 15]
click at [133, 55] on icon "Clear" at bounding box center [134, 55] width 4 height 4
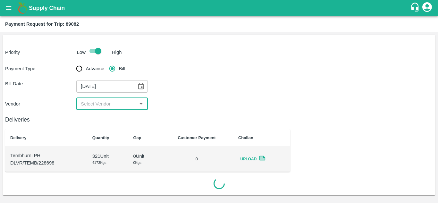
scroll to position [0, 0]
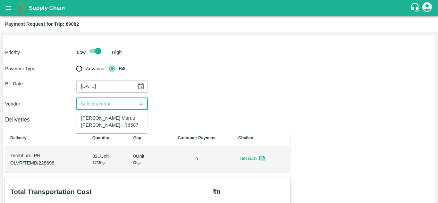
click at [105, 102] on input "input" at bounding box center [106, 104] width 57 height 8
click at [110, 115] on div "[PERSON_NAME] Maruti [PERSON_NAME] - ₹6507" at bounding box center [111, 122] width 61 height 14
type input "[PERSON_NAME] Maruti [PERSON_NAME] - ₹6507"
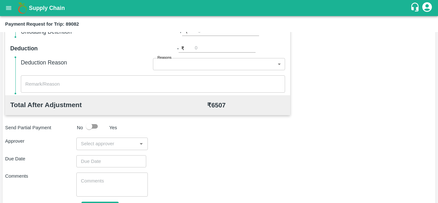
scroll to position [260, 0]
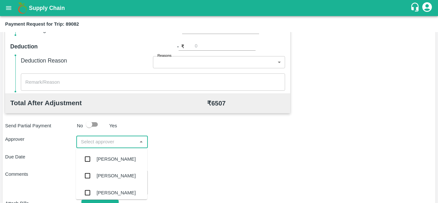
click at [84, 146] on input "input" at bounding box center [106, 142] width 57 height 8
type input "PRASAD"
click at [118, 167] on div "[PERSON_NAME]" at bounding box center [111, 159] width 71 height 17
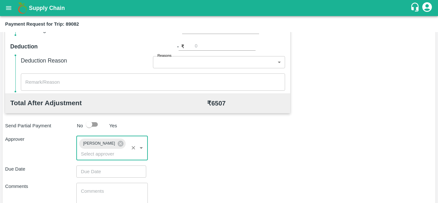
type input "DD/MM/YYYY hh:mm aa"
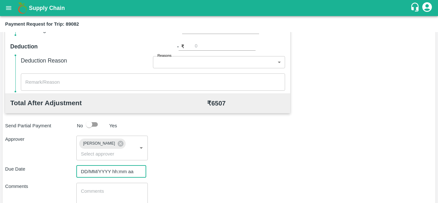
click at [96, 168] on input "DD/MM/YYYY hh:mm aa" at bounding box center [108, 172] width 65 height 12
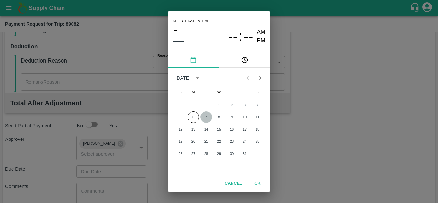
click at [207, 118] on button "7" at bounding box center [207, 117] width 12 height 12
type input "[DATE] 12:00 AM"
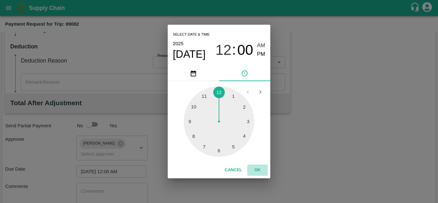
click at [256, 172] on button "OK" at bounding box center [257, 170] width 21 height 11
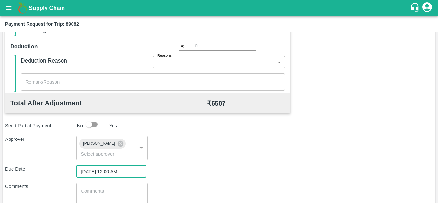
scroll to position [304, 0]
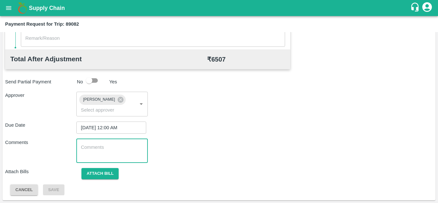
click at [100, 152] on textarea at bounding box center [112, 150] width 62 height 13
paste textarea "Transport Bill"
type textarea "Transport Bill"
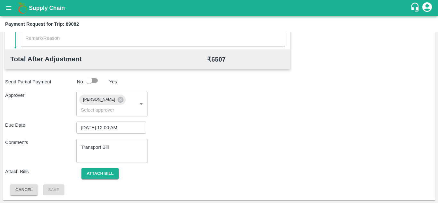
click at [215, 156] on div "Comments Transport Bill x ​" at bounding box center [219, 151] width 428 height 24
